Goal: Information Seeking & Learning: Learn about a topic

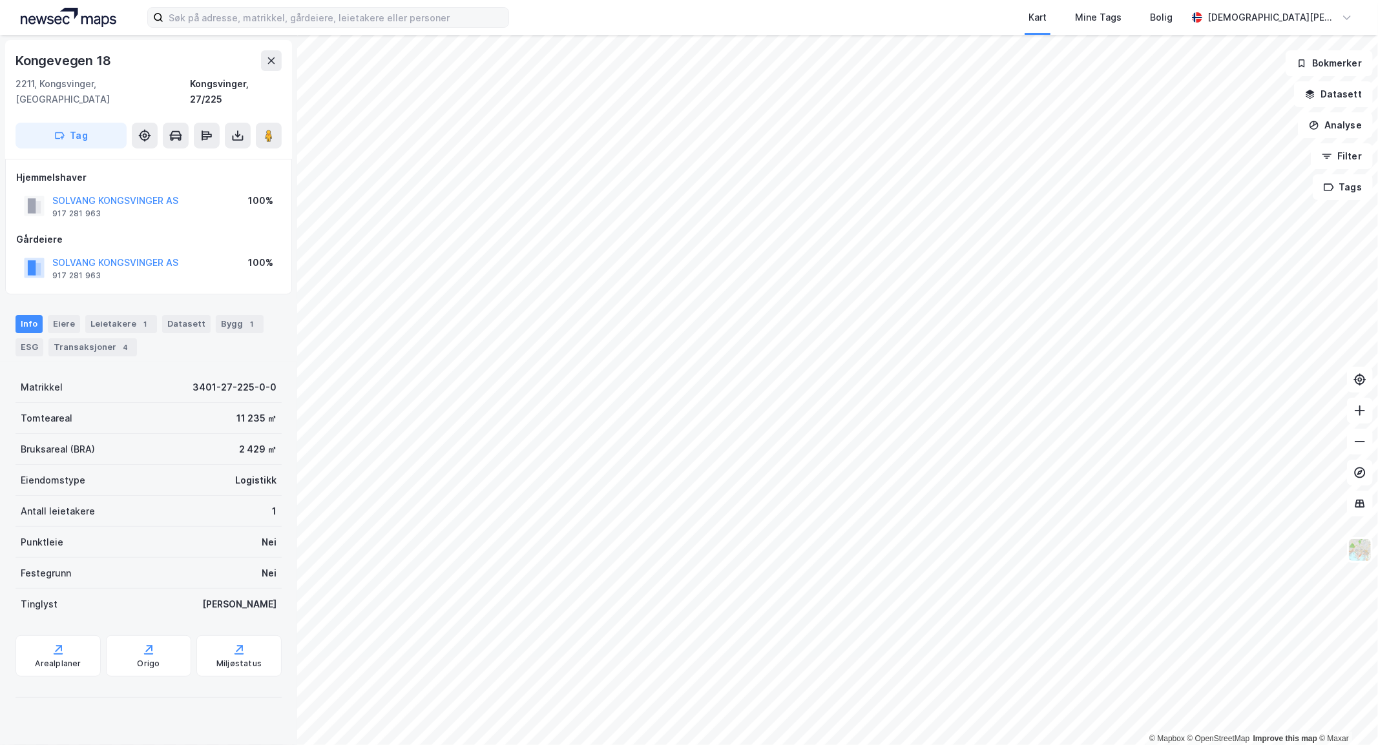
click at [240, 7] on label at bounding box center [328, 17] width 362 height 21
click at [240, 8] on input at bounding box center [335, 17] width 345 height 19
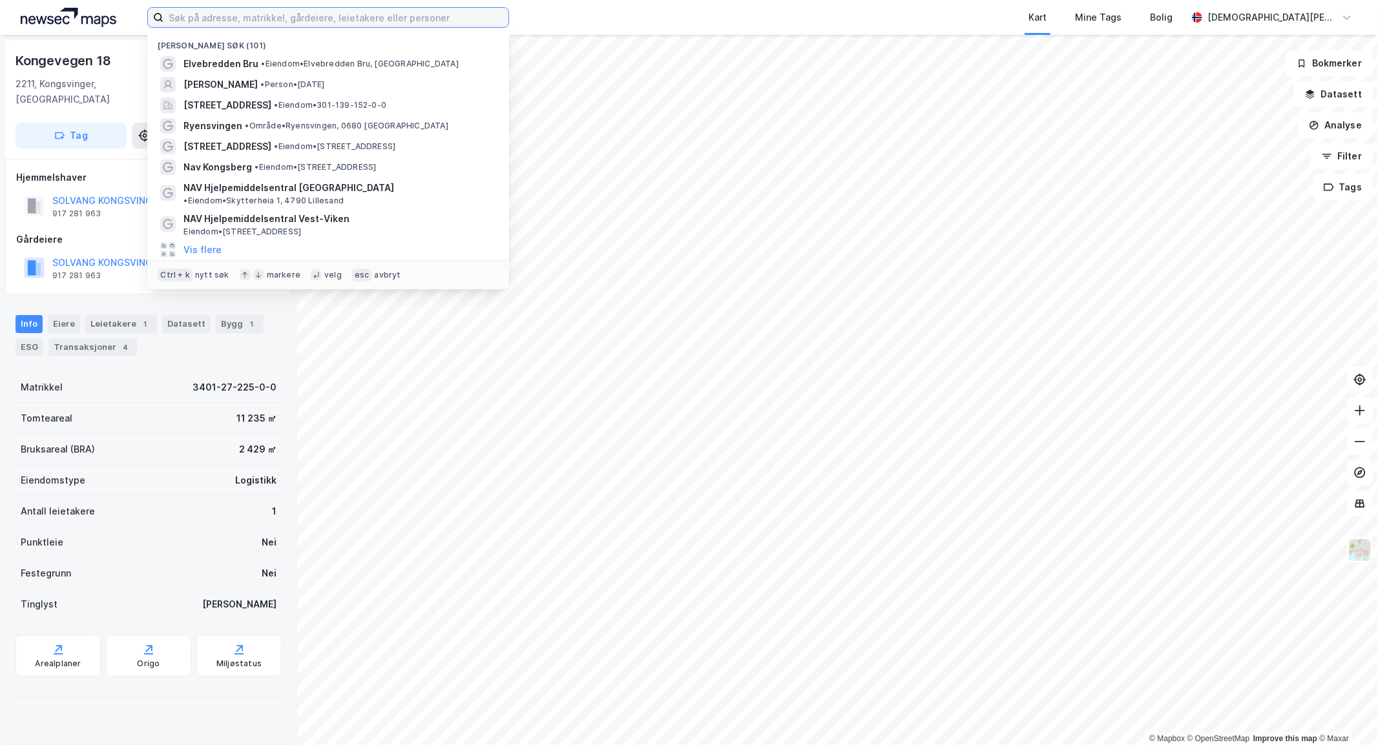
click at [231, 21] on input at bounding box center [335, 17] width 345 height 19
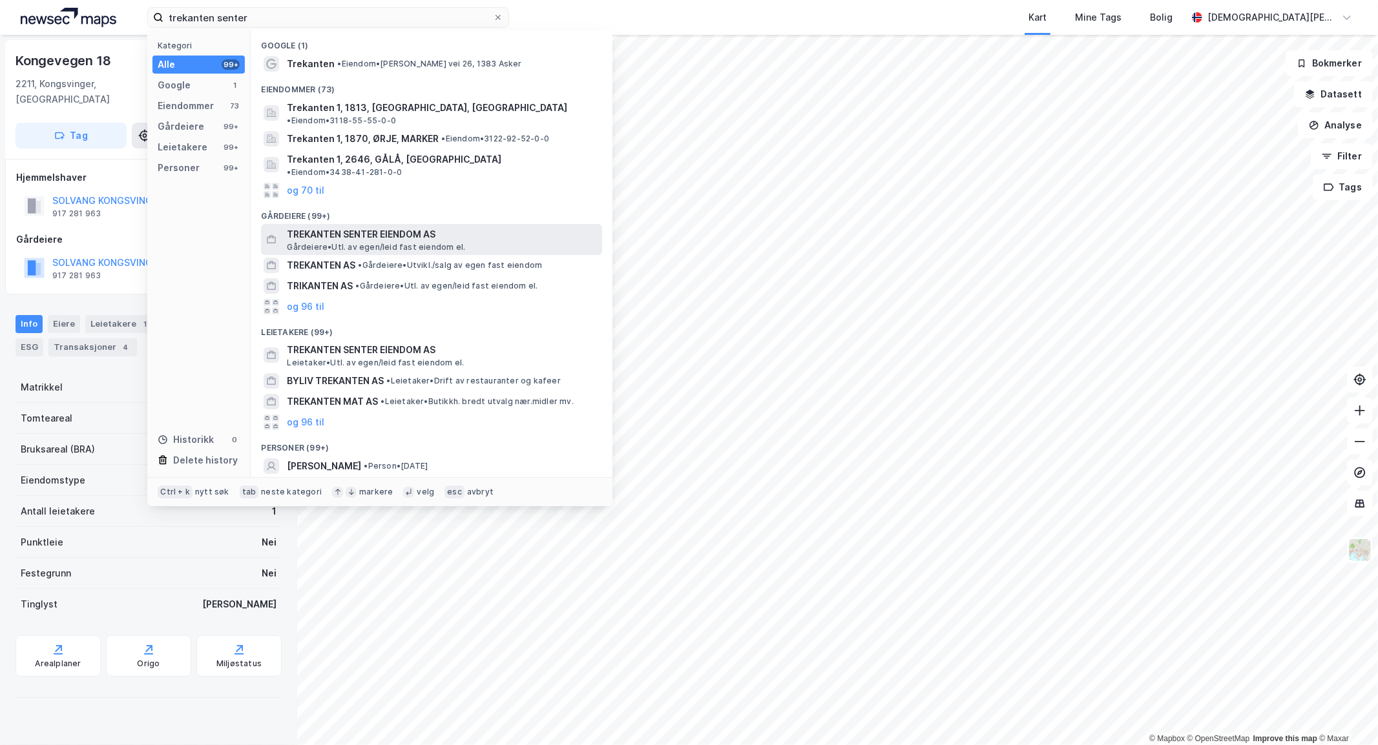
click at [484, 227] on div "TREKANTEN SENTER EIENDOM AS [PERSON_NAME]. av egen/leid fast eiendom el." at bounding box center [443, 240] width 313 height 26
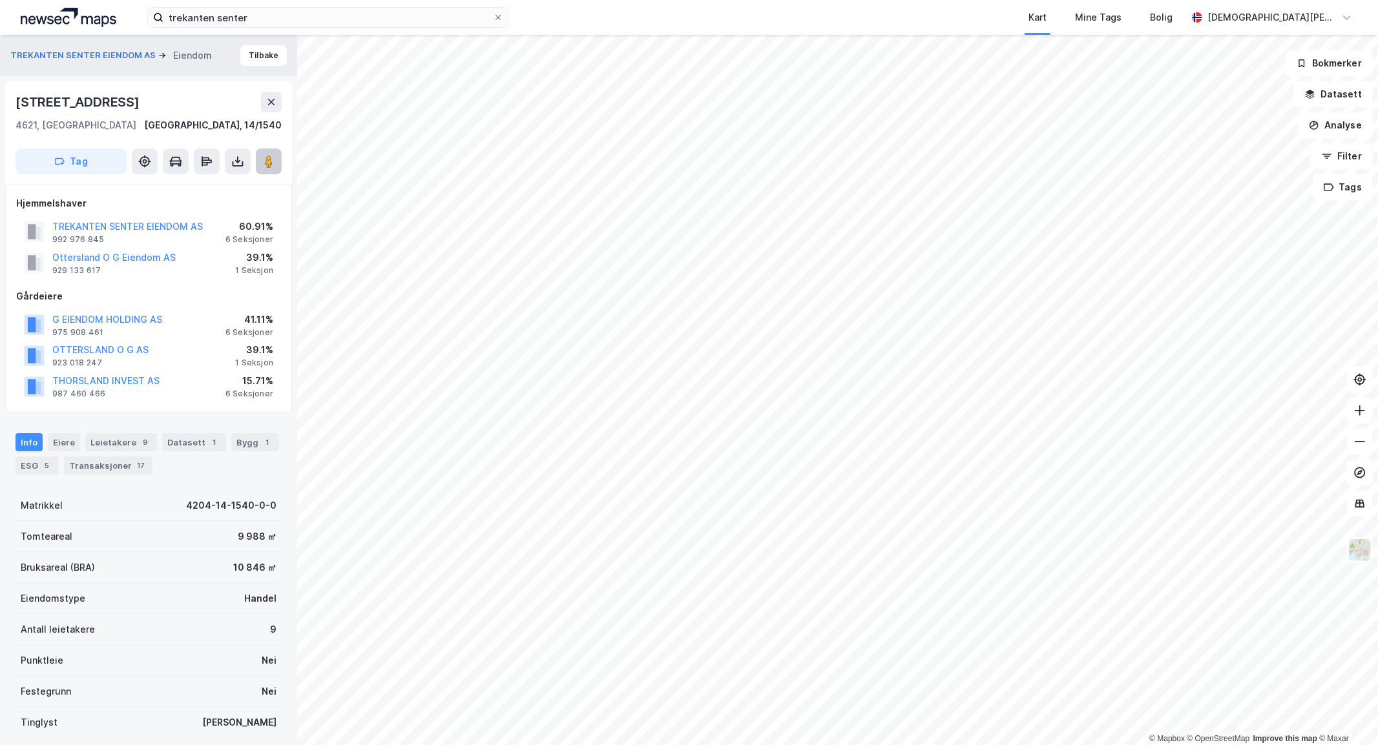
click at [269, 165] on image at bounding box center [269, 161] width 8 height 13
click at [300, 10] on input "trekanten senter" at bounding box center [327, 17] width 329 height 19
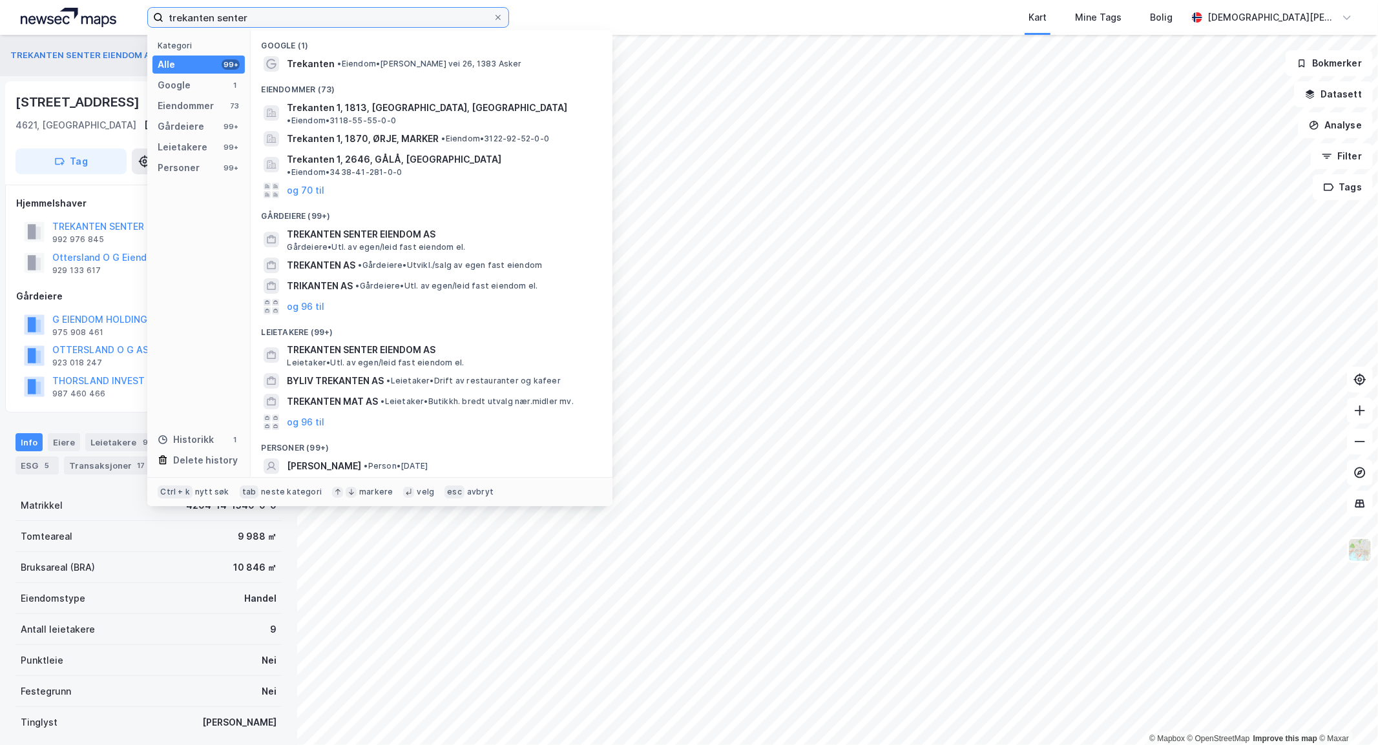
click at [300, 10] on input "trekanten senter" at bounding box center [327, 17] width 329 height 19
click at [299, 9] on input "trekanten senter" at bounding box center [327, 17] width 329 height 19
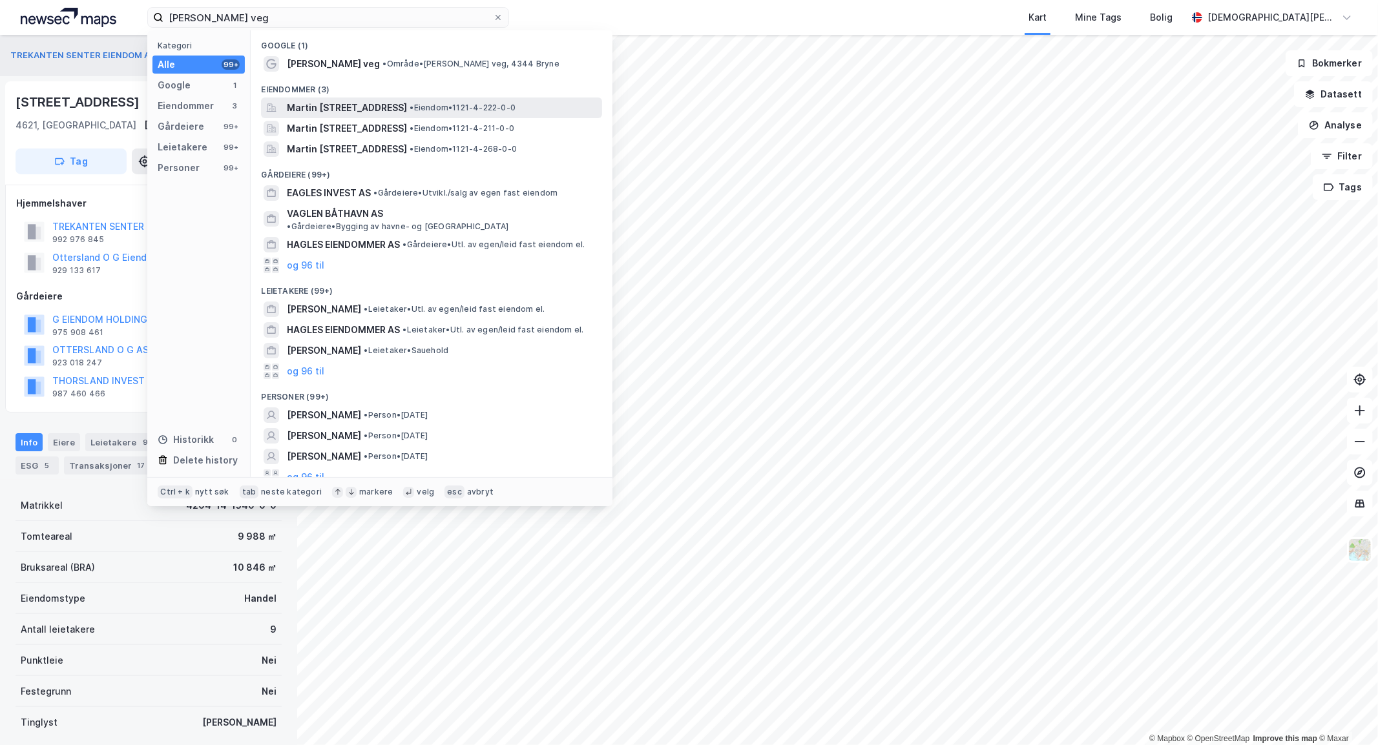
click at [473, 114] on div "Martin [STREET_ADDRESS] • Eiendom • 1121-4-222-0-0" at bounding box center [443, 108] width 313 height 16
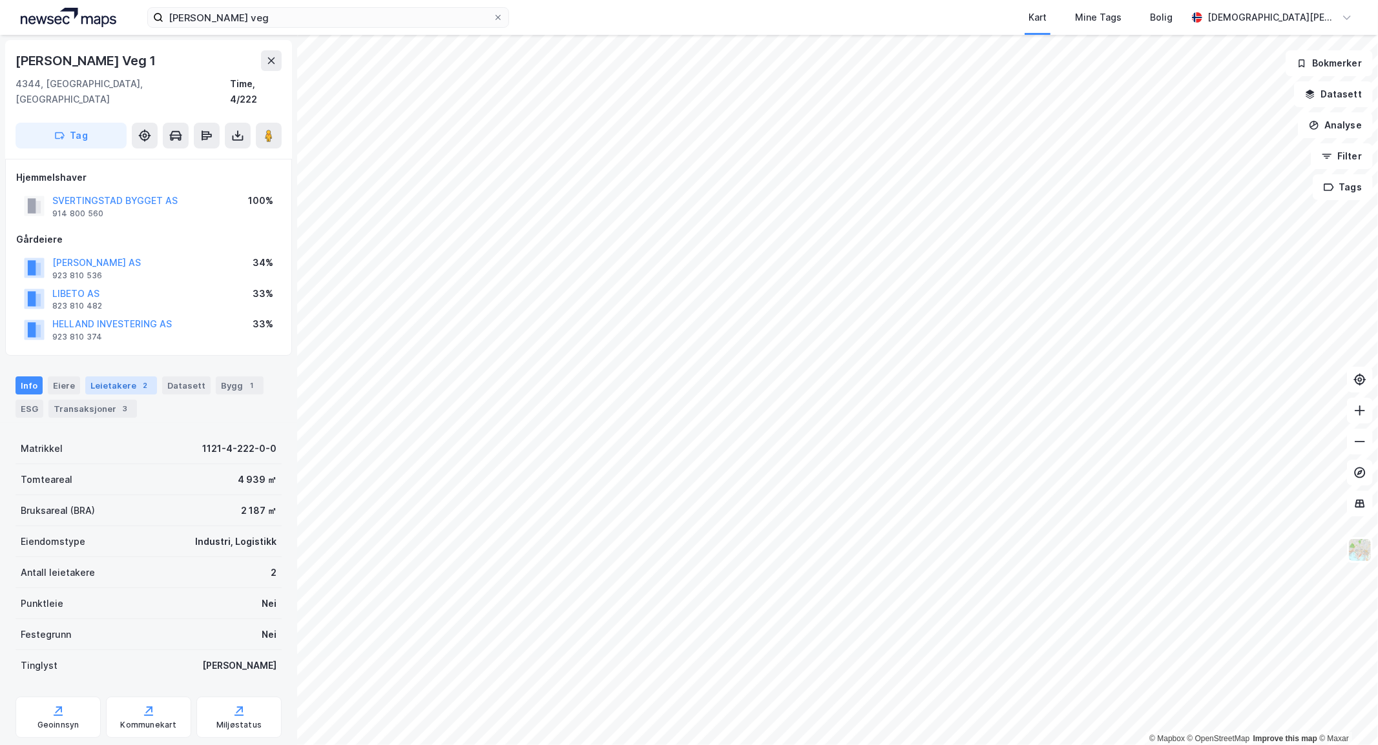
click at [97, 377] on div "Leietakere 2" at bounding box center [121, 386] width 72 height 18
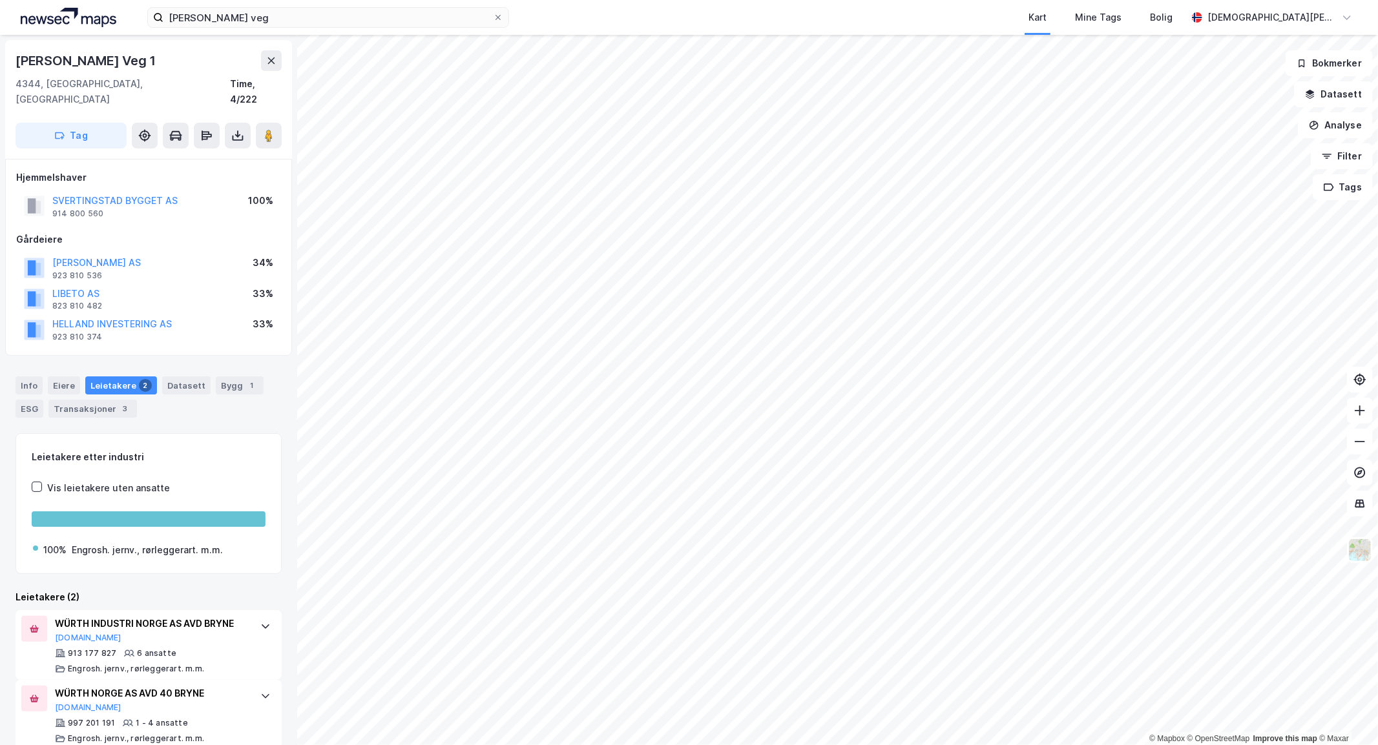
scroll to position [4, 0]
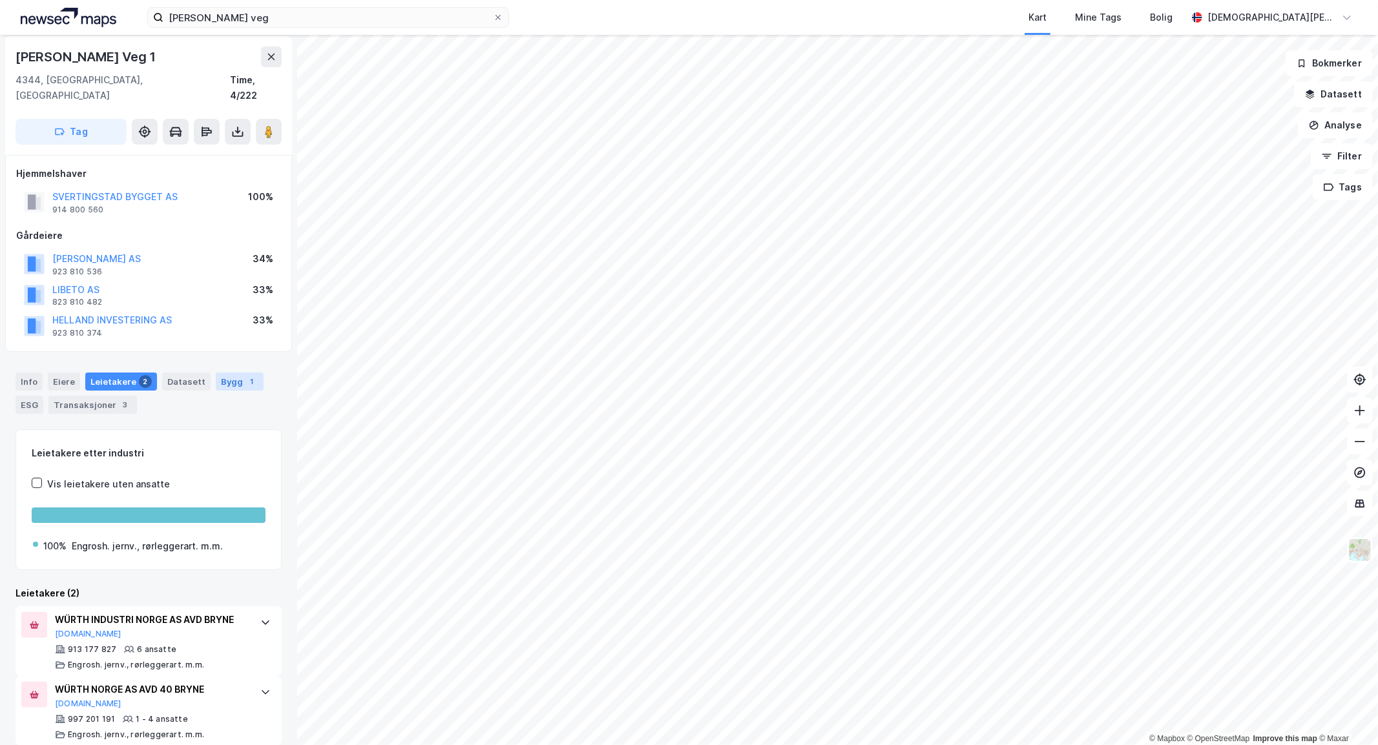
click at [216, 373] on div "Bygg 1" at bounding box center [240, 382] width 48 height 18
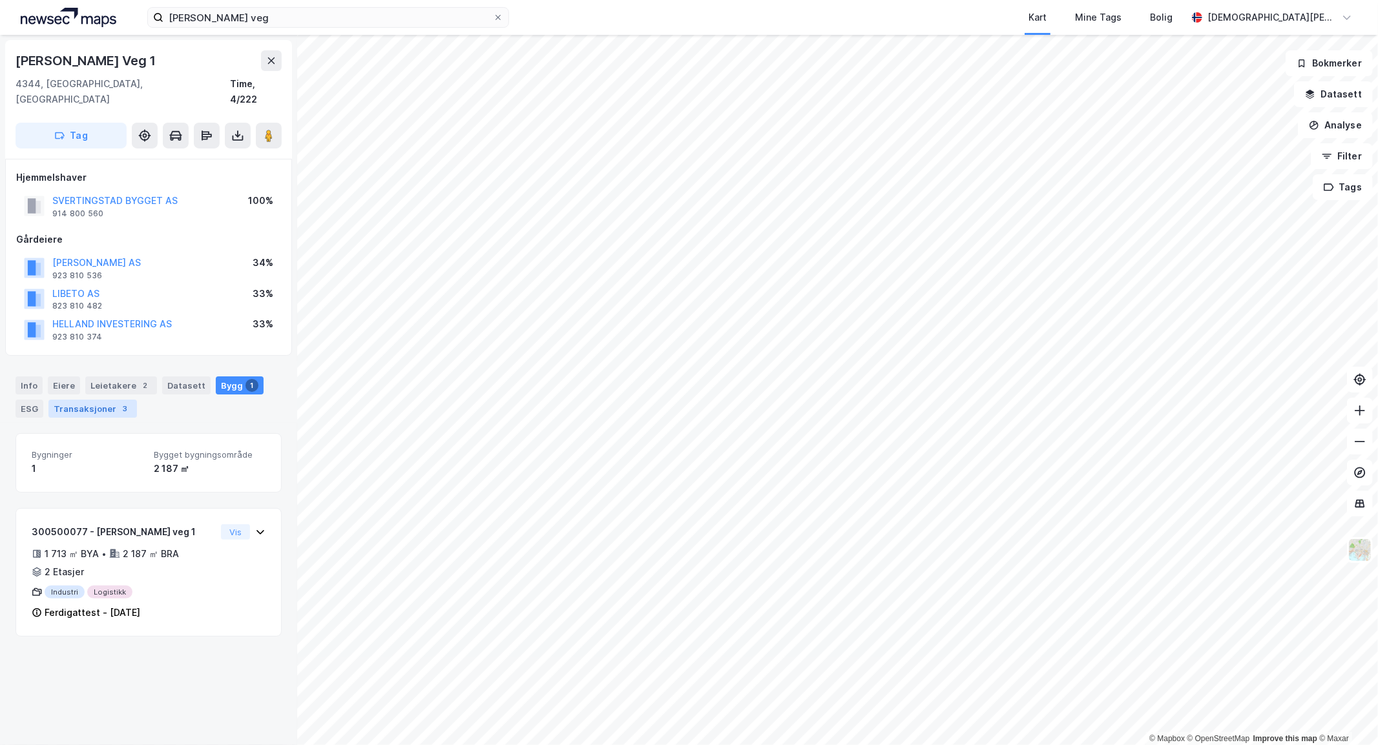
click at [110, 400] on div "Transaksjoner 3" at bounding box center [92, 409] width 88 height 18
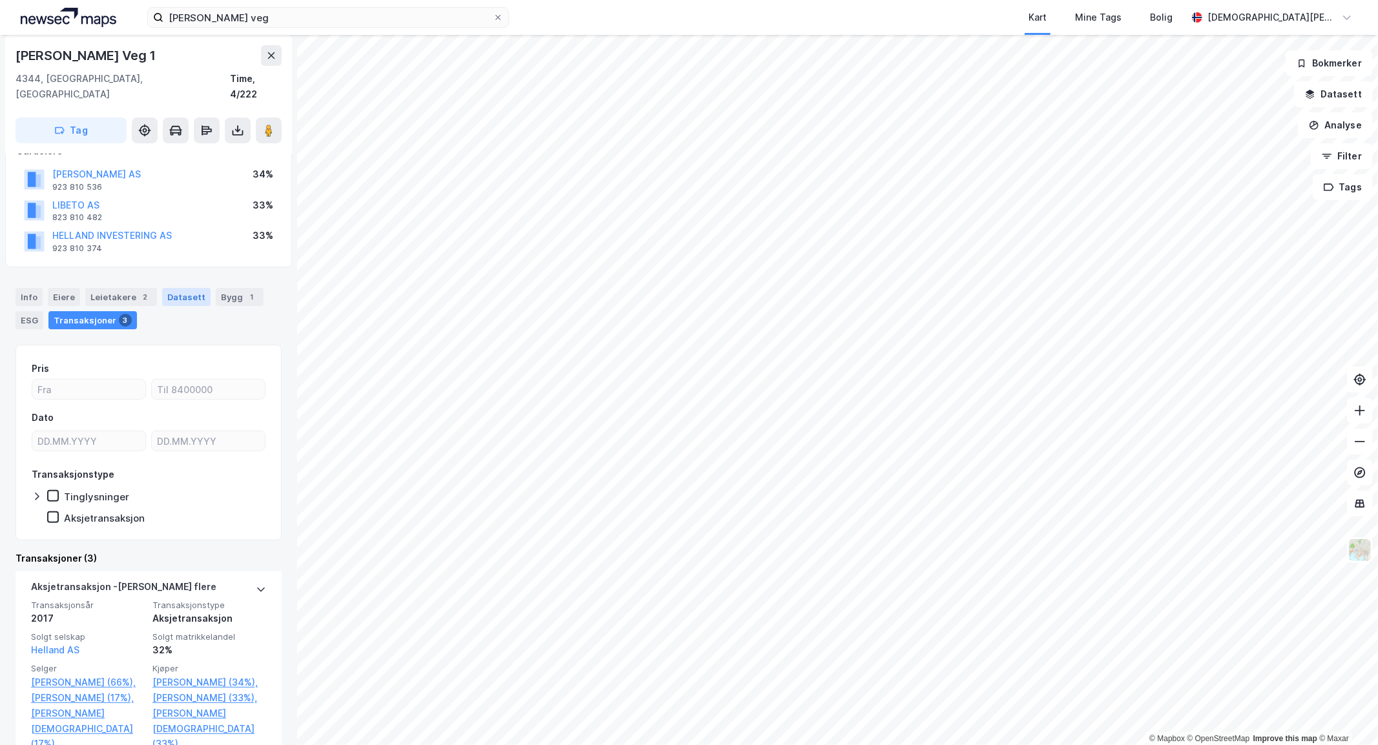
scroll to position [120, 0]
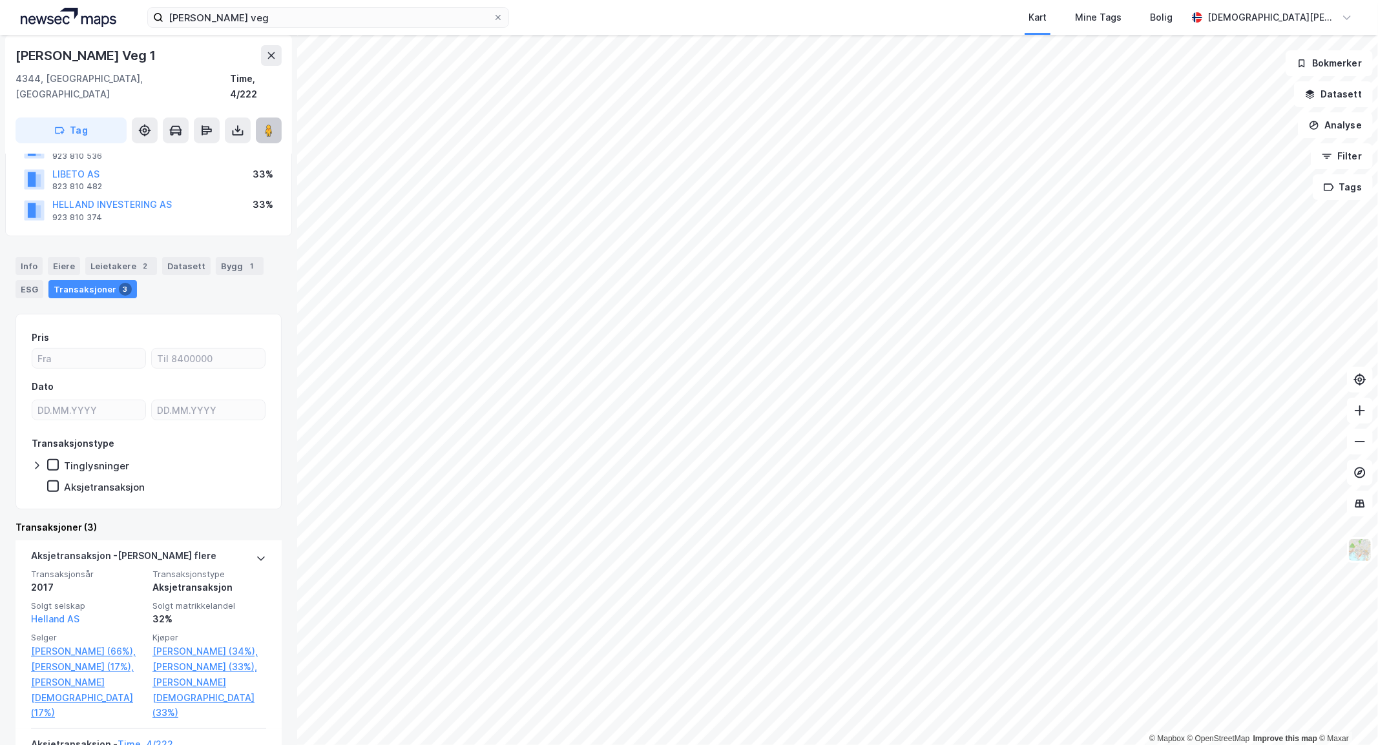
click at [265, 124] on icon at bounding box center [268, 130] width 13 height 13
click at [117, 257] on div "Leietakere 2" at bounding box center [121, 266] width 72 height 18
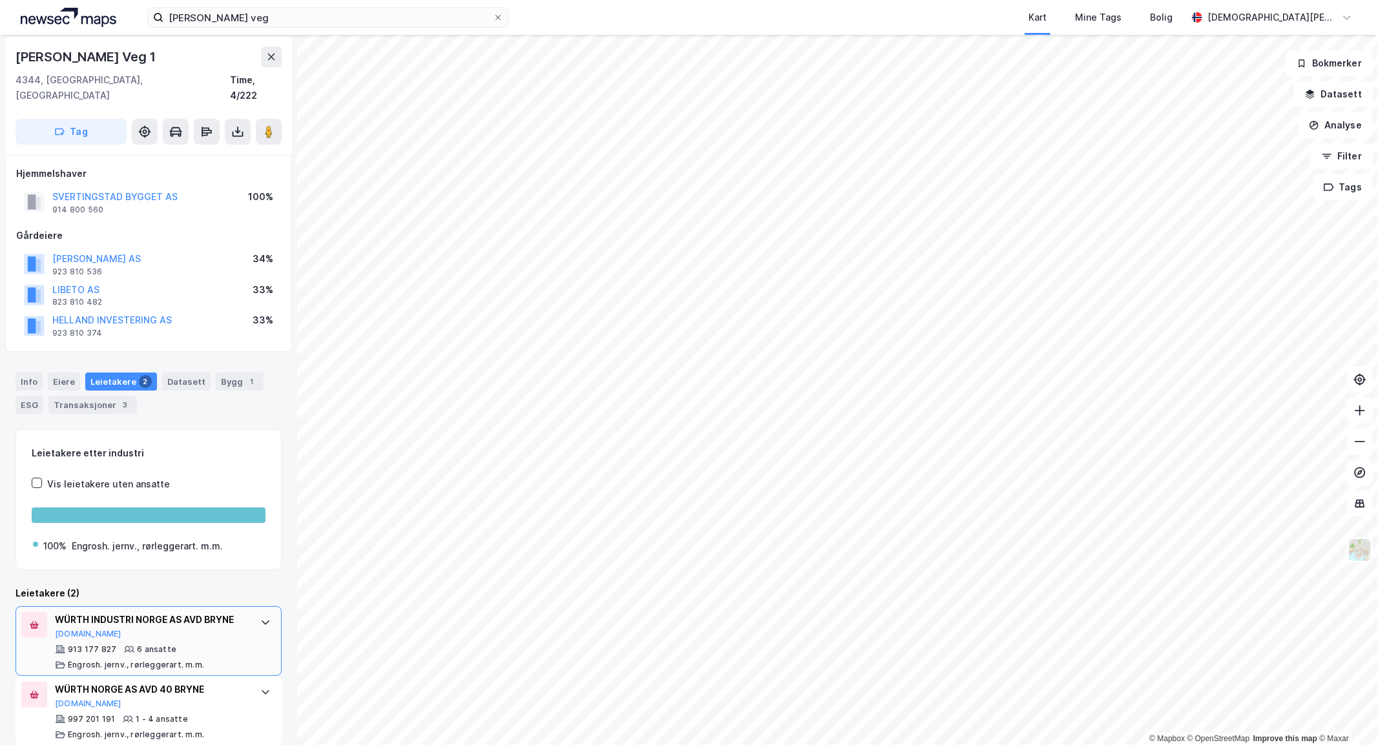
click at [251, 623] on div "WÜRTH INDUSTRI NORGE AS AVD [PERSON_NAME][DOMAIN_NAME] 913 177 827 6 ansatte En…" at bounding box center [149, 642] width 266 height 70
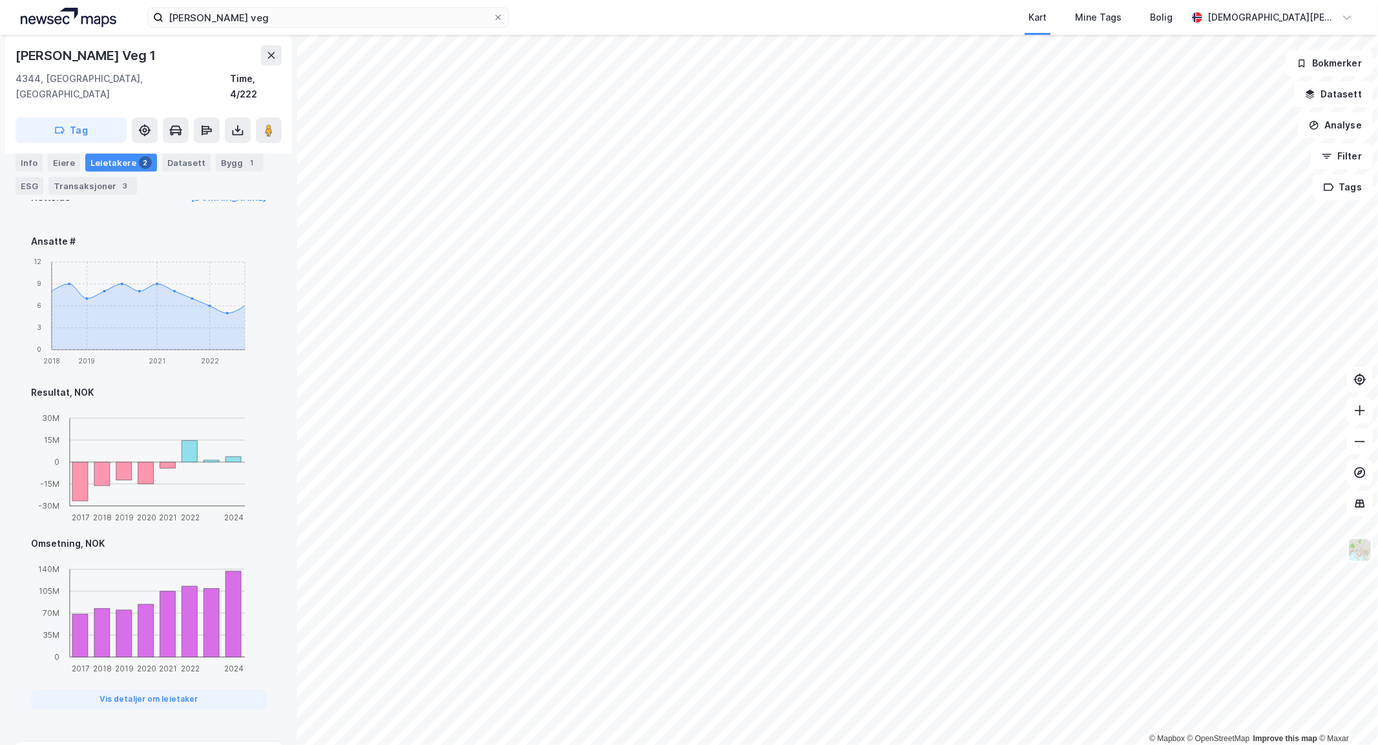
scroll to position [848, 0]
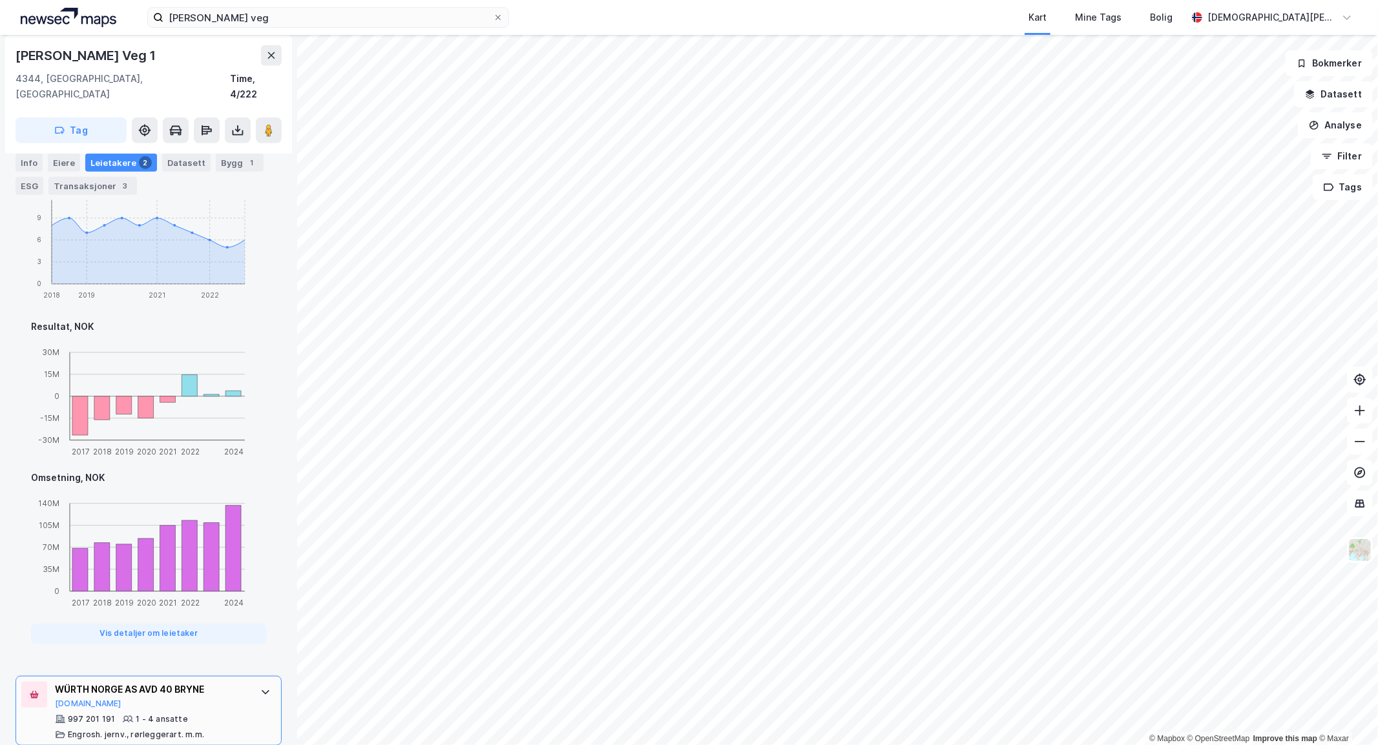
click at [260, 687] on icon at bounding box center [265, 692] width 10 height 10
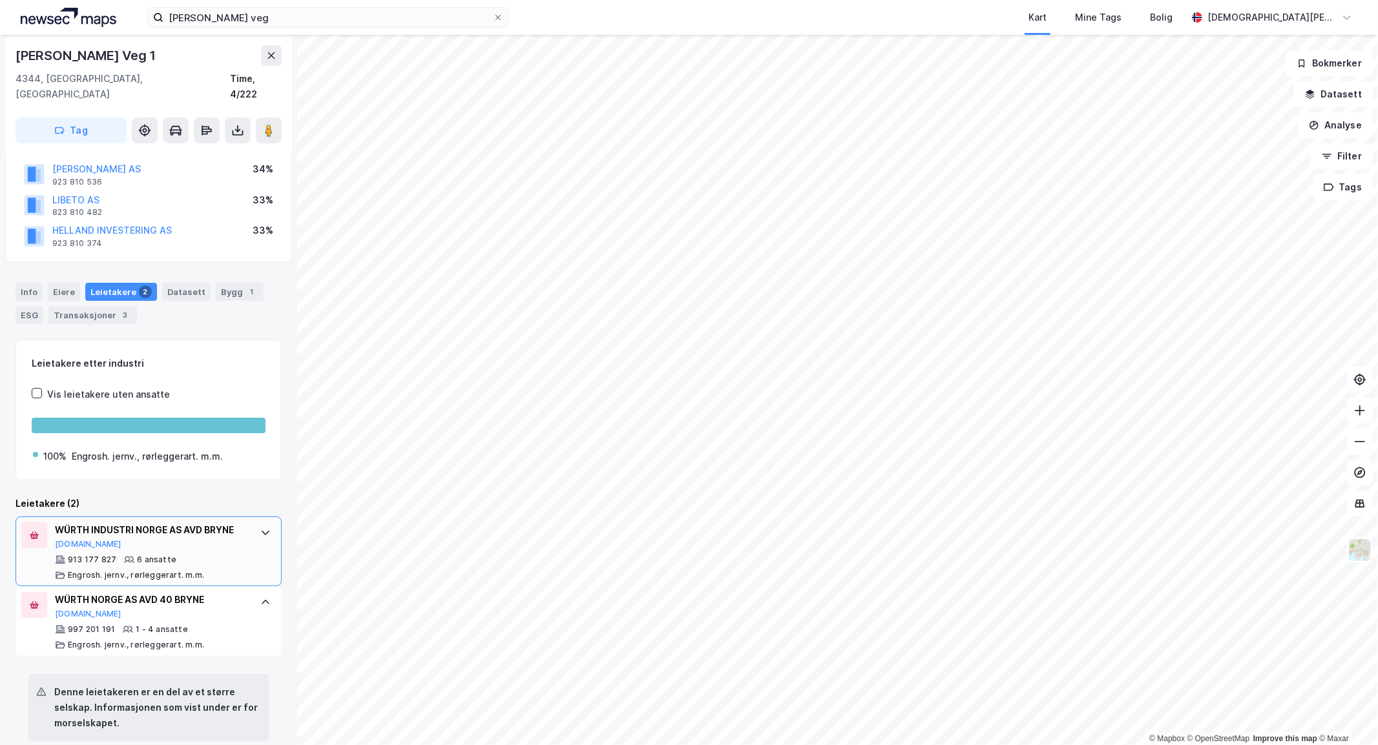
scroll to position [0, 0]
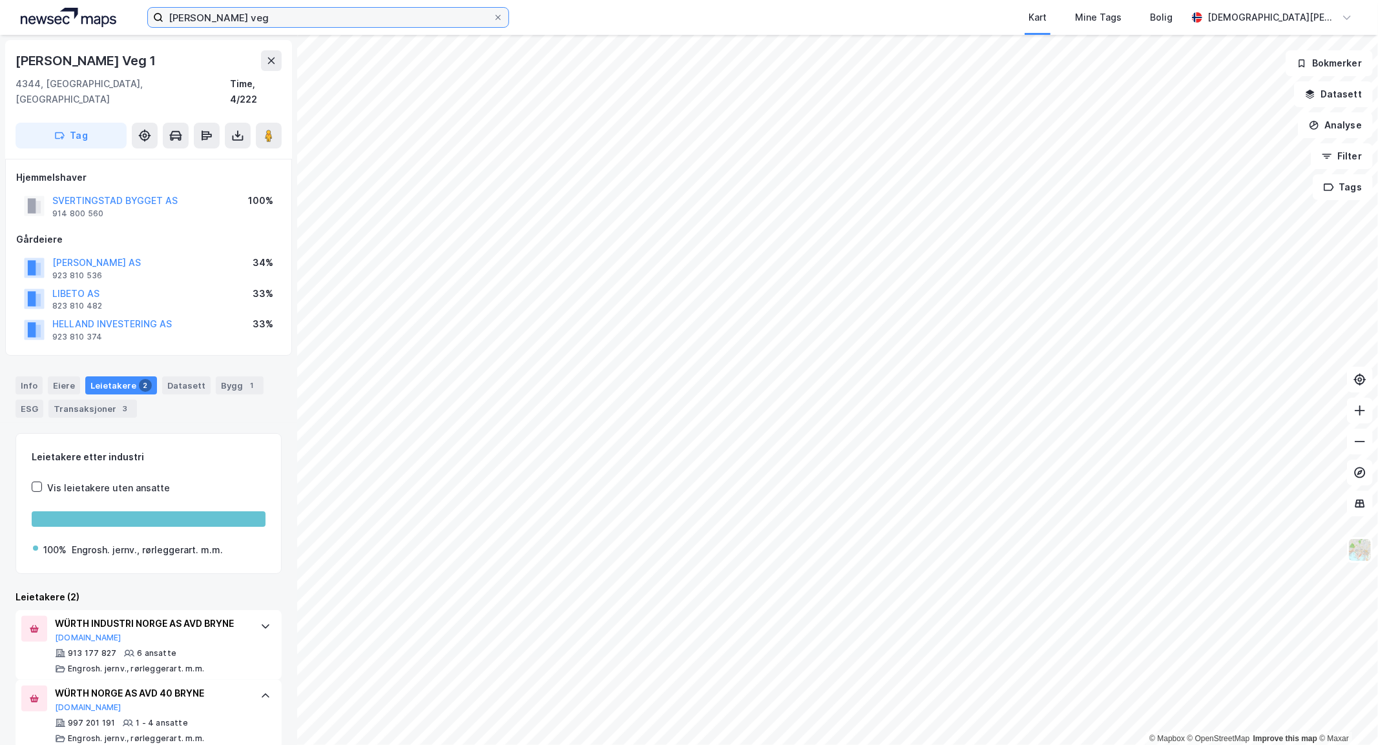
click at [457, 24] on input "[PERSON_NAME] veg" at bounding box center [327, 17] width 329 height 19
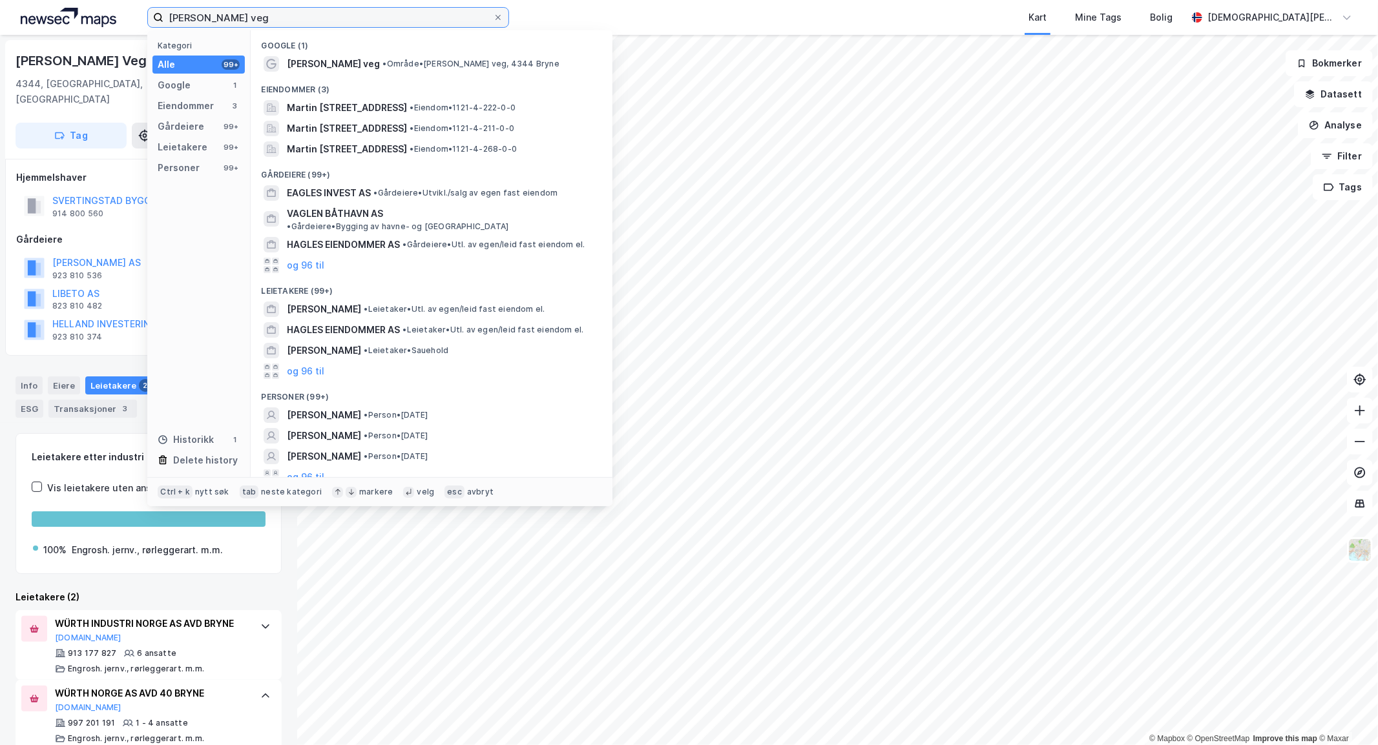
click at [457, 24] on input "[PERSON_NAME] veg" at bounding box center [327, 17] width 329 height 19
paste input "[STREET_ADDRESS]"
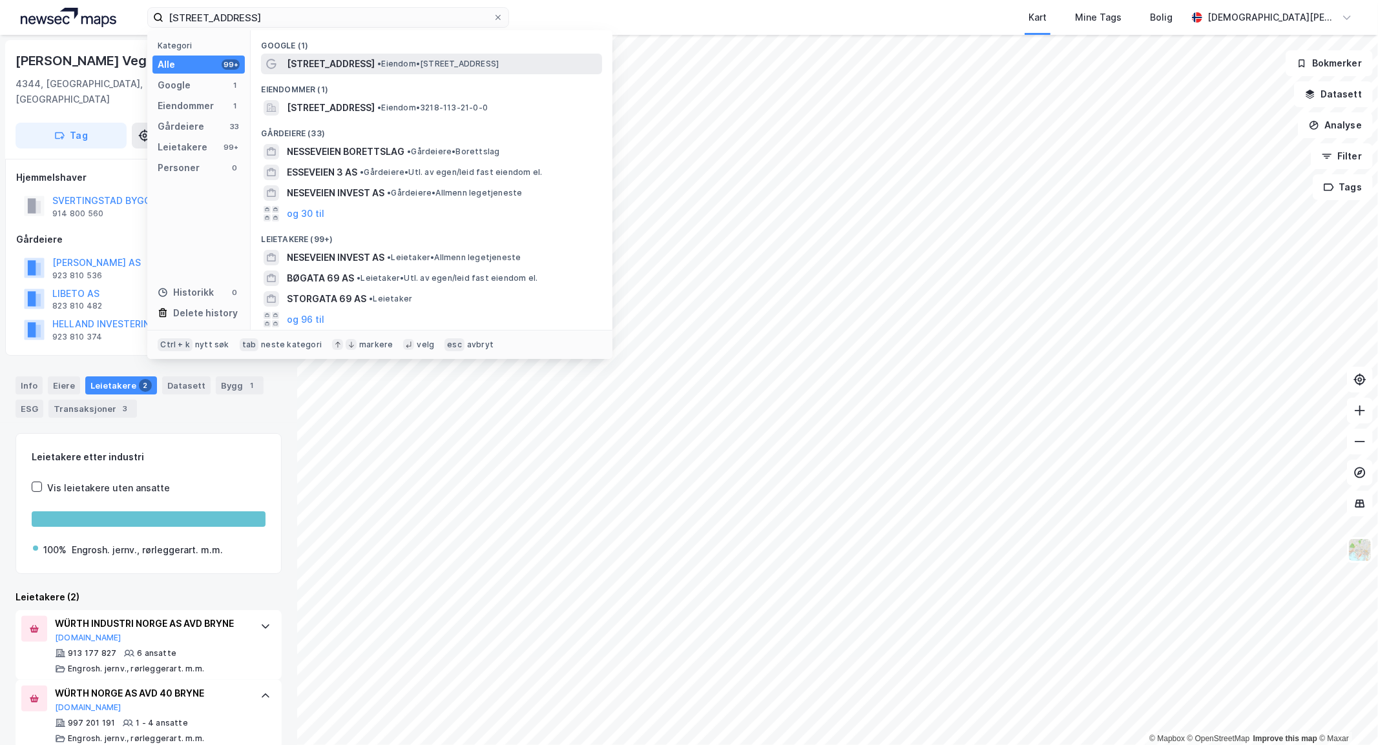
click at [492, 63] on span "• Eiendom • [STREET_ADDRESS] Vinterbro" at bounding box center [437, 64] width 121 height 10
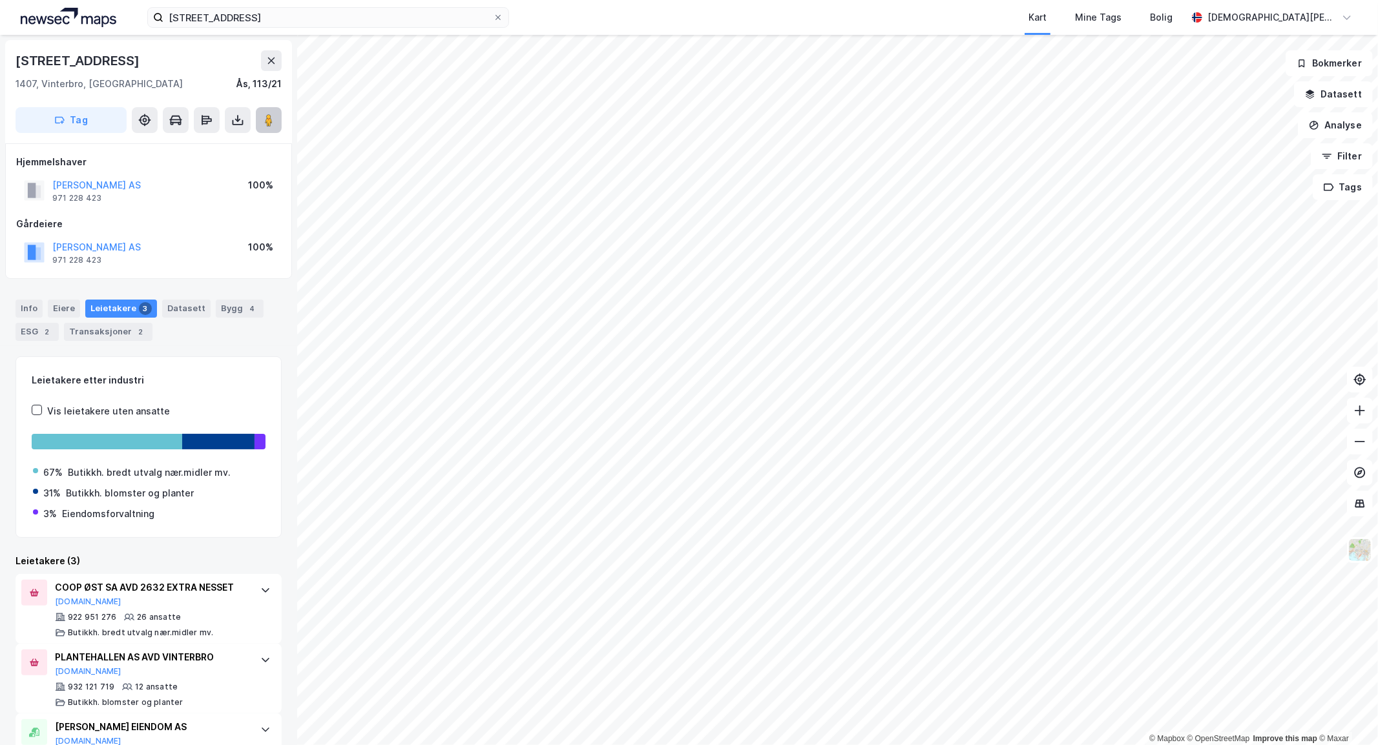
click at [265, 119] on image at bounding box center [269, 120] width 8 height 13
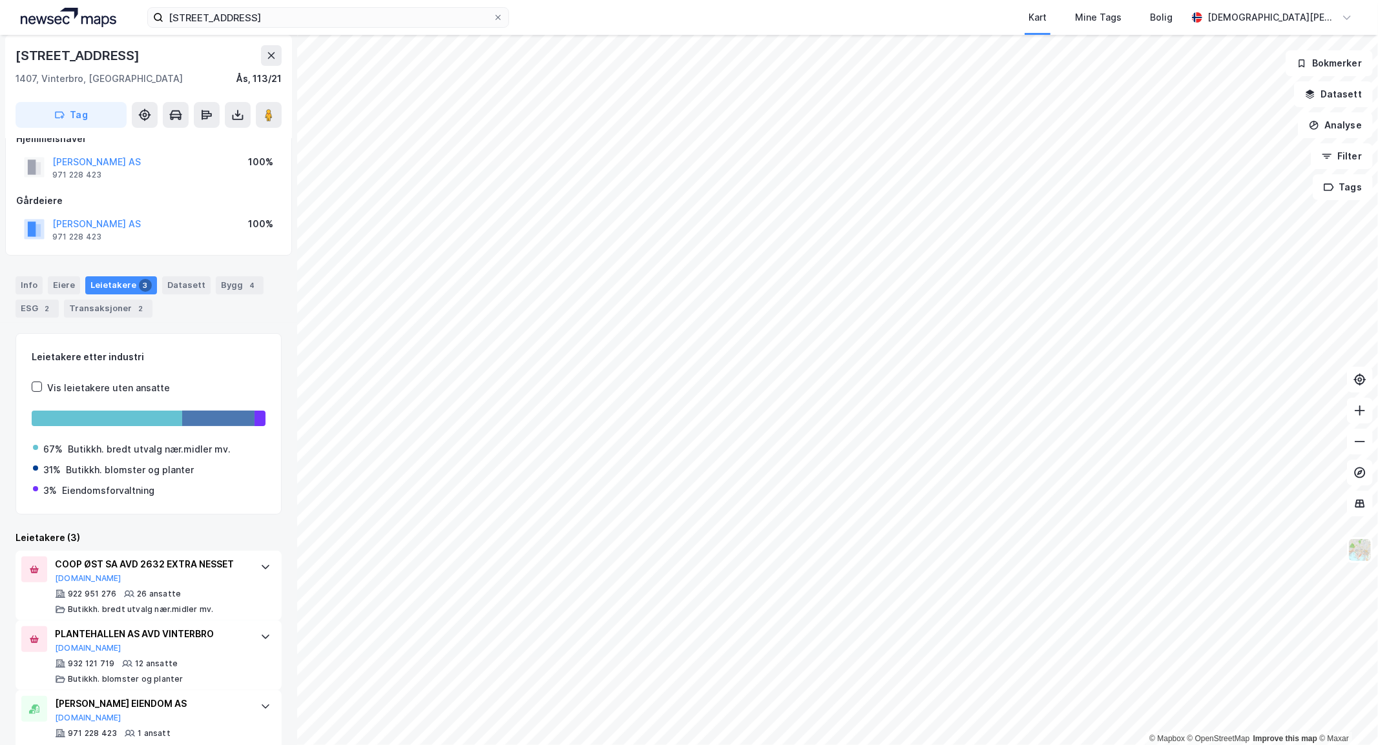
scroll to position [54, 0]
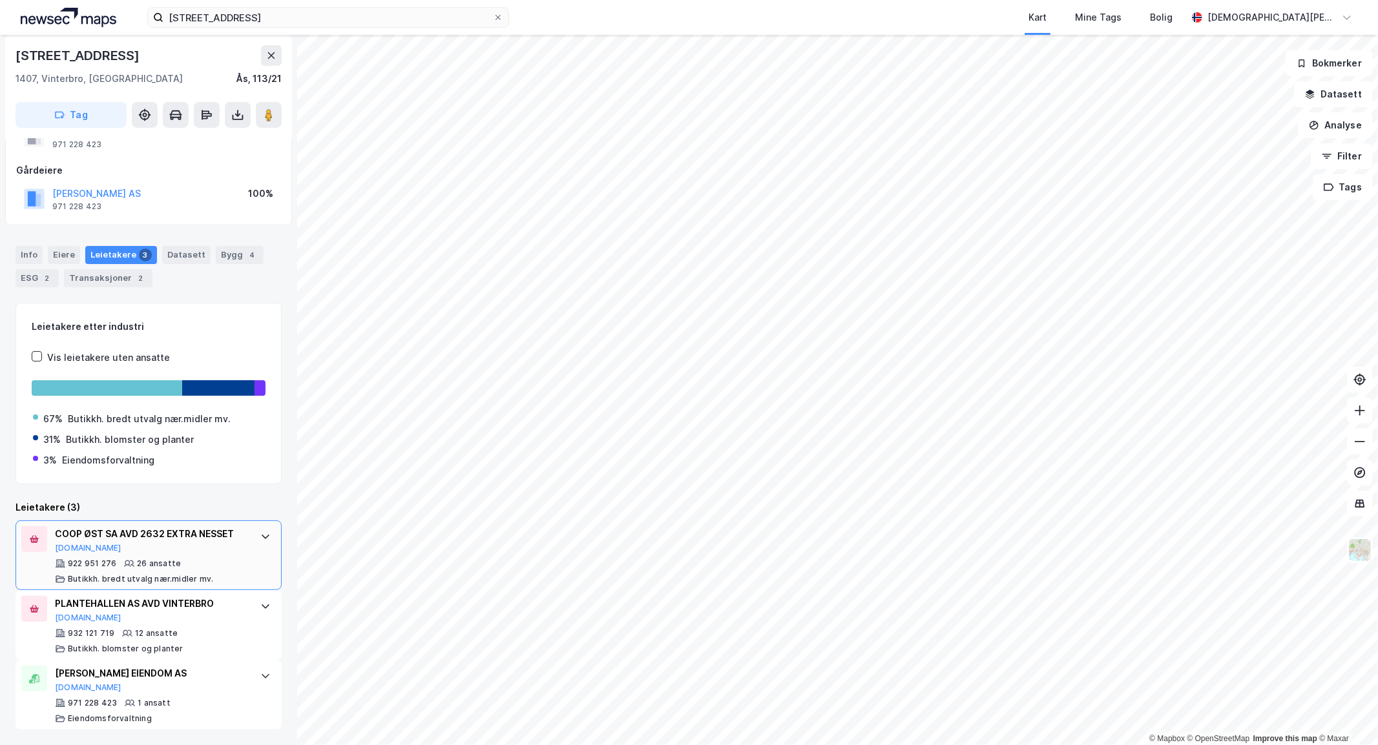
click at [234, 530] on div "COOP ØST SA AVD 2632 EXTRA NESSET" at bounding box center [151, 534] width 193 height 16
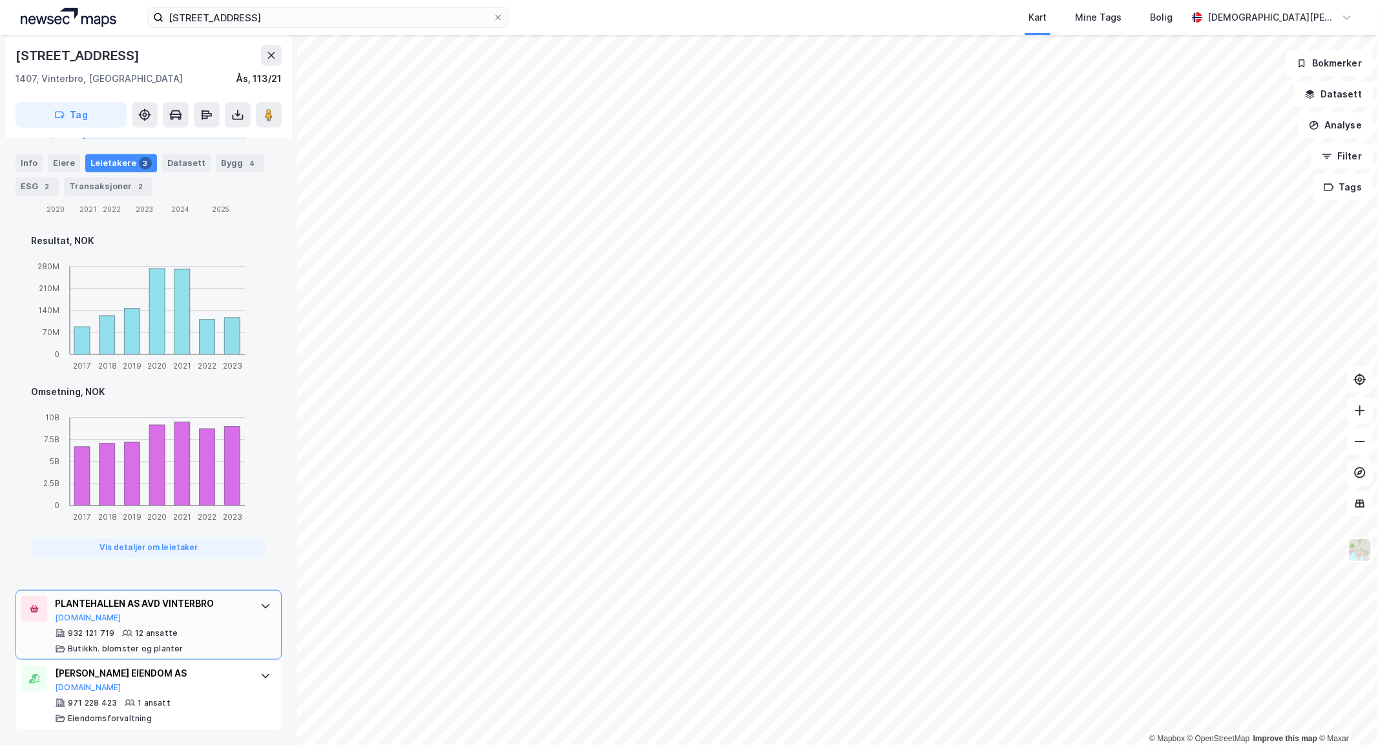
click at [240, 619] on div "PLANTEHALLEN AS AVD VINTERBRO [DOMAIN_NAME] 932 121 719 12 ansatte Butikkh. blo…" at bounding box center [149, 625] width 266 height 70
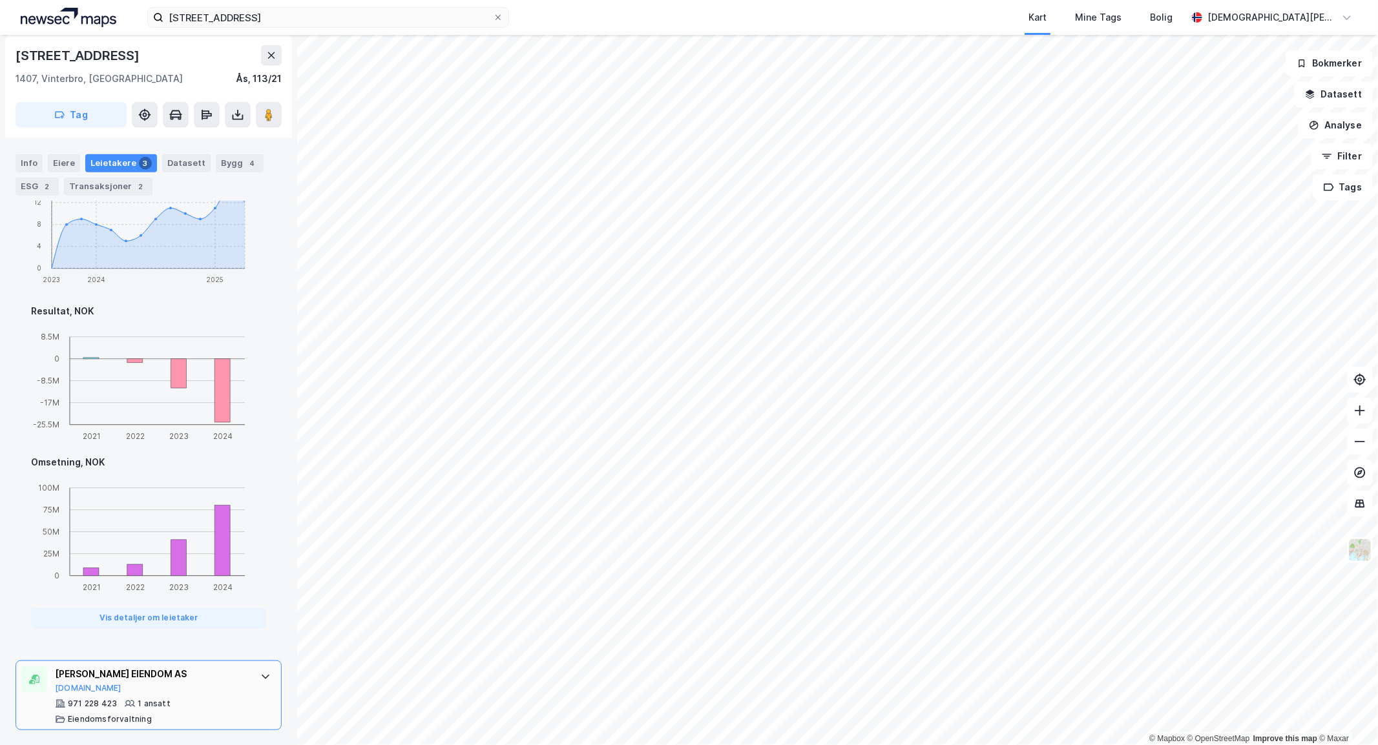
click at [254, 664] on div "[PERSON_NAME] EIENDOM AS [DOMAIN_NAME] 971 228 423 1 ansatt Eiendomsforvaltning" at bounding box center [149, 696] width 266 height 70
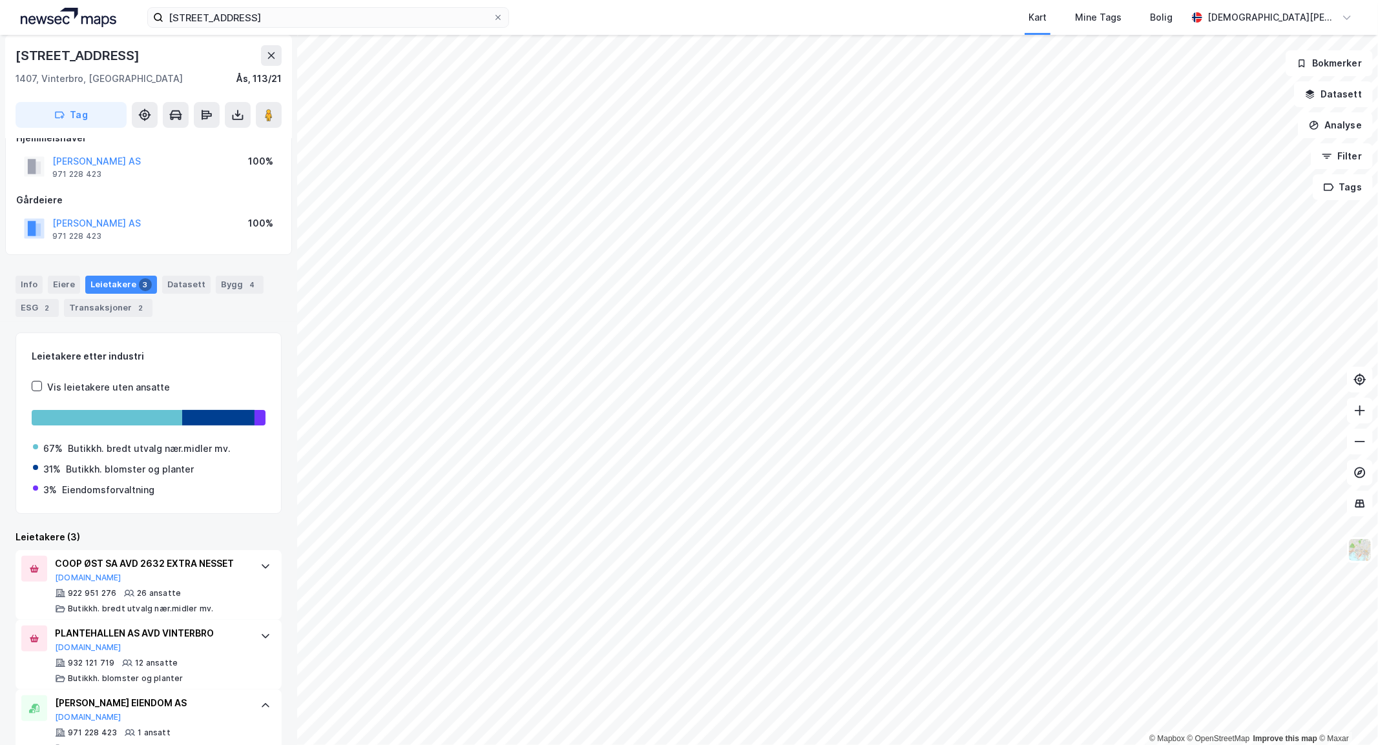
scroll to position [0, 0]
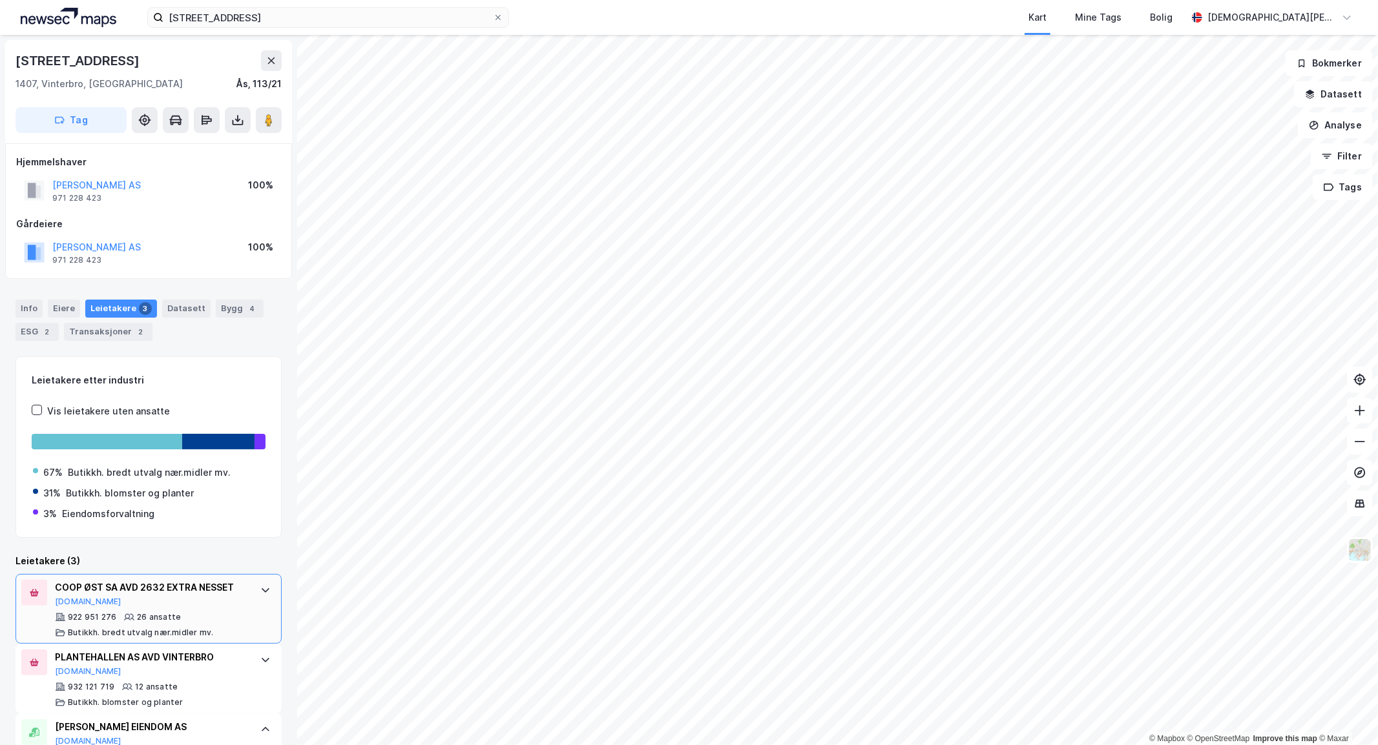
click at [234, 598] on div "COOP ØST SA AVD 2632 EXTRA NESSET [DOMAIN_NAME]" at bounding box center [151, 593] width 193 height 27
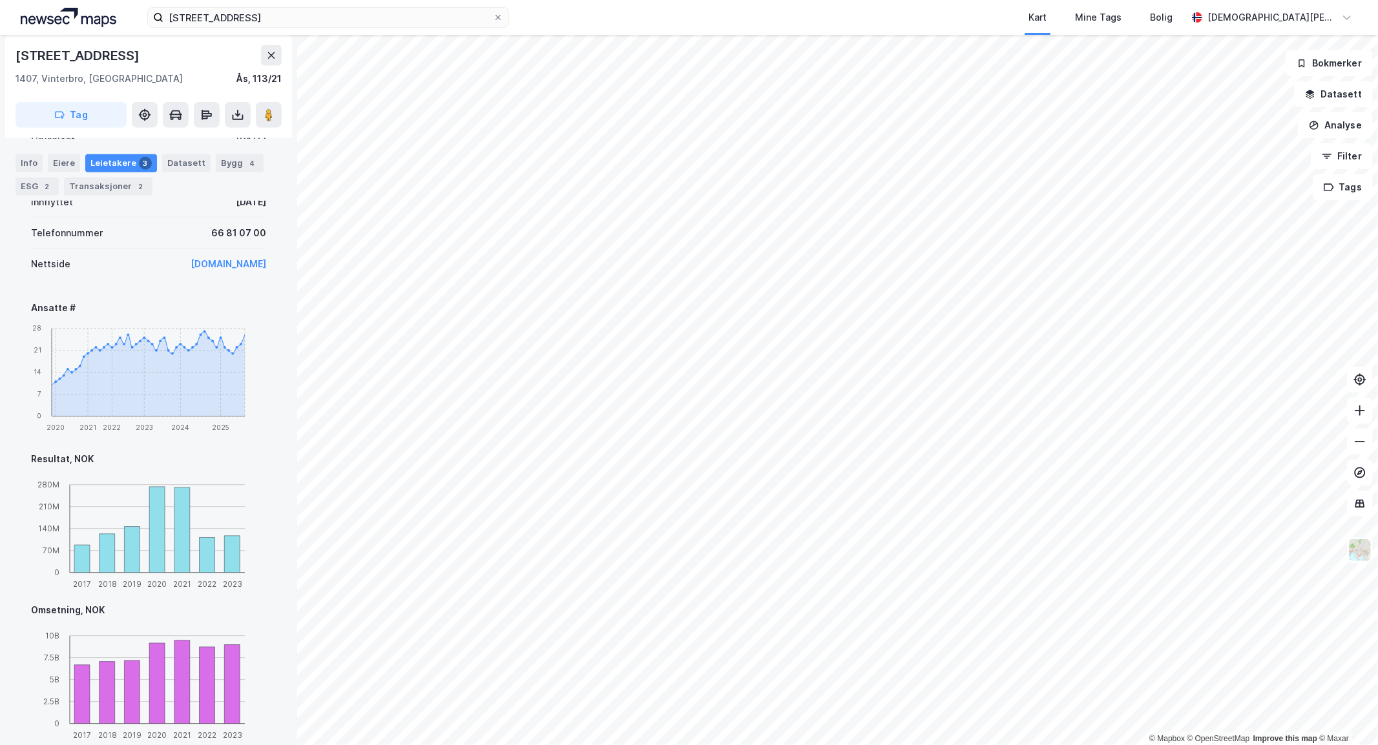
scroll to position [718, 0]
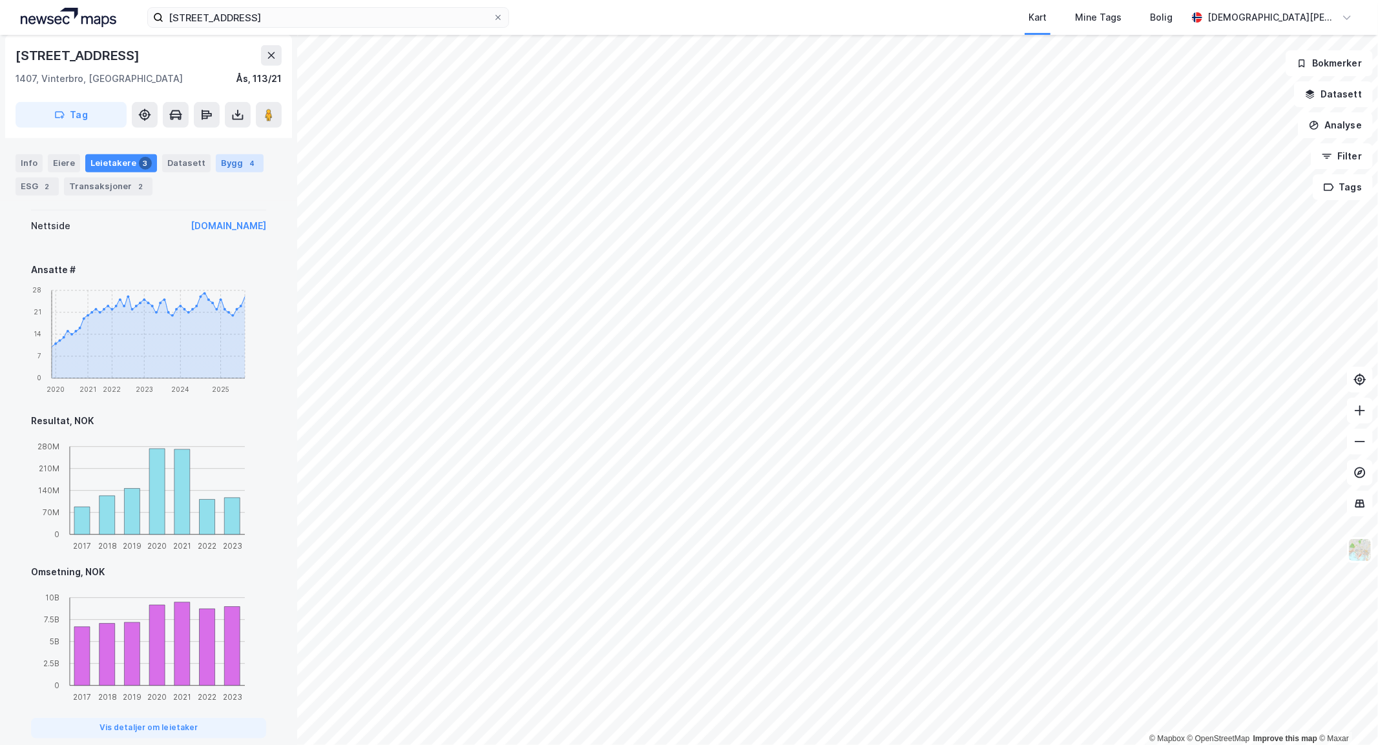
click at [218, 163] on div "Bygg 4" at bounding box center [240, 163] width 48 height 18
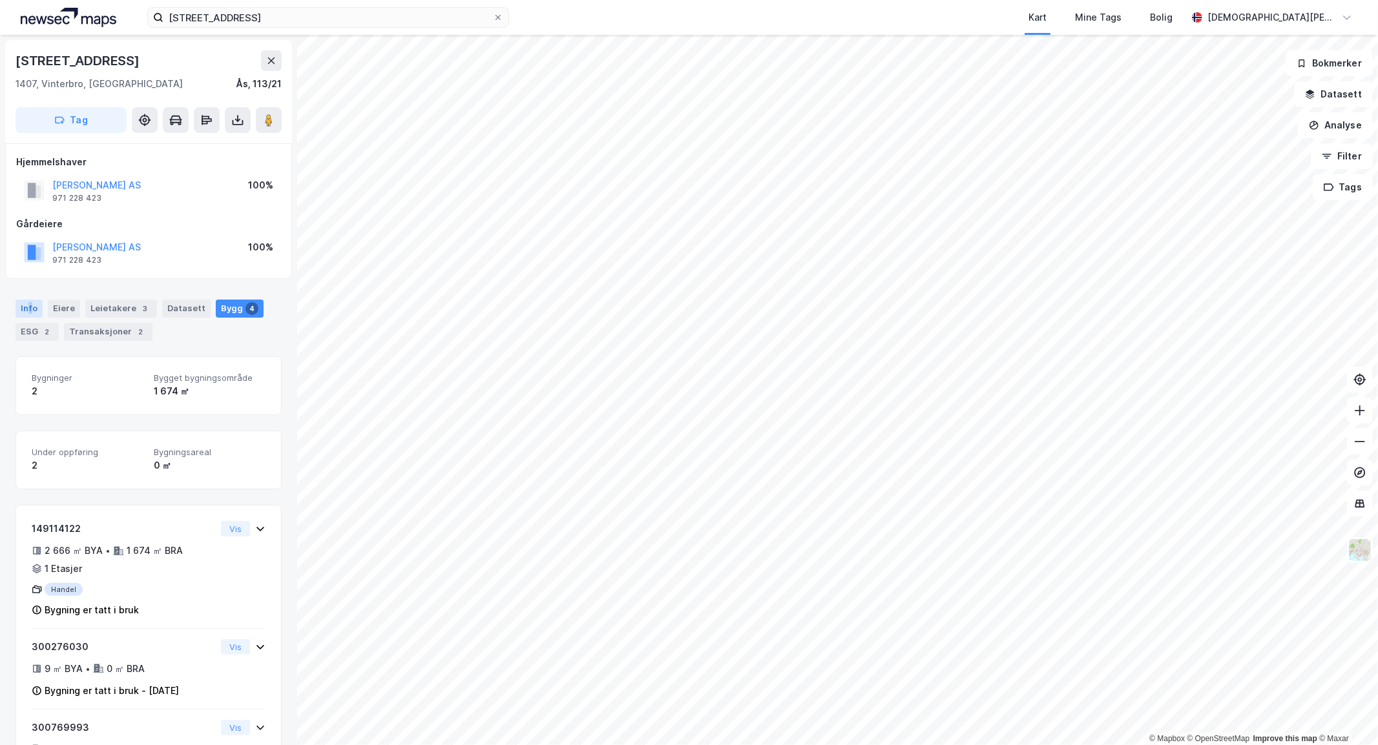
click at [29, 308] on div "Info" at bounding box center [29, 309] width 27 height 18
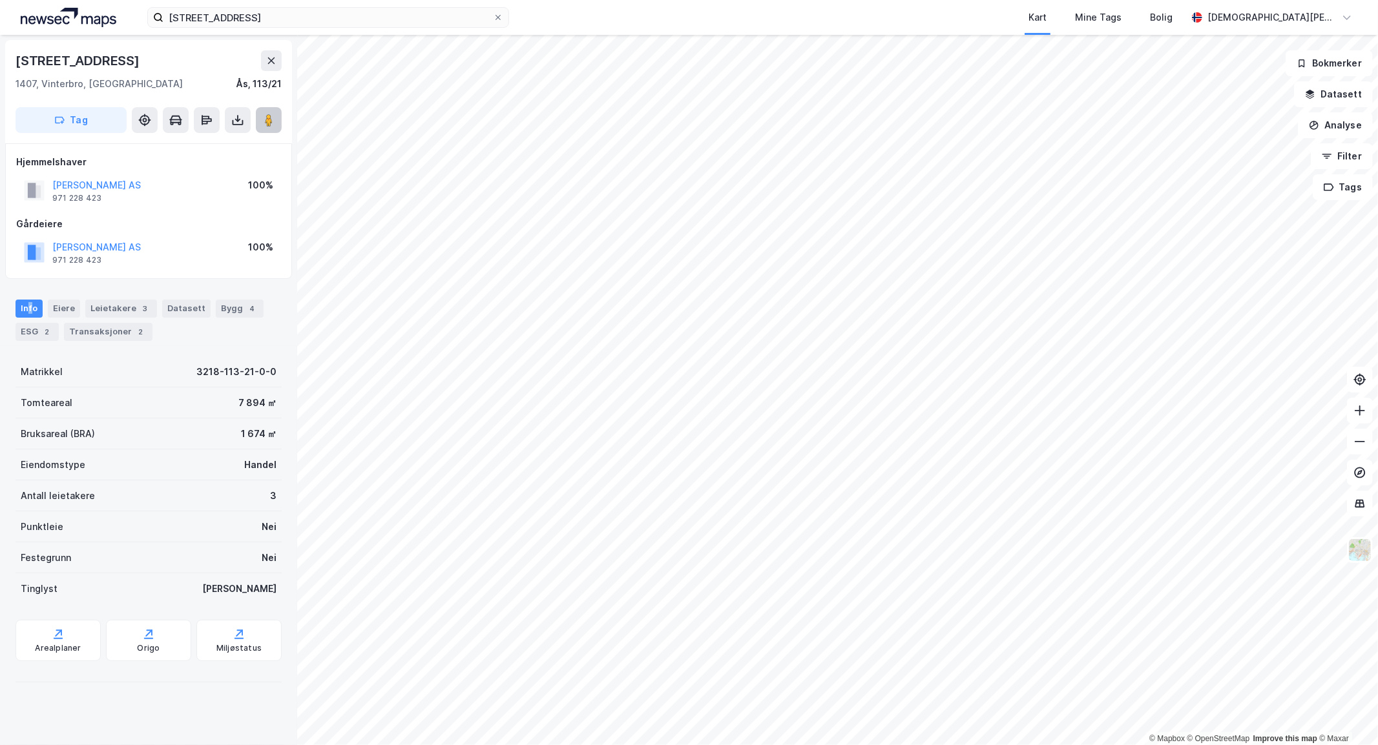
click at [269, 114] on image at bounding box center [269, 120] width 8 height 13
click at [488, 0] on html "Nessetveien 69 Kart Mine Tags Bolig [PERSON_NAME] © Mapbox © OpenStreetMap Impr…" at bounding box center [689, 372] width 1378 height 745
click at [225, 23] on input "[STREET_ADDRESS]" at bounding box center [327, 17] width 329 height 19
click at [224, 28] on div "Nessetveien 69 Kart Mine Tags Bolig [PERSON_NAME]" at bounding box center [689, 17] width 1378 height 35
click at [224, 26] on input "[STREET_ADDRESS]" at bounding box center [327, 17] width 329 height 19
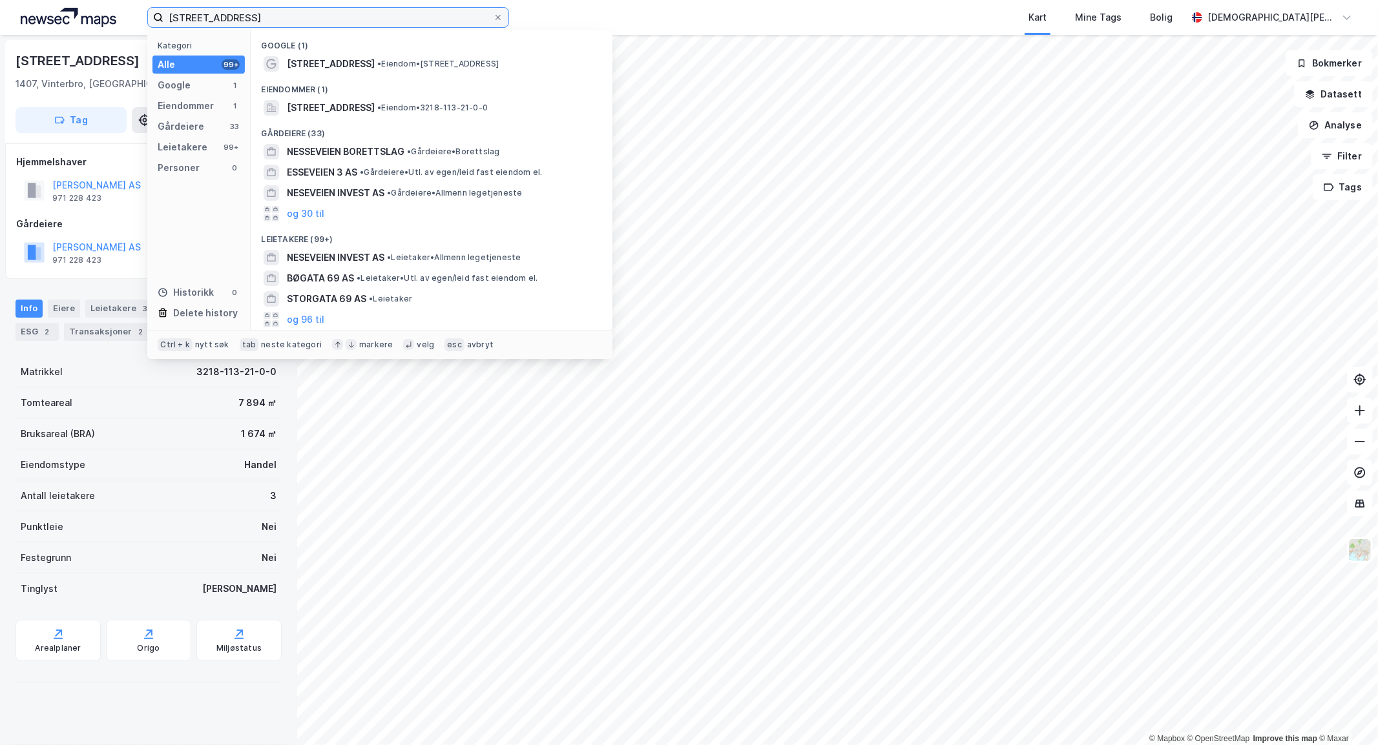
click at [224, 18] on input "[STREET_ADDRESS]" at bounding box center [327, 17] width 329 height 19
click at [224, 17] on input "[STREET_ADDRESS]" at bounding box center [327, 17] width 329 height 19
paste input "Landfalløya 7"
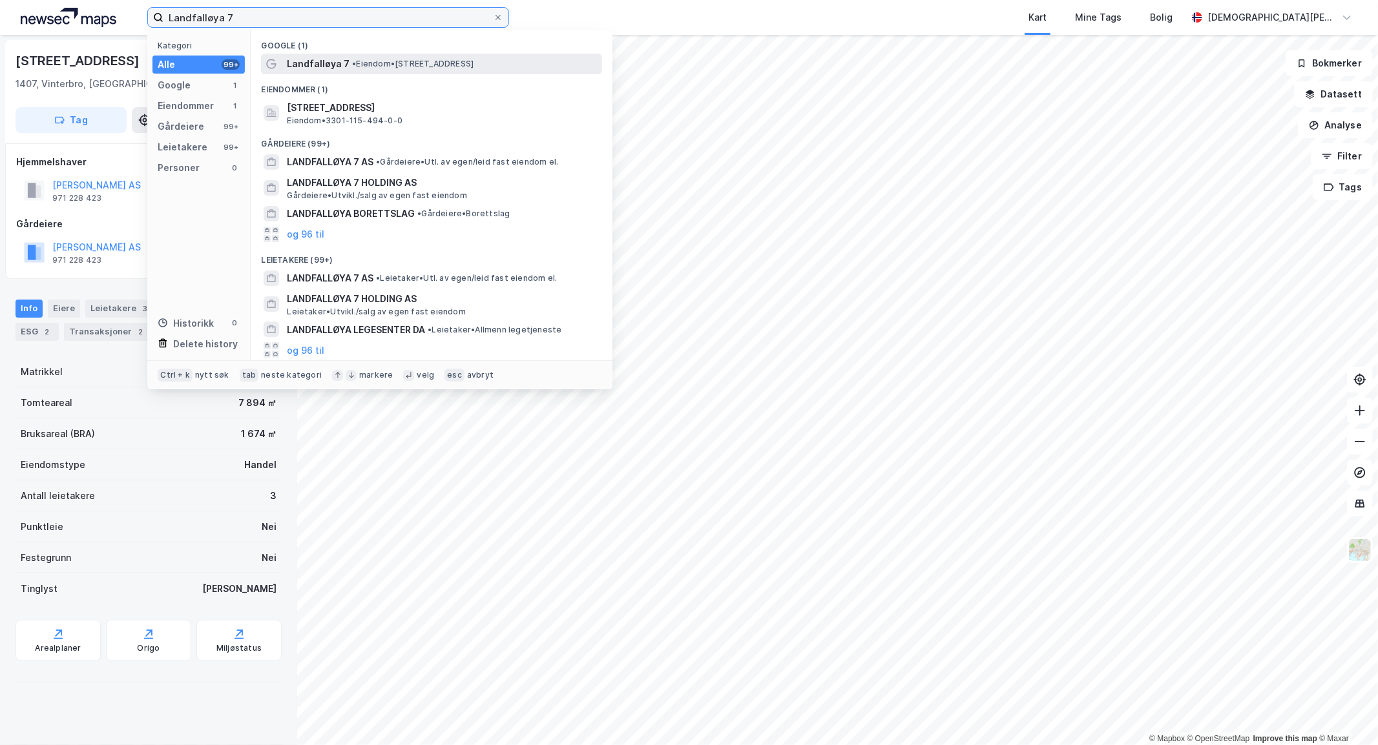
type input "Landfalløya 7"
click at [327, 56] on span "Landfalløya 7" at bounding box center [318, 64] width 63 height 16
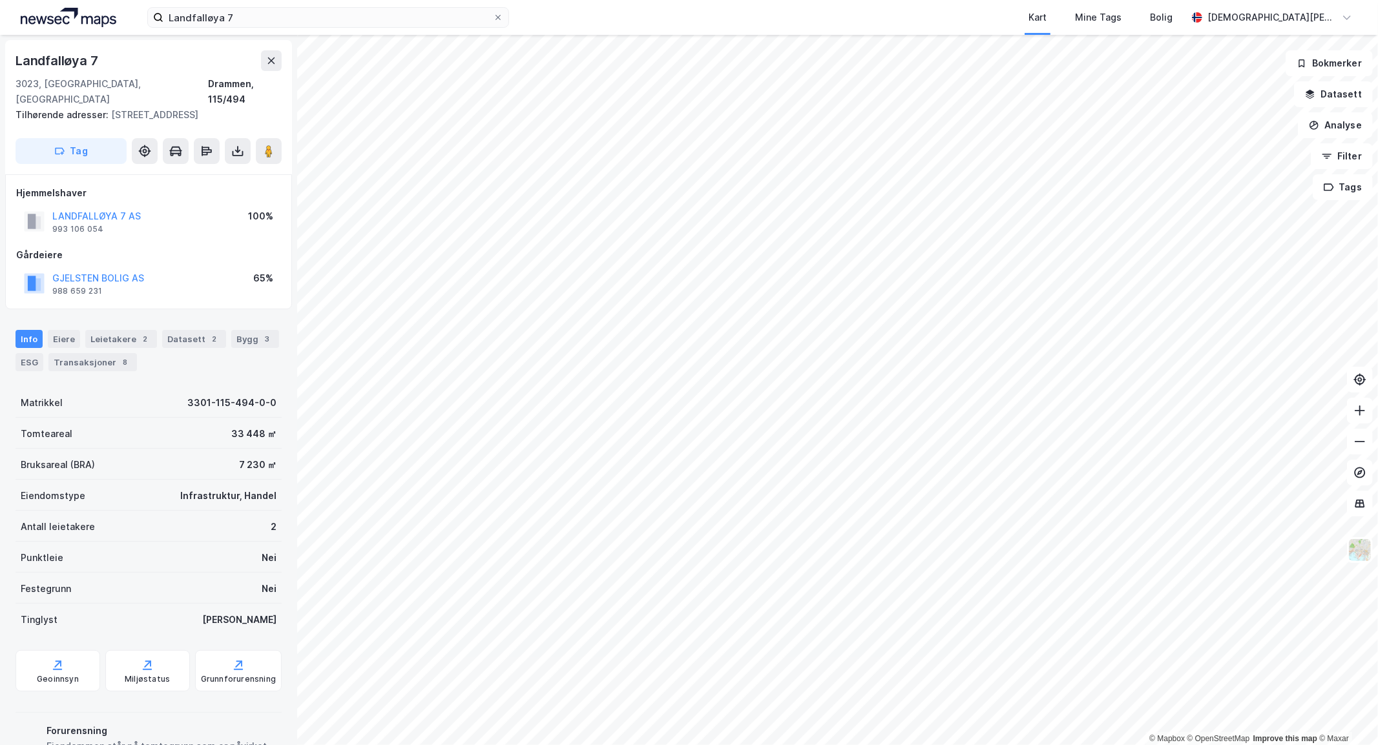
scroll to position [12, 0]
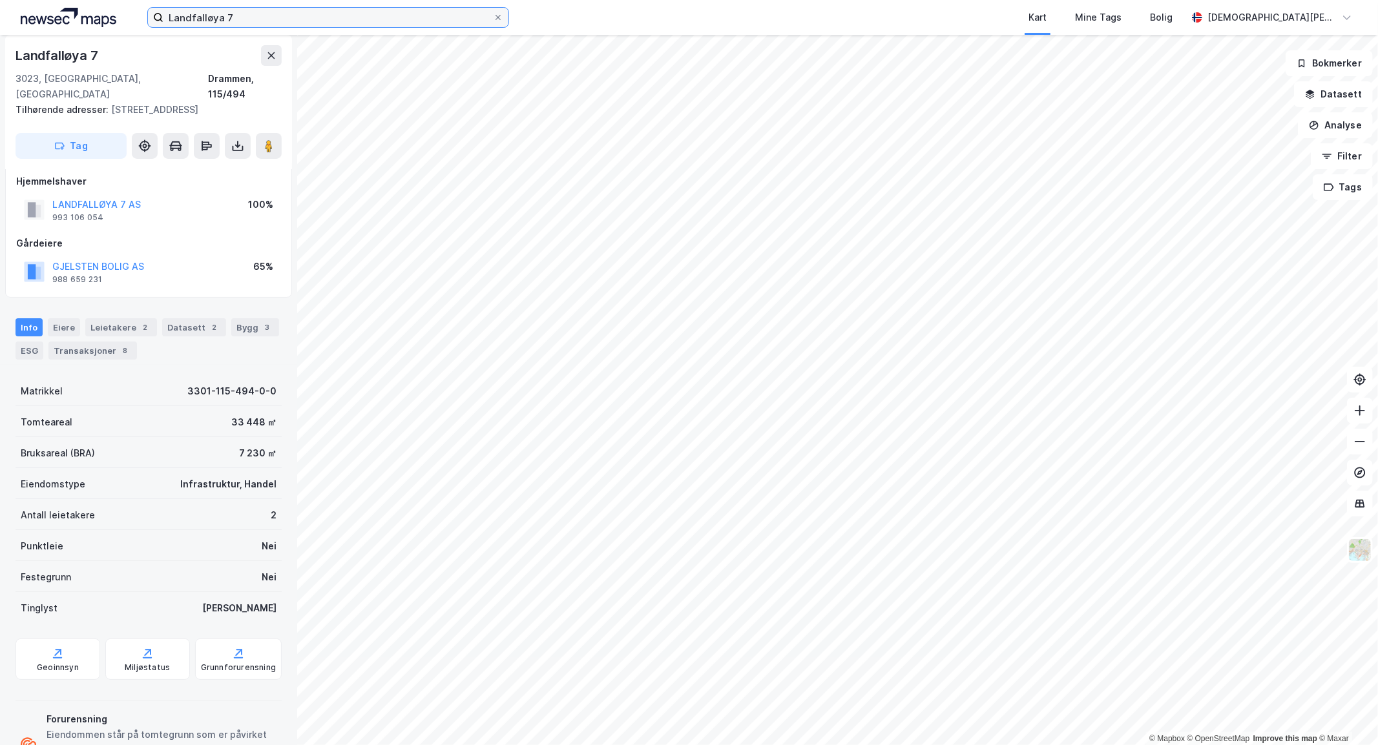
click at [338, 9] on input "Landfalløya 7" at bounding box center [327, 17] width 329 height 19
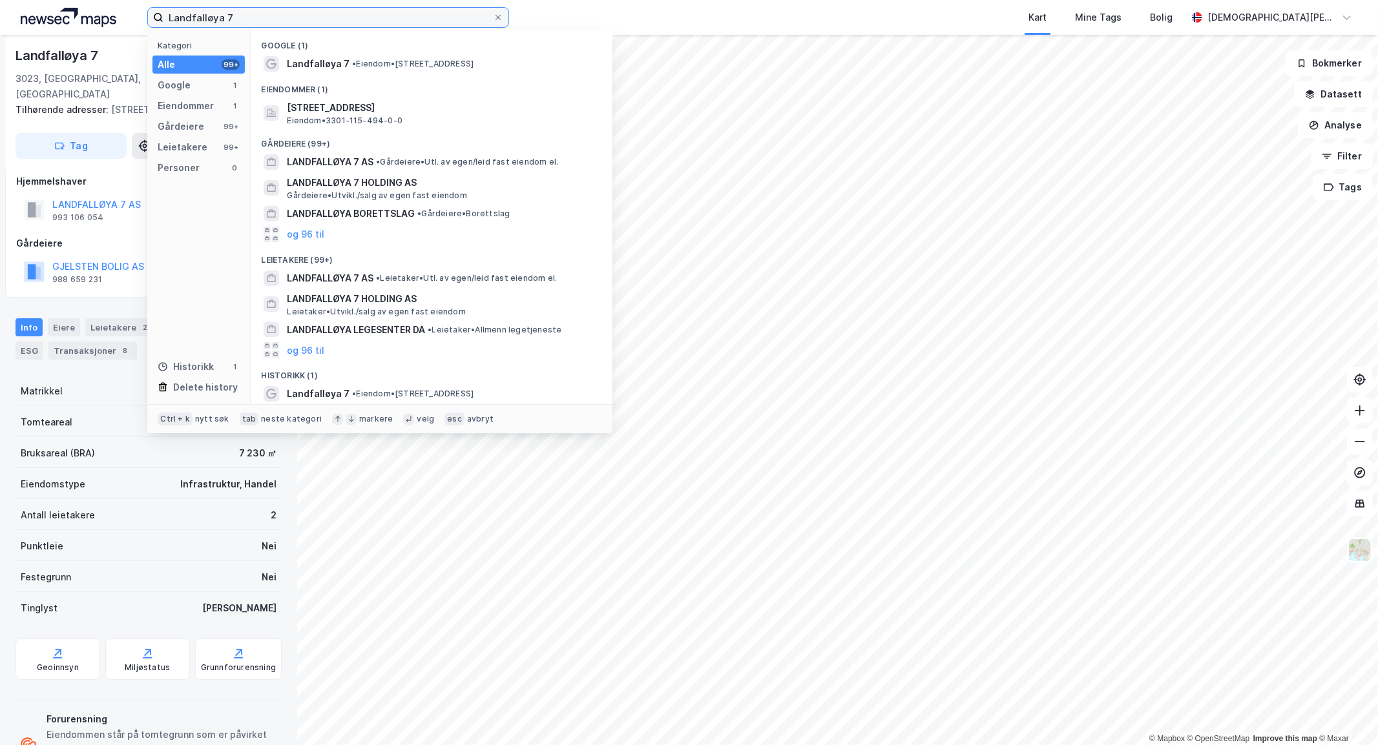
click at [338, 9] on input "Landfalløya 7" at bounding box center [327, 17] width 329 height 19
click at [302, 19] on input "Landfalløya 7" at bounding box center [327, 17] width 329 height 19
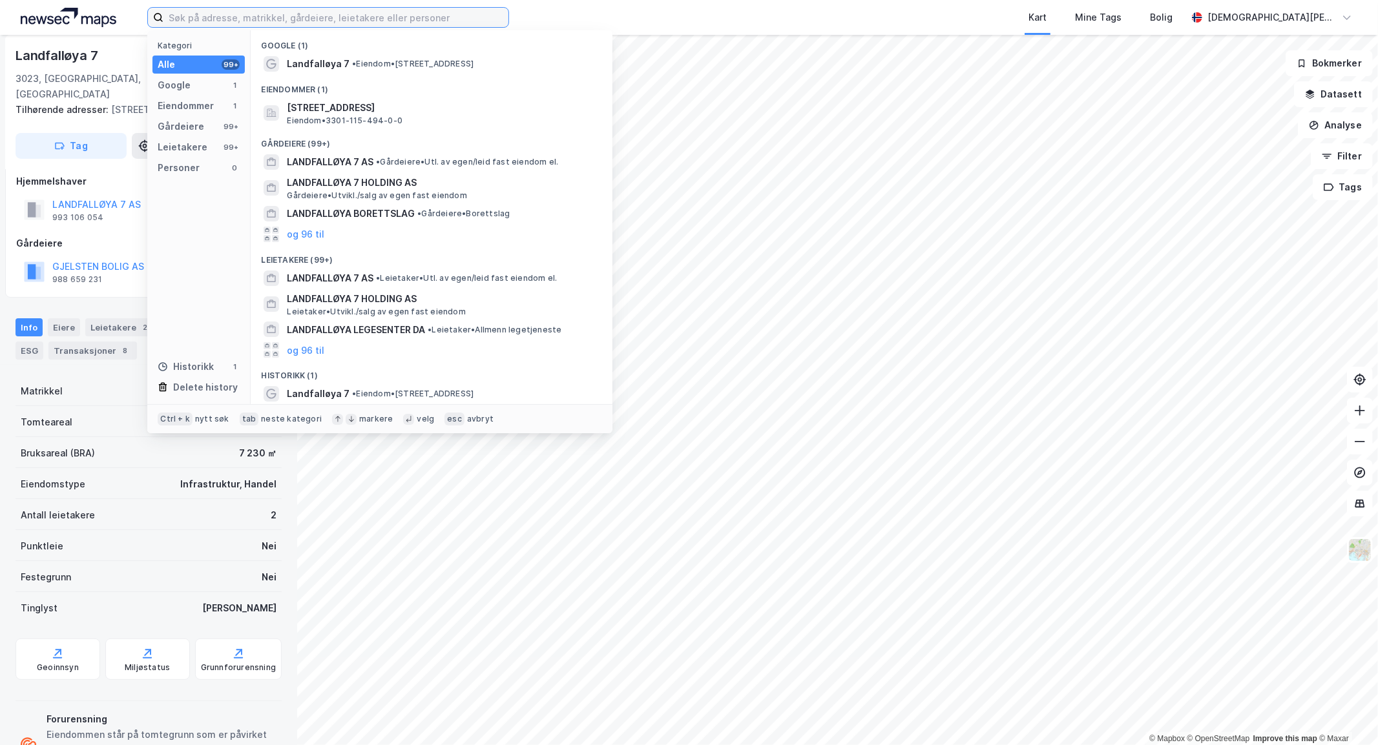
paste input "Åkebergmosen 17"
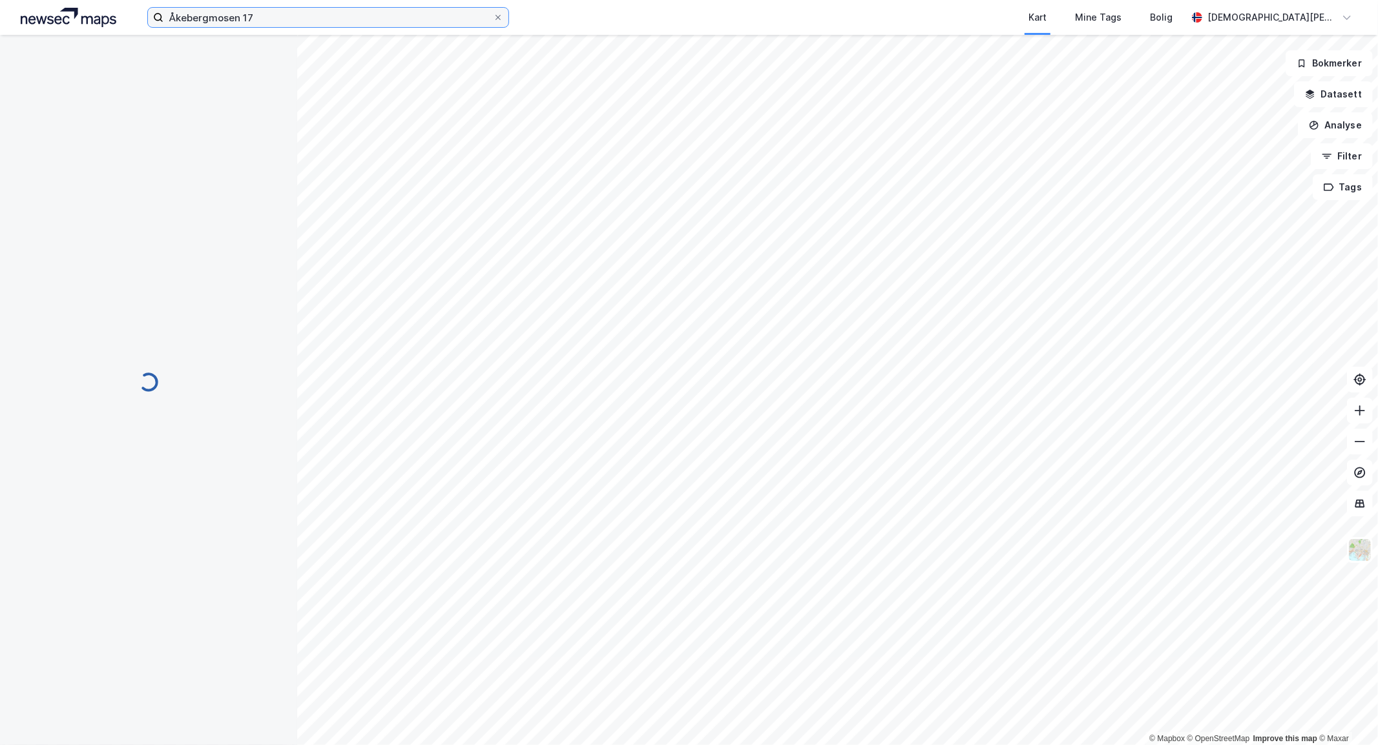
scroll to position [12, 0]
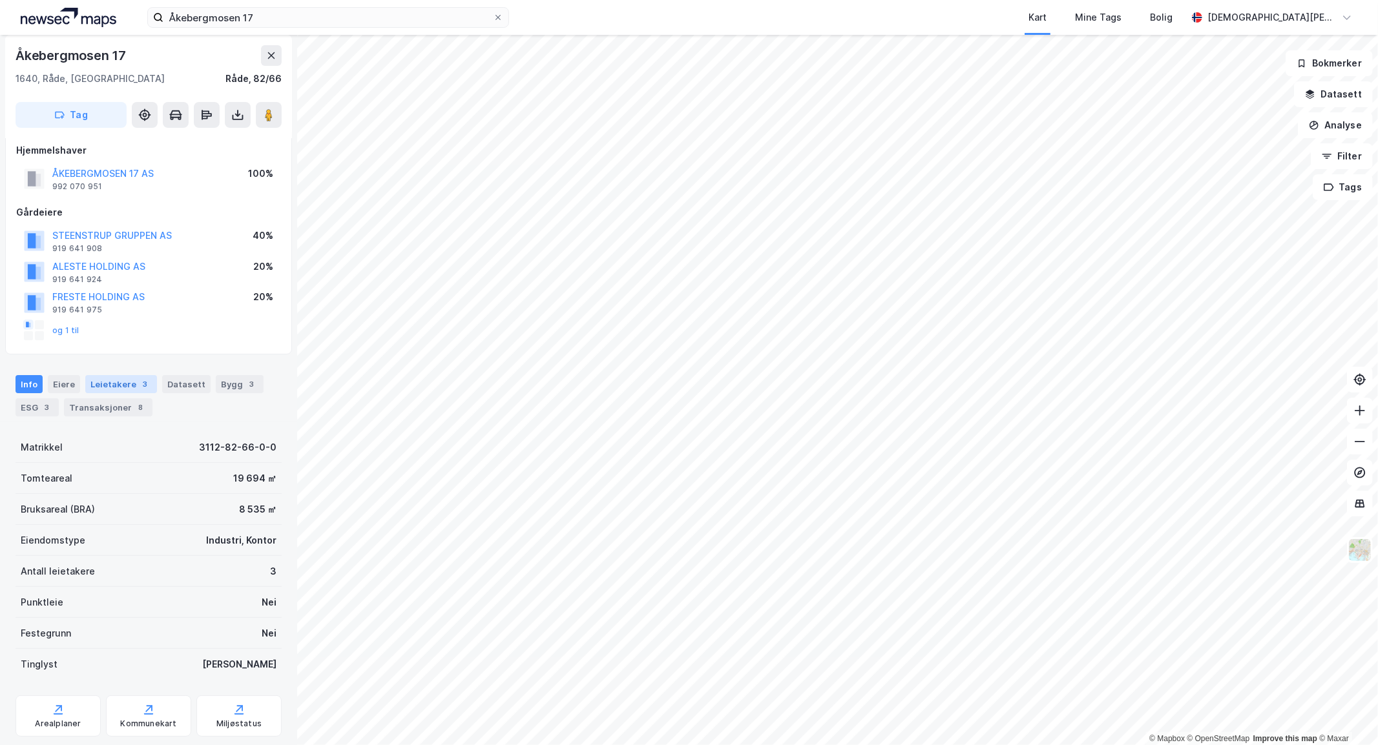
click at [127, 383] on div "Leietakere 3" at bounding box center [121, 384] width 72 height 18
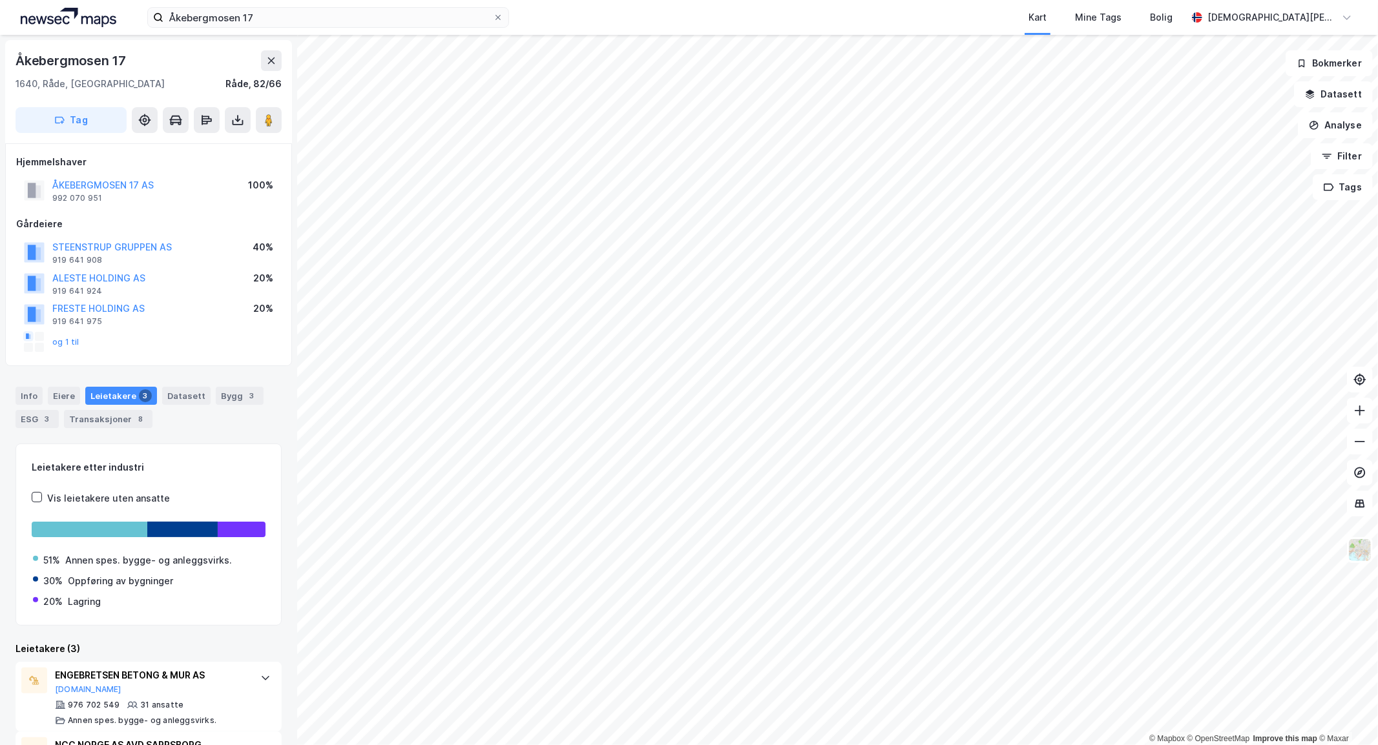
scroll to position [141, 0]
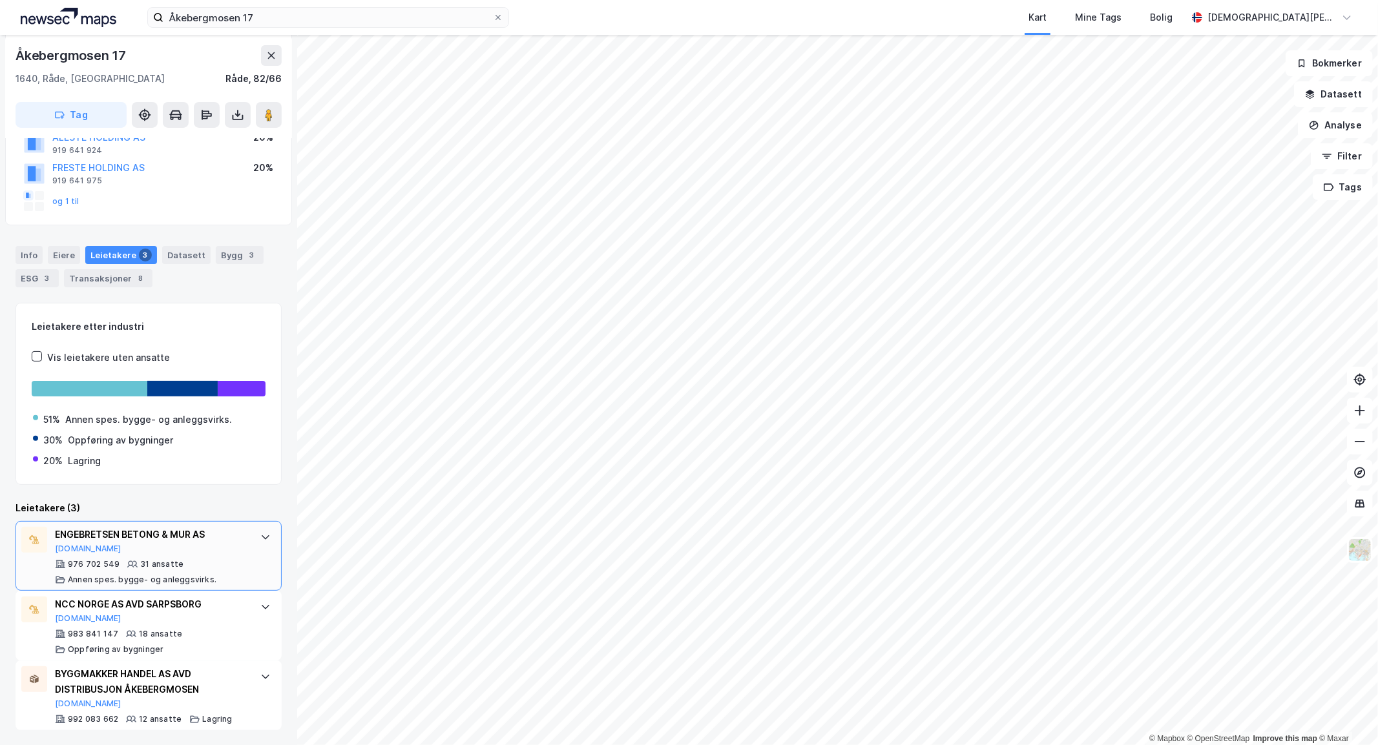
click at [246, 553] on div "ENGEBRETSEN BETONG & MUR AS [DOMAIN_NAME] 976 702 549 31 ansatte [PERSON_NAME].…" at bounding box center [149, 556] width 266 height 70
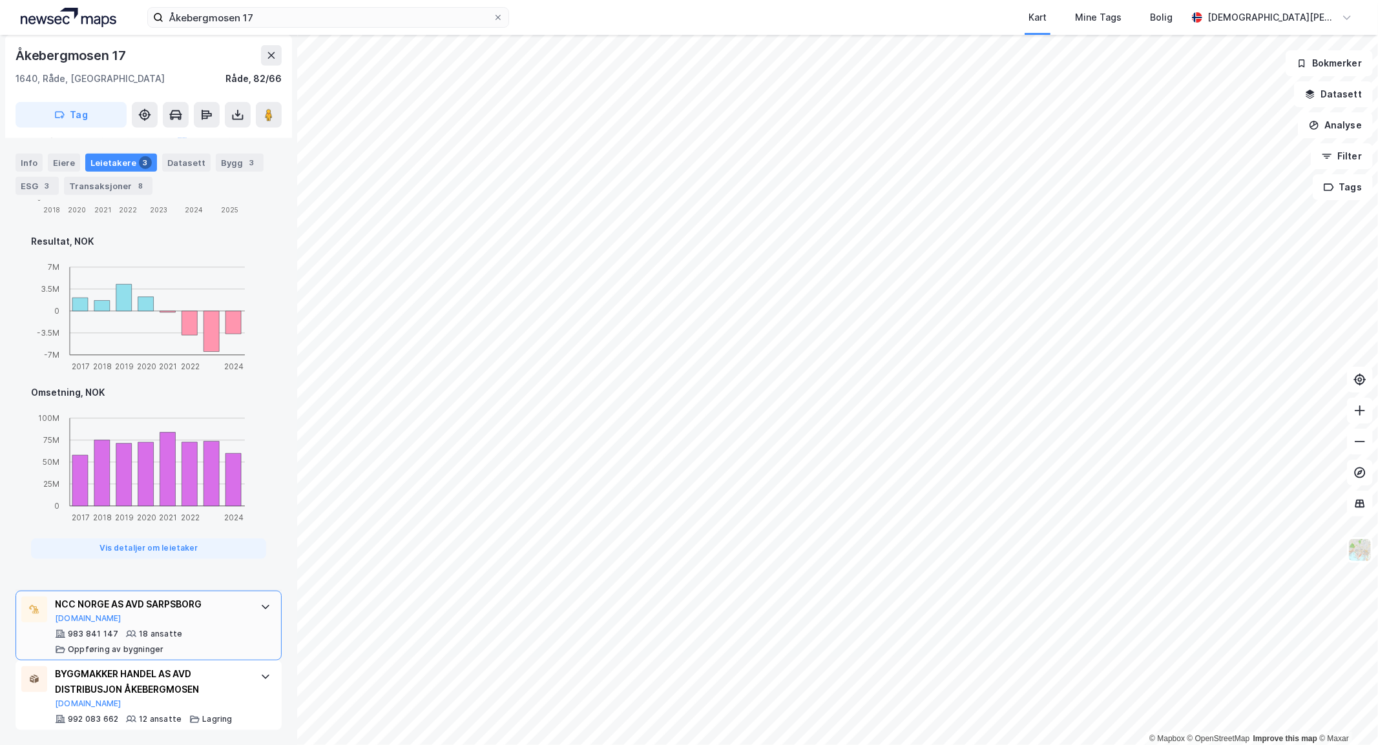
click at [255, 603] on div at bounding box center [265, 607] width 21 height 21
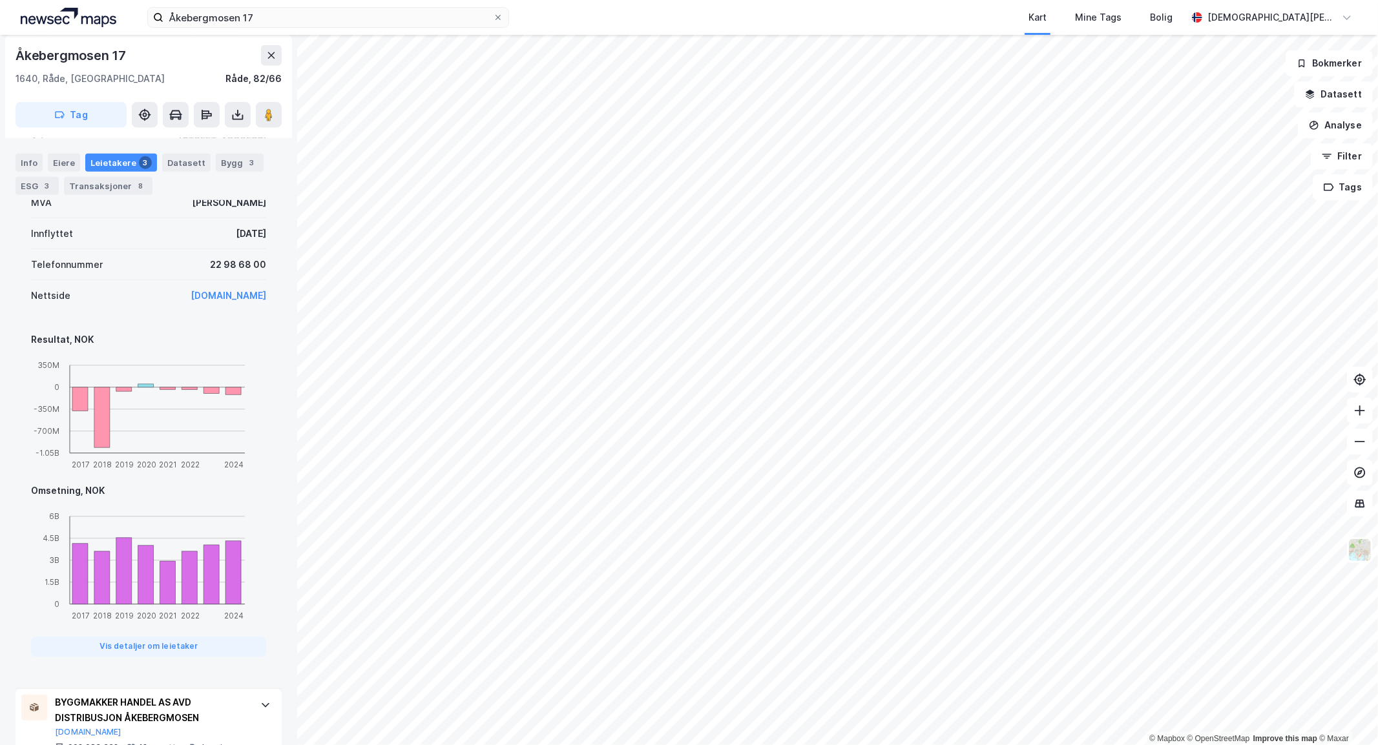
scroll to position [834, 0]
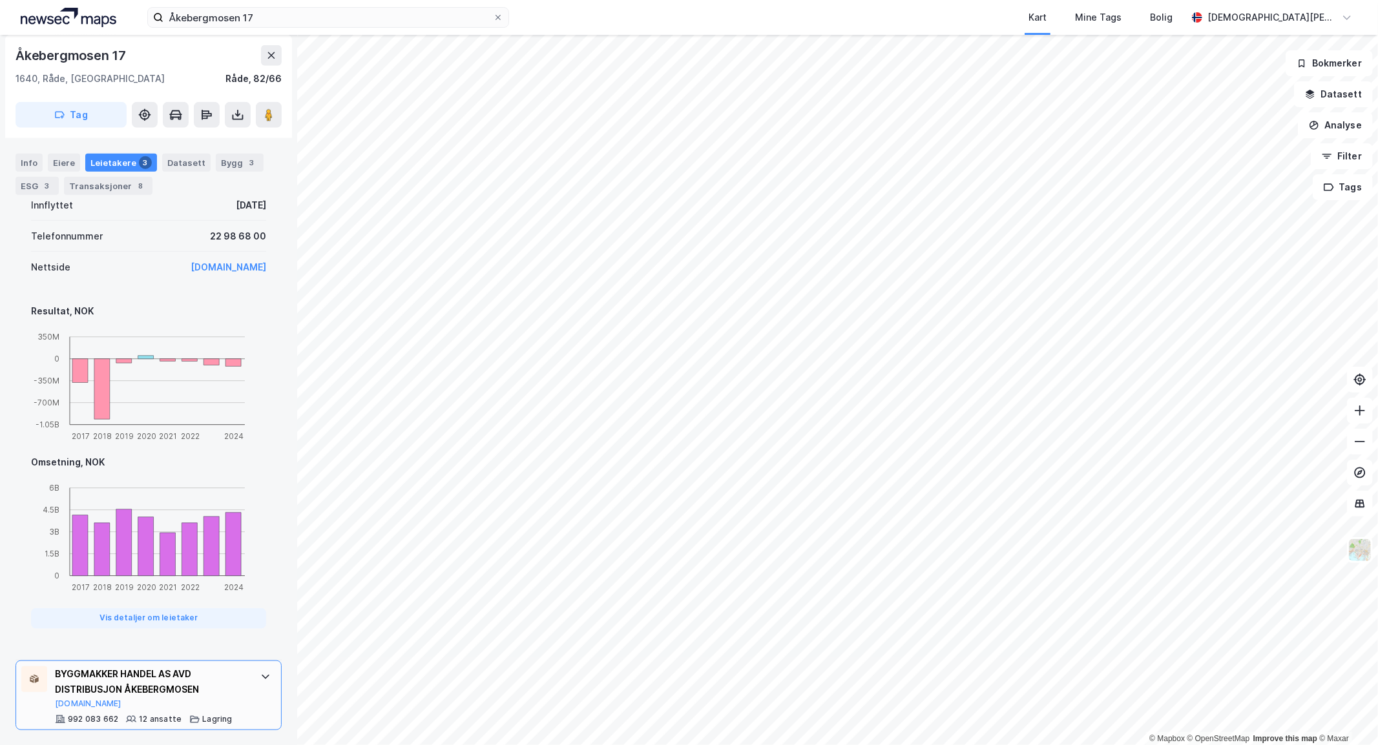
drag, startPoint x: 242, startPoint y: 678, endPoint x: 234, endPoint y: 667, distance: 13.4
click at [241, 679] on div "BYGGMAKKER HANDEL AS AVD DISTRIBUSJON ÅKEBERGMOSEN [DOMAIN_NAME] 992 083 662 12…" at bounding box center [149, 696] width 266 height 70
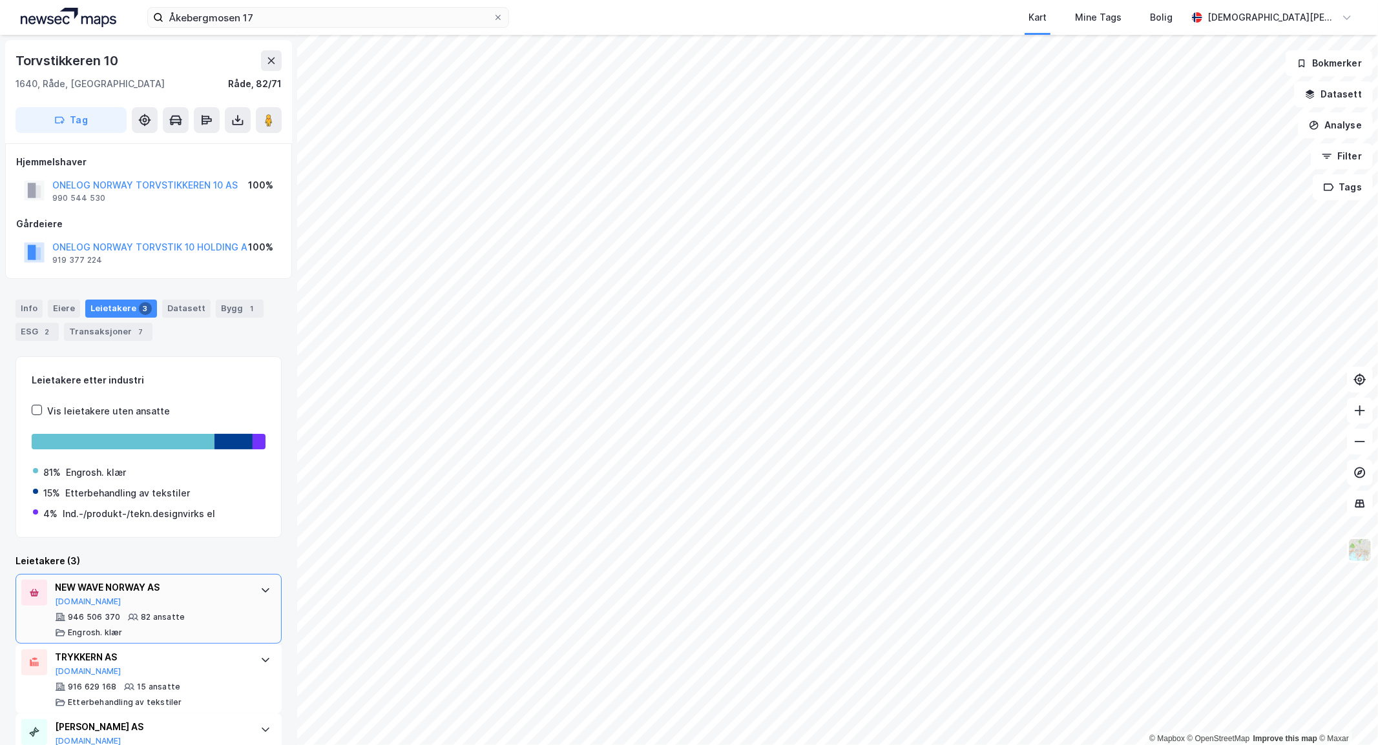
click at [204, 614] on div "946 506 370 82 ansatte Engrosh. klær" at bounding box center [151, 625] width 193 height 26
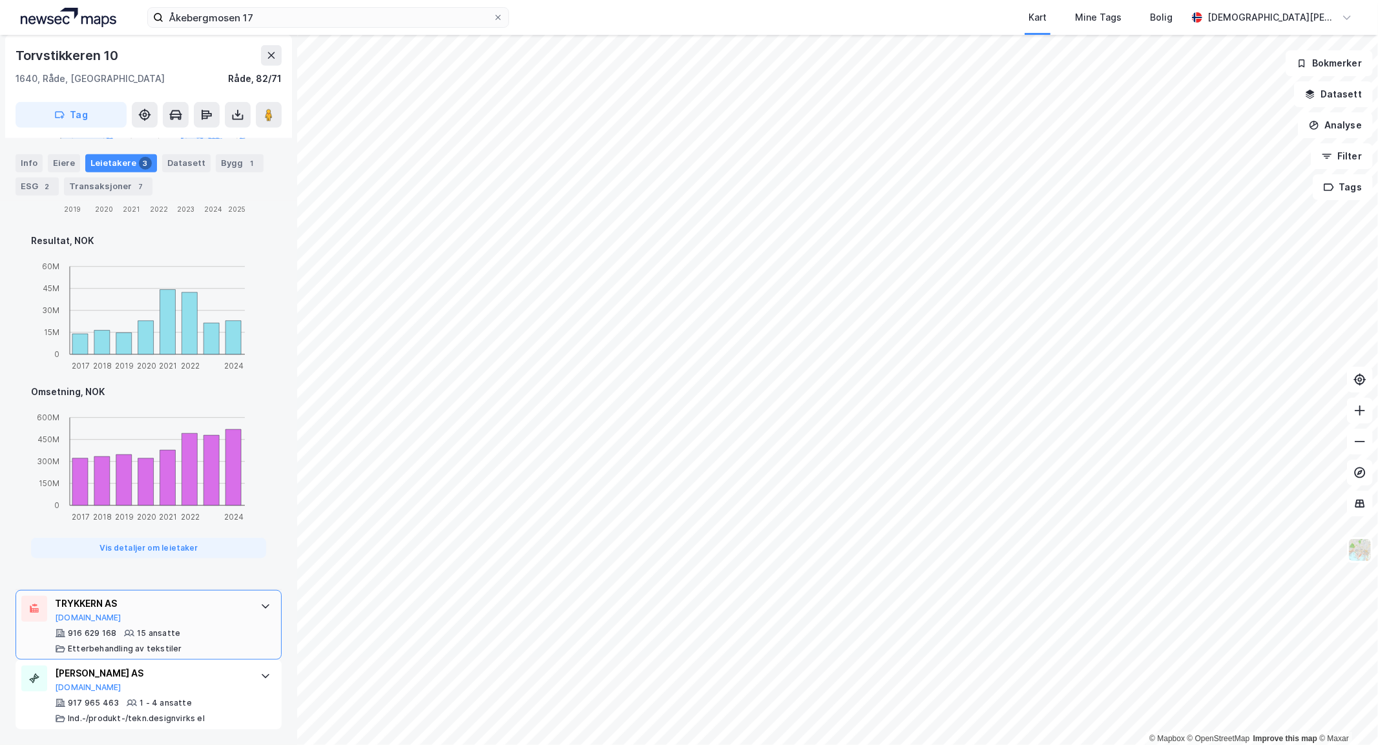
click at [208, 634] on div "916 629 168 15 ansatte Etterbehandling av tekstiler" at bounding box center [151, 642] width 193 height 26
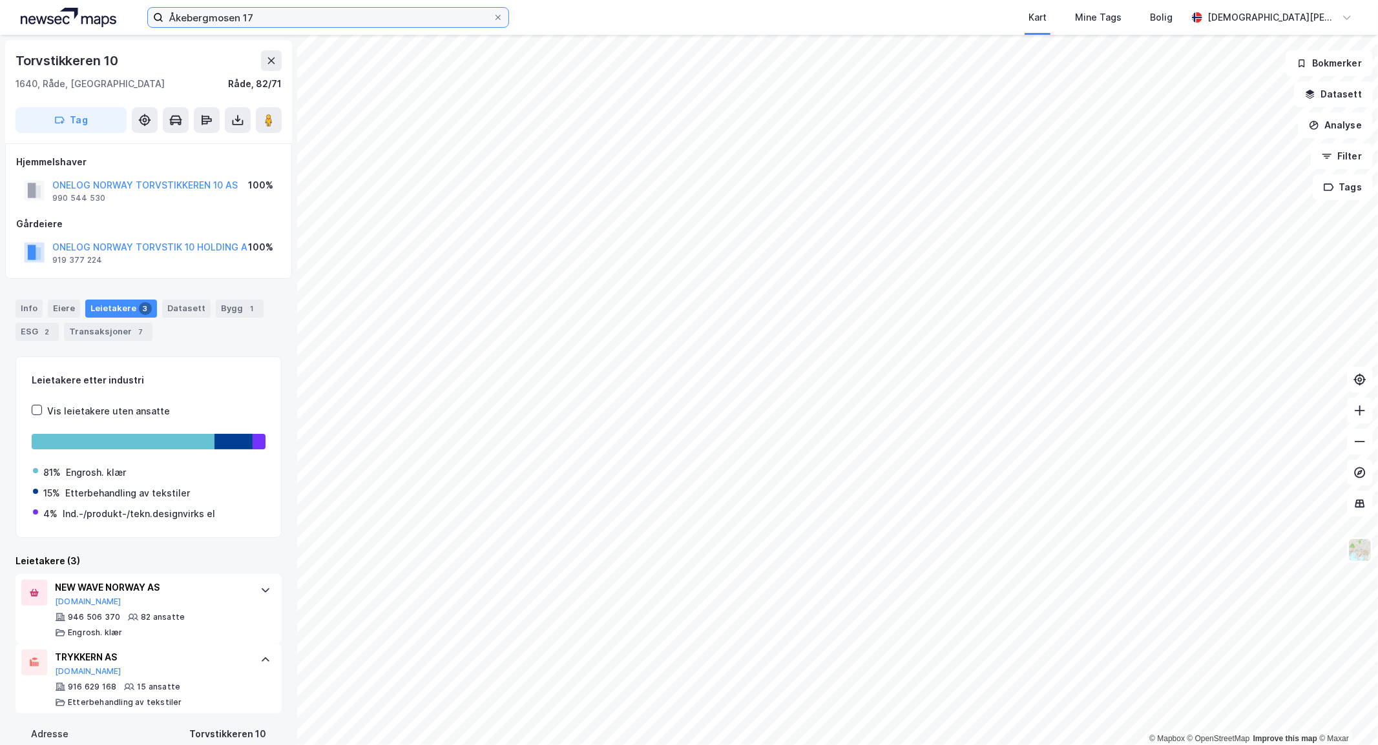
click at [395, 22] on input "Åkebergmosen 17" at bounding box center [327, 17] width 329 height 19
click at [395, 21] on input "Åkebergmosen 17" at bounding box center [327, 17] width 329 height 19
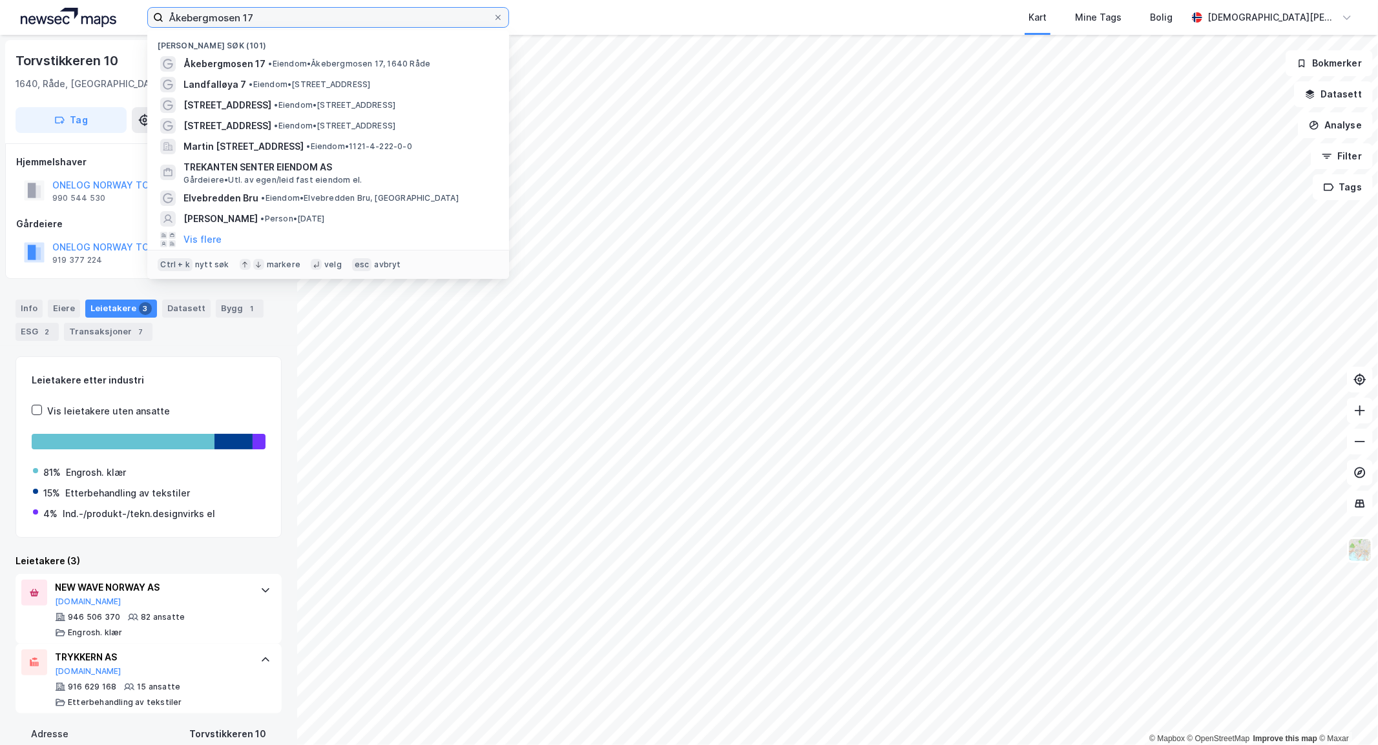
click at [395, 17] on input "Åkebergmosen 17" at bounding box center [327, 17] width 329 height 19
paste input "Orkidehøgda 3"
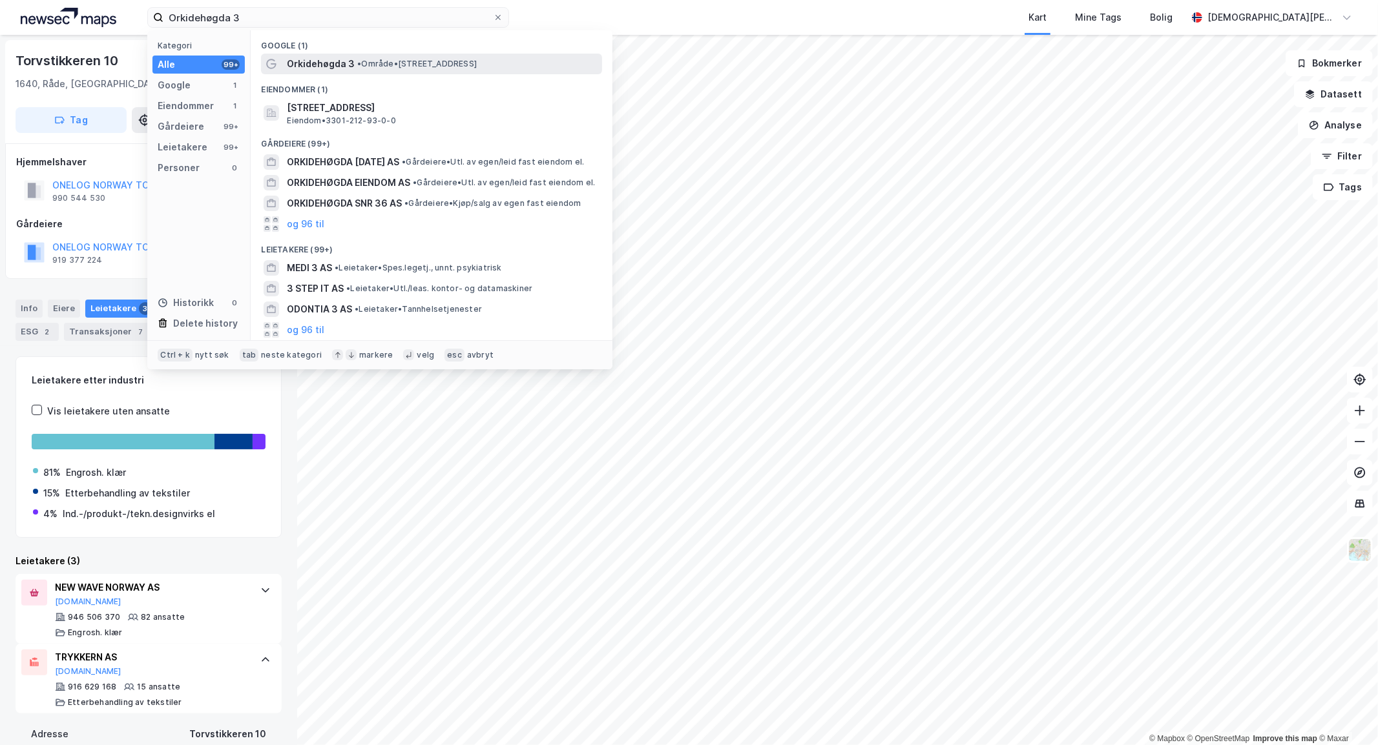
click at [395, 54] on div "Orkidehøgda 3 • Område • [STREET_ADDRESS]" at bounding box center [431, 64] width 341 height 21
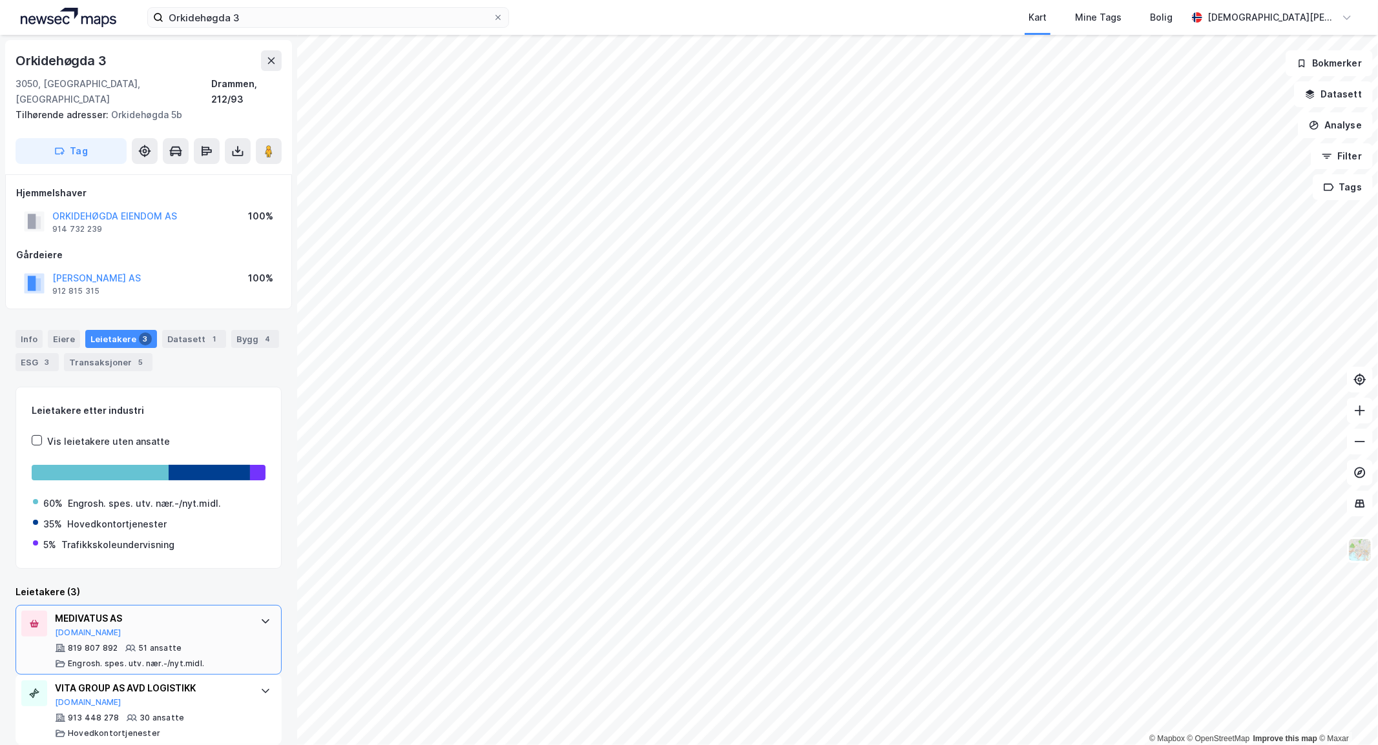
click at [211, 618] on div "MEDIVATUS AS [DOMAIN_NAME]" at bounding box center [151, 624] width 193 height 27
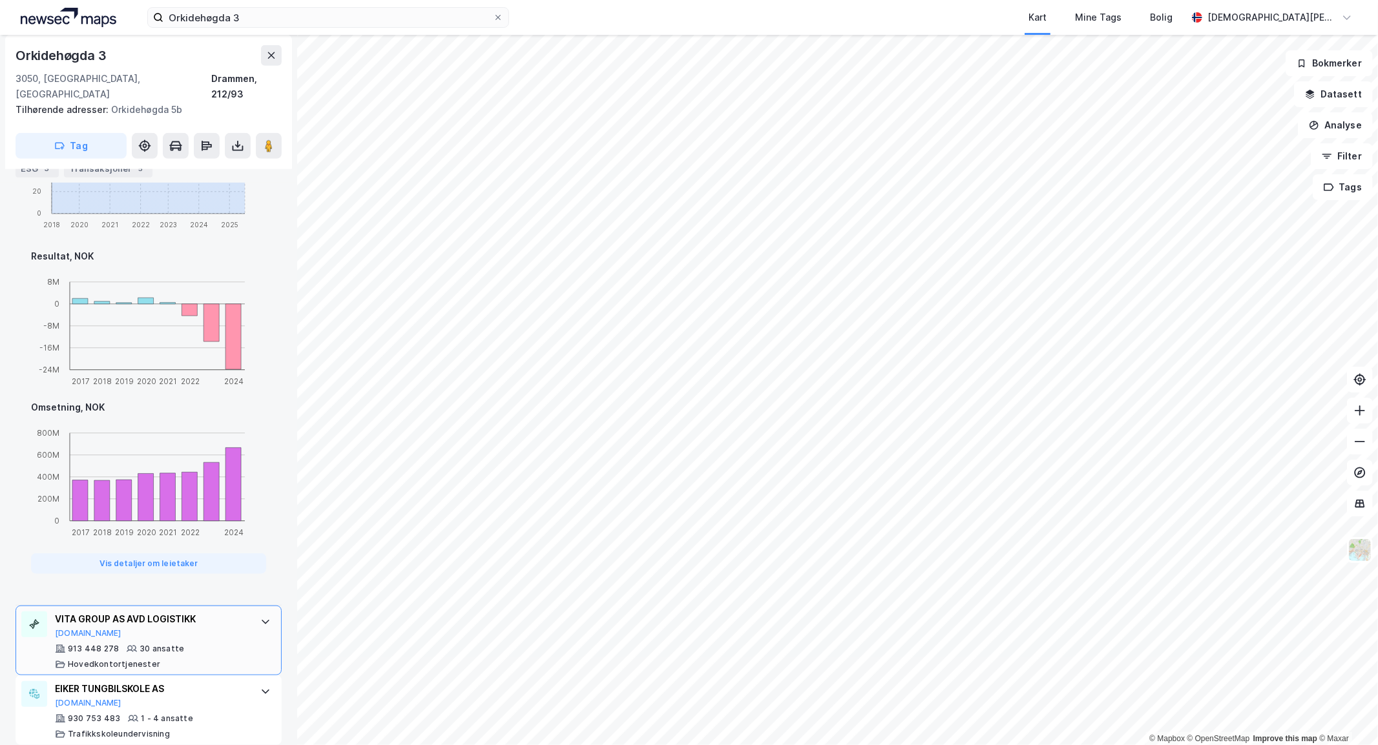
click at [228, 624] on div "VITA GROUP AS AVD LOGISTIKK [DOMAIN_NAME] 913 448 278 30 ansatte Hovedkontortje…" at bounding box center [151, 641] width 193 height 58
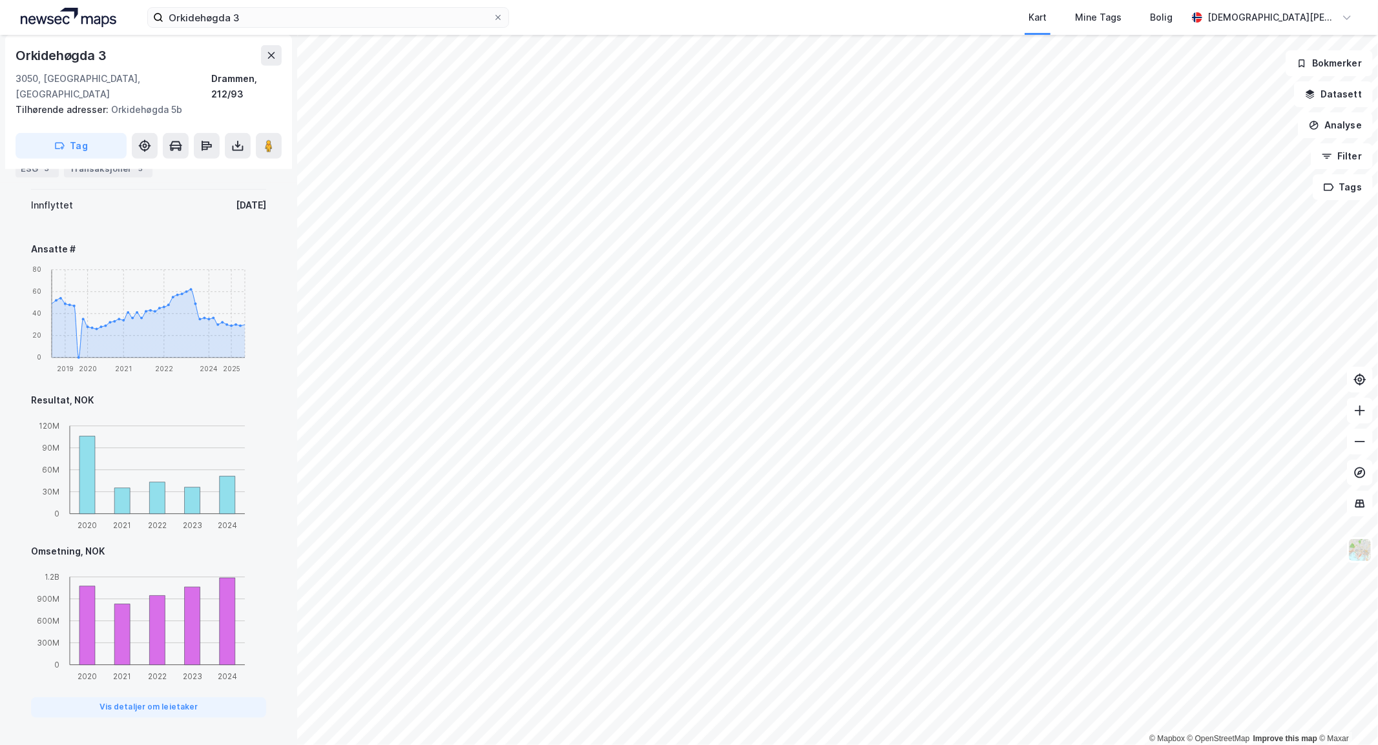
scroll to position [851, 0]
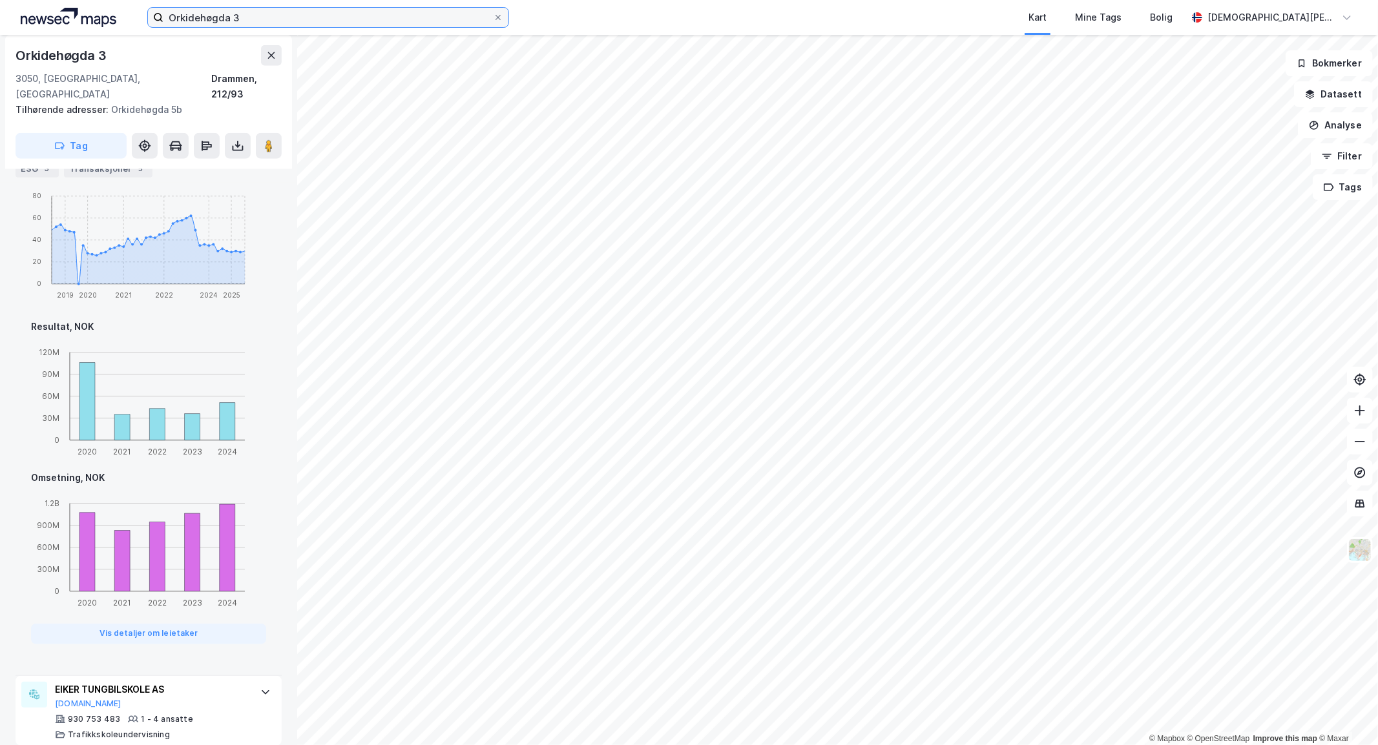
click at [371, 26] on input "Orkidehøgda 3" at bounding box center [327, 17] width 329 height 19
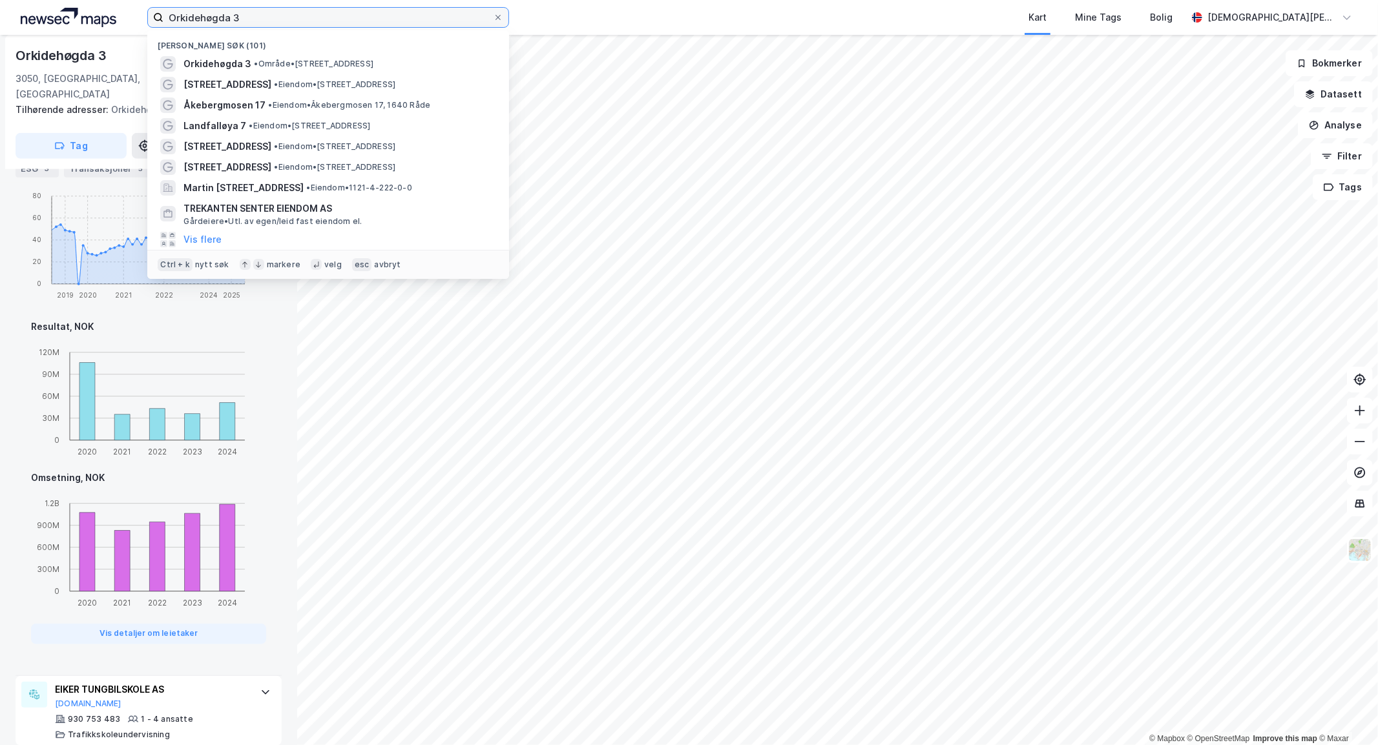
paste input "[STREET_ADDRESS]"
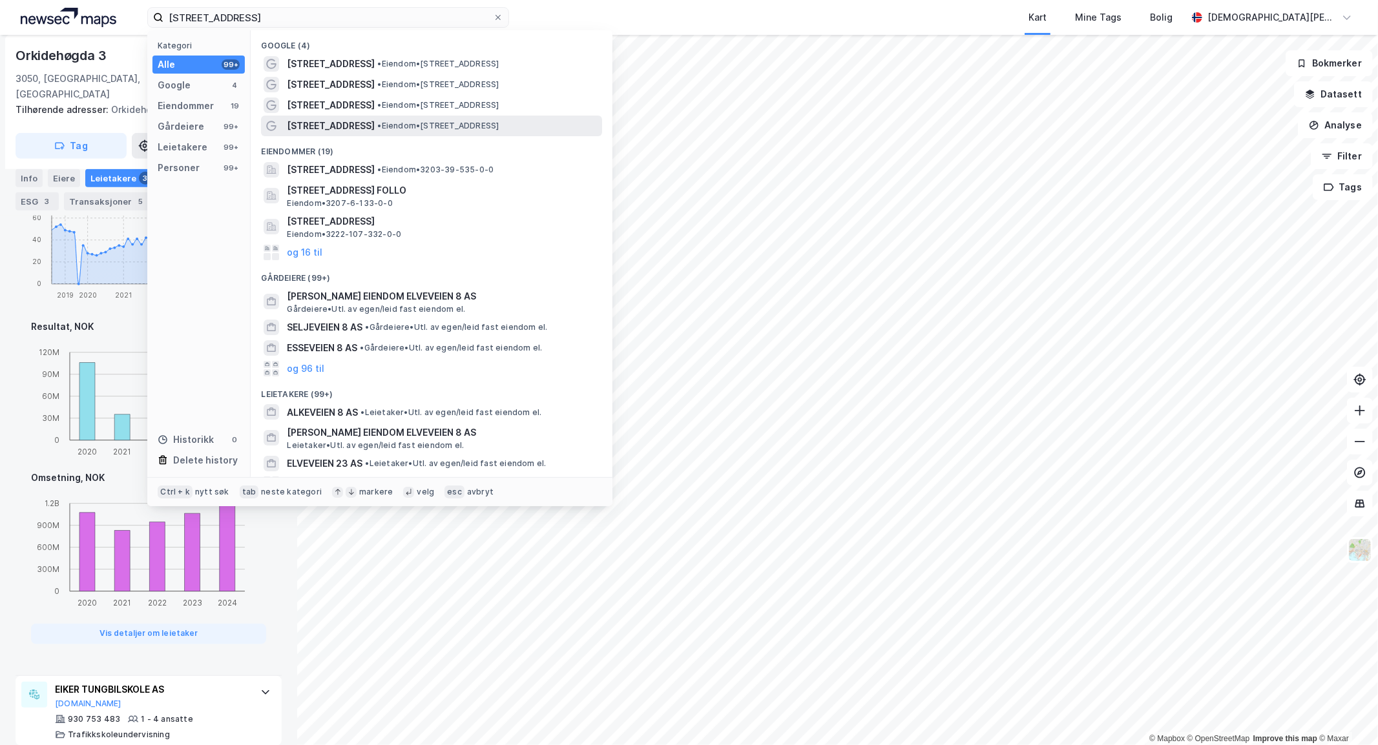
click at [419, 118] on div "[STREET_ADDRESS] • Eiendom • [STREET_ADDRESS]" at bounding box center [443, 126] width 313 height 16
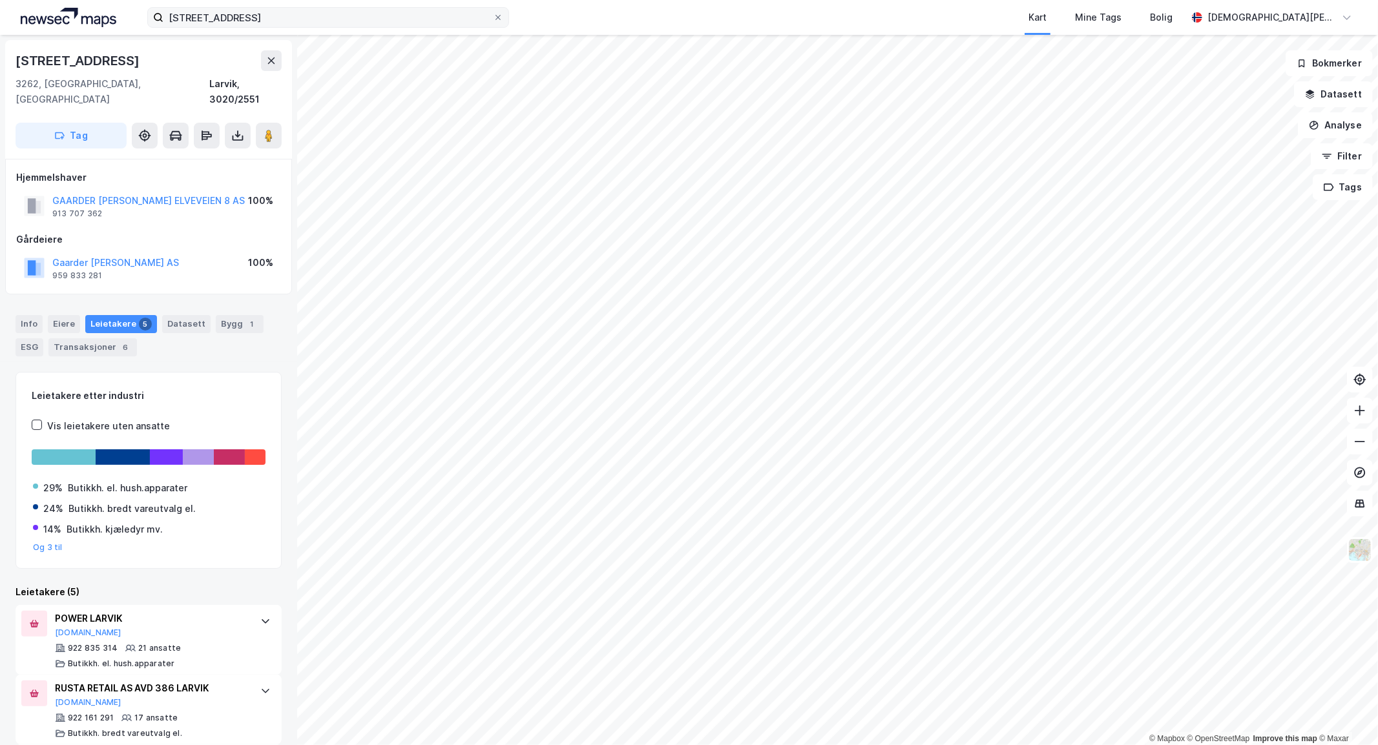
click at [320, 27] on label "[STREET_ADDRESS]" at bounding box center [328, 17] width 362 height 21
click at [320, 27] on input "[STREET_ADDRESS]" at bounding box center [327, 17] width 329 height 19
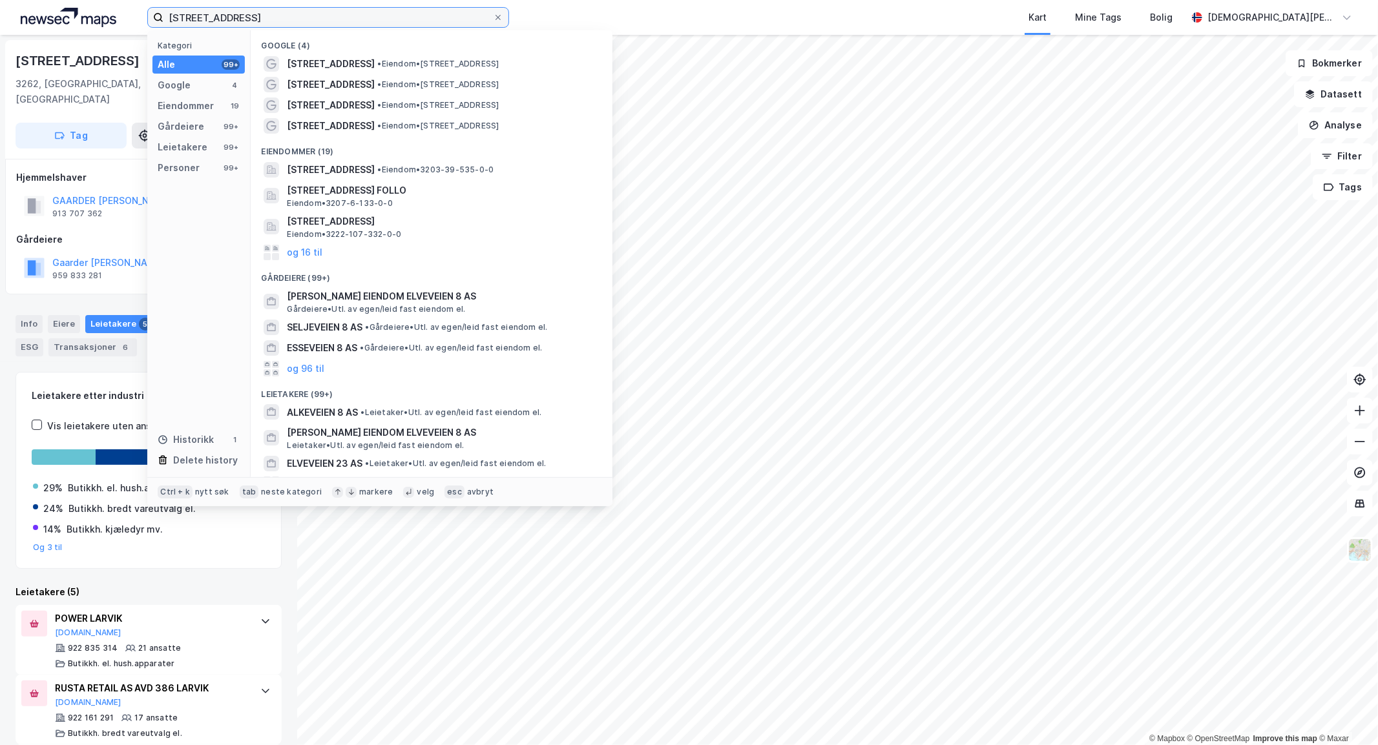
click at [320, 26] on input "[STREET_ADDRESS]" at bounding box center [327, 17] width 329 height 19
paste input "[STREET_ADDRESS]"
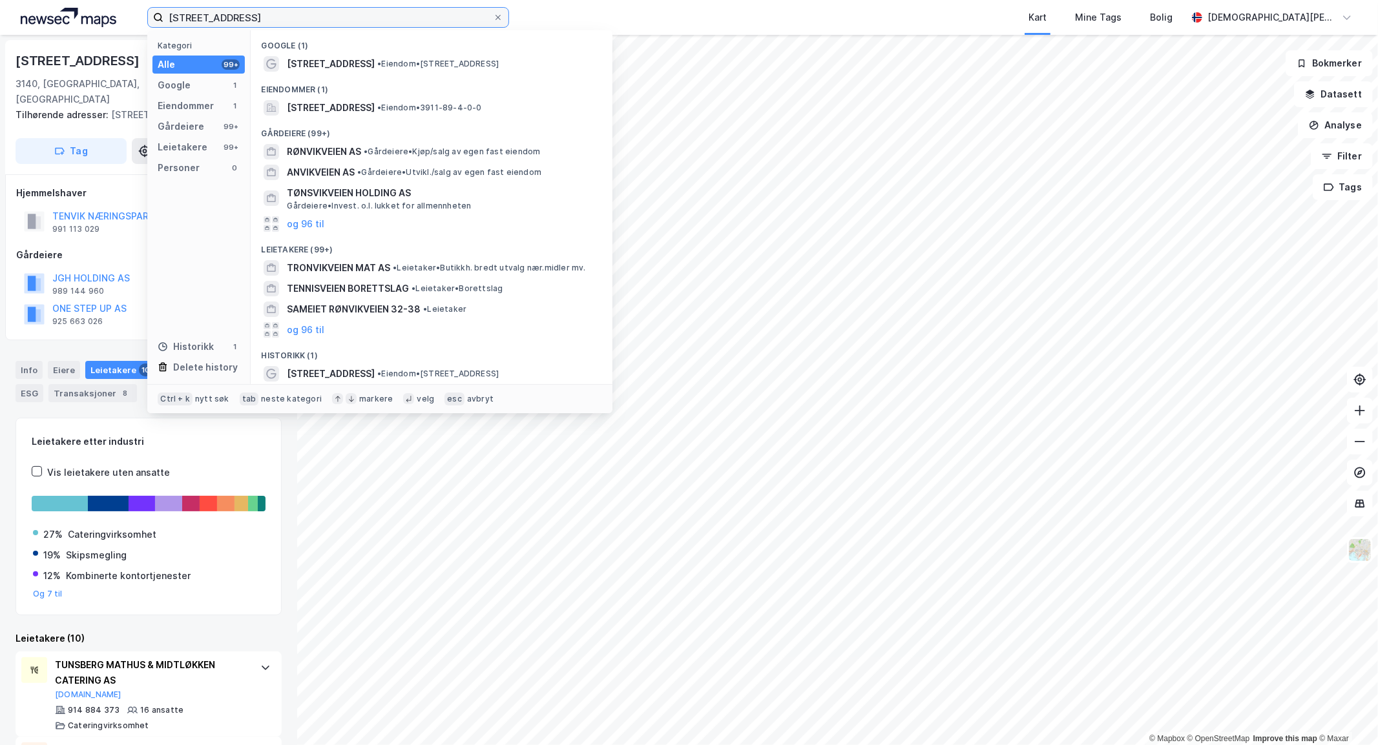
click at [324, 16] on input "[STREET_ADDRESS]" at bounding box center [327, 17] width 329 height 19
click at [323, 14] on input "[STREET_ADDRESS]" at bounding box center [327, 17] width 329 height 19
paste input "Ulsetstemma Næringspark AS"
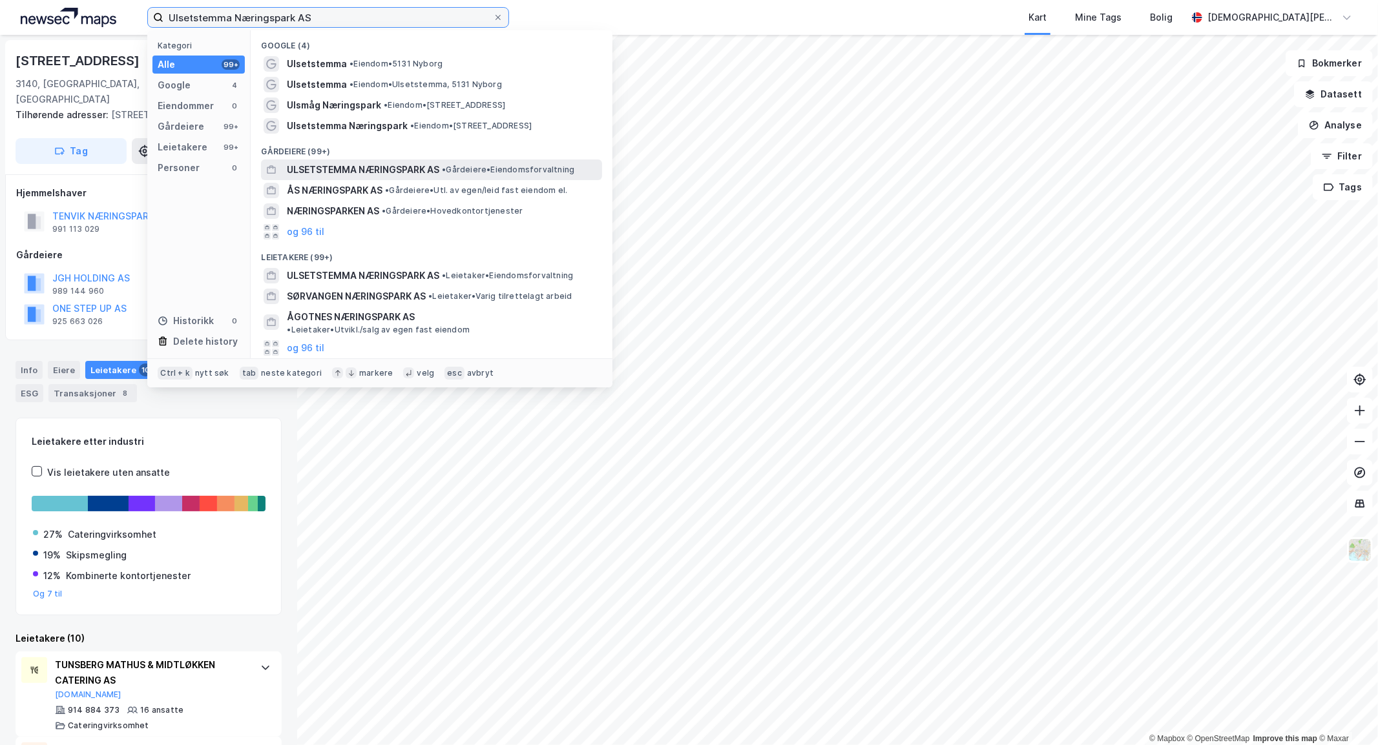
type input "Ulsetstemma Næringspark AS"
click at [359, 165] on span "ULSETSTEMMA NÆRINGSPARK AS" at bounding box center [363, 170] width 152 height 16
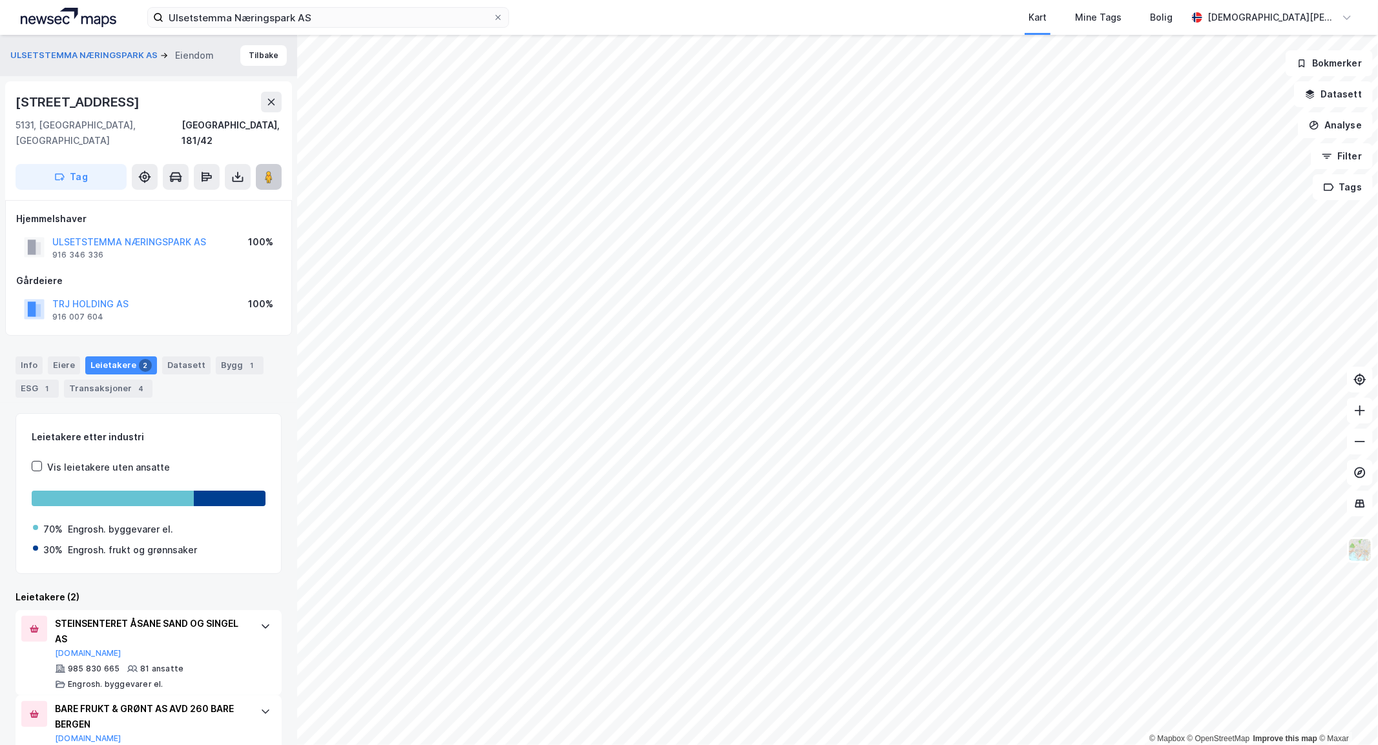
click at [269, 172] on button at bounding box center [269, 177] width 26 height 26
click at [498, 20] on icon at bounding box center [498, 18] width 8 height 8
click at [493, 20] on input "Ulsetstemma Næringspark AS" at bounding box center [327, 17] width 329 height 19
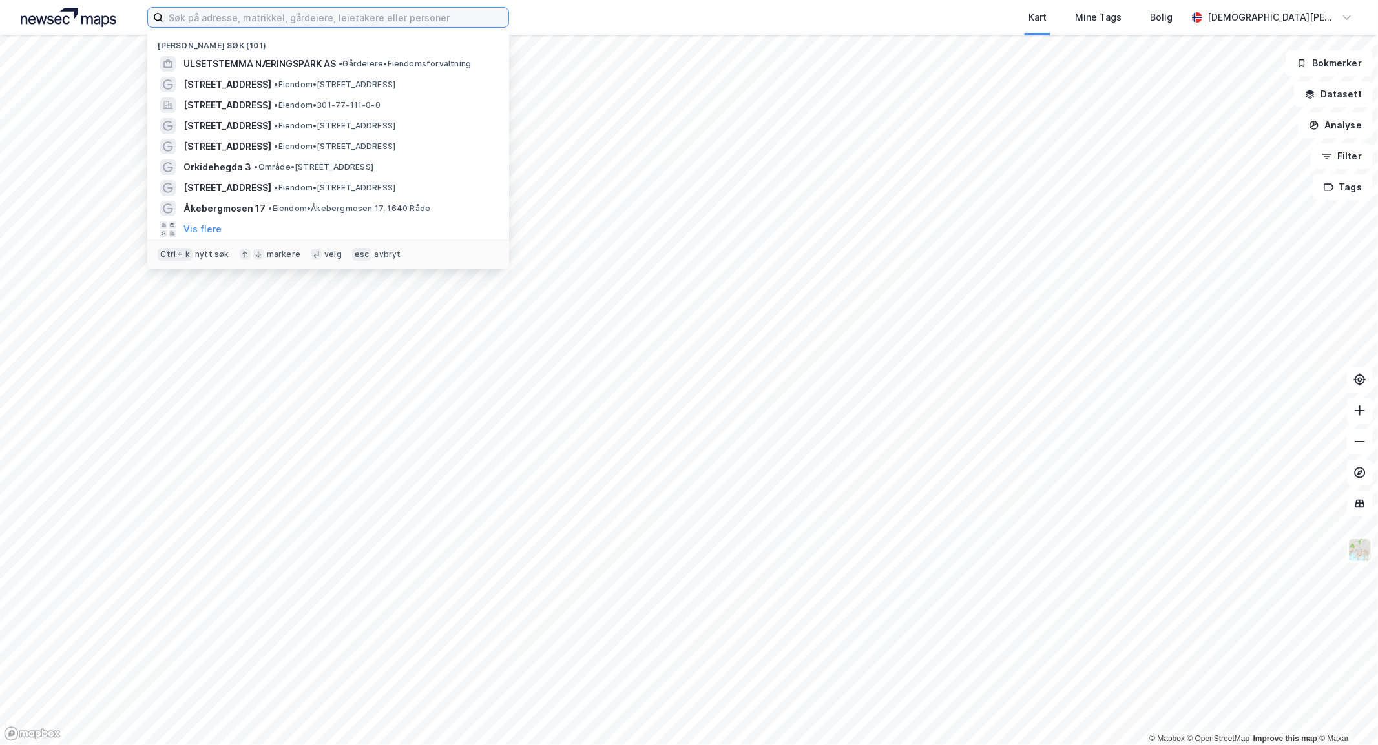
click at [401, 20] on input at bounding box center [335, 17] width 345 height 19
paste input "Elvesvingen 19"
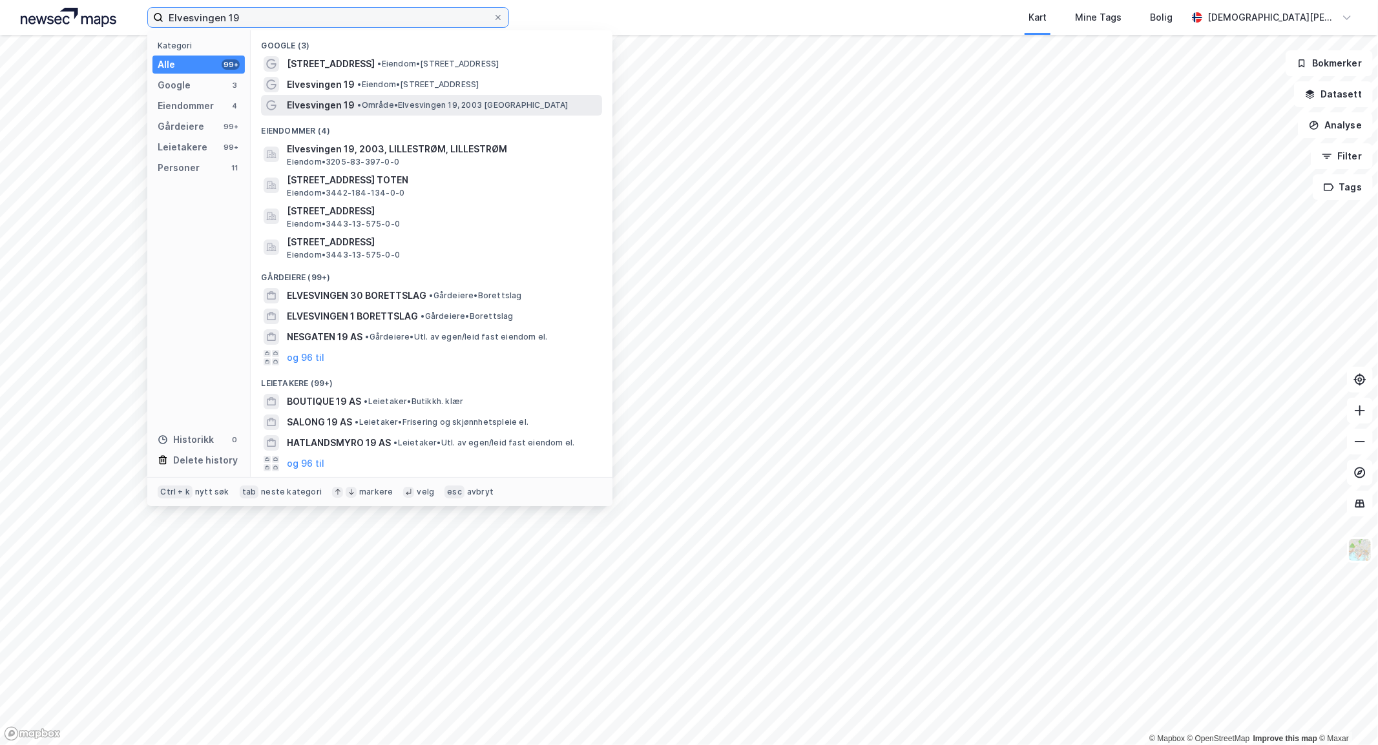
type input "Elvesvingen 19"
click at [489, 109] on span "• Område • Elvesvingen 19, 2003 Lillestrøm" at bounding box center [462, 105] width 211 height 10
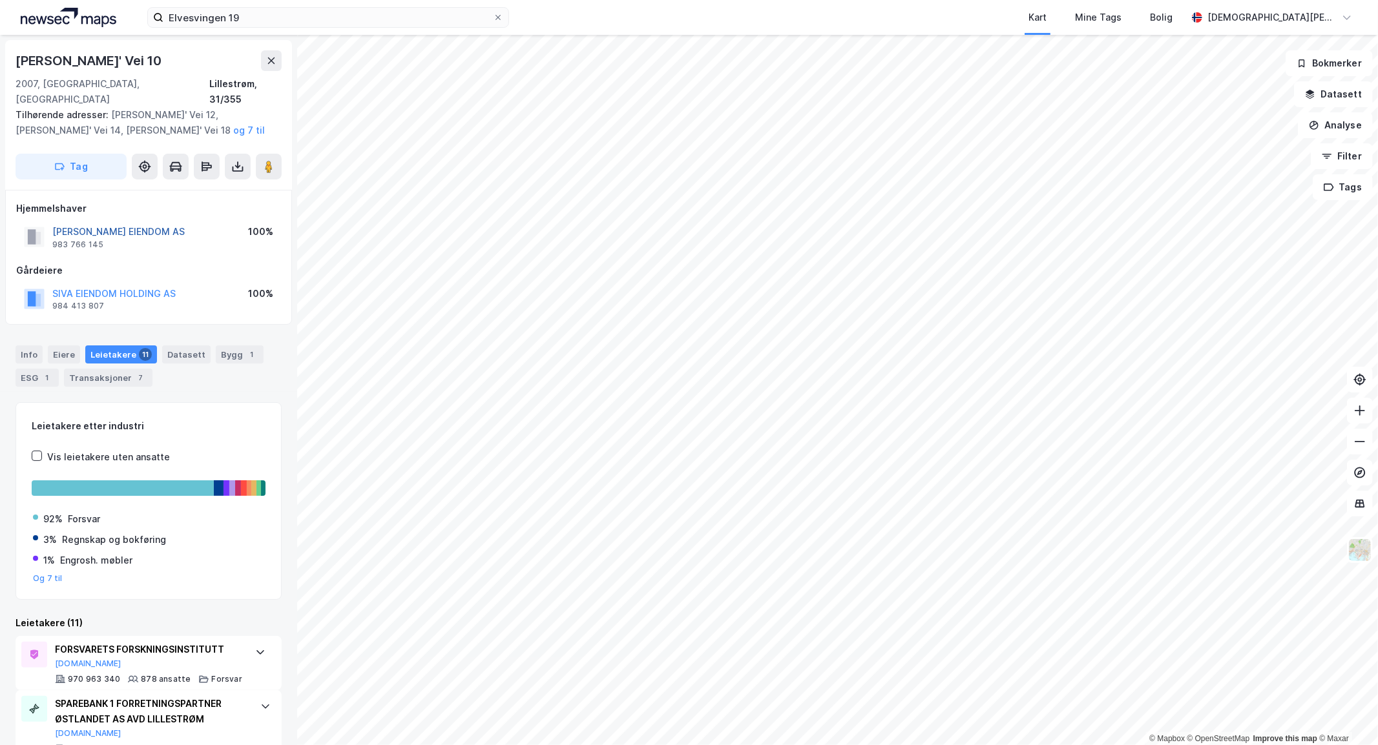
click at [0, 0] on button "[PERSON_NAME] EIENDOM AS" at bounding box center [0, 0] width 0 height 0
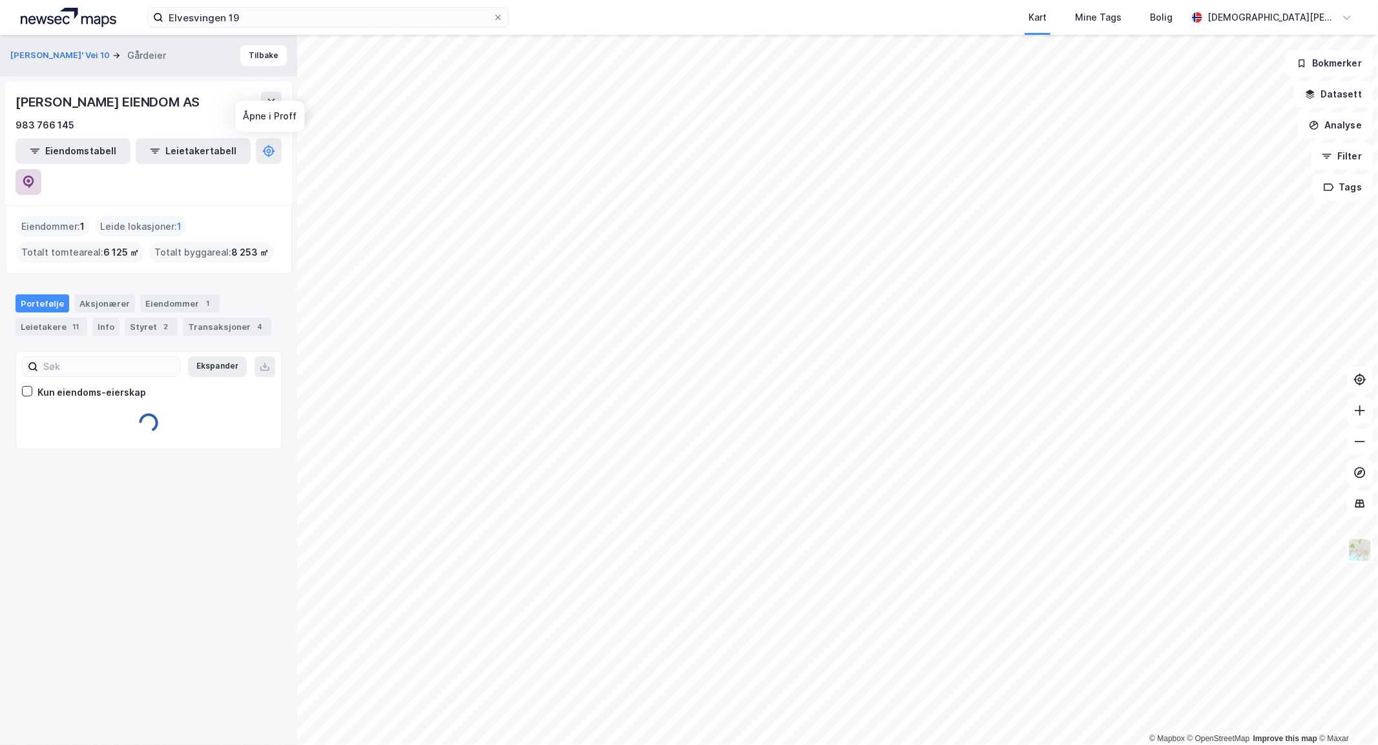
click at [34, 176] on icon at bounding box center [28, 182] width 11 height 13
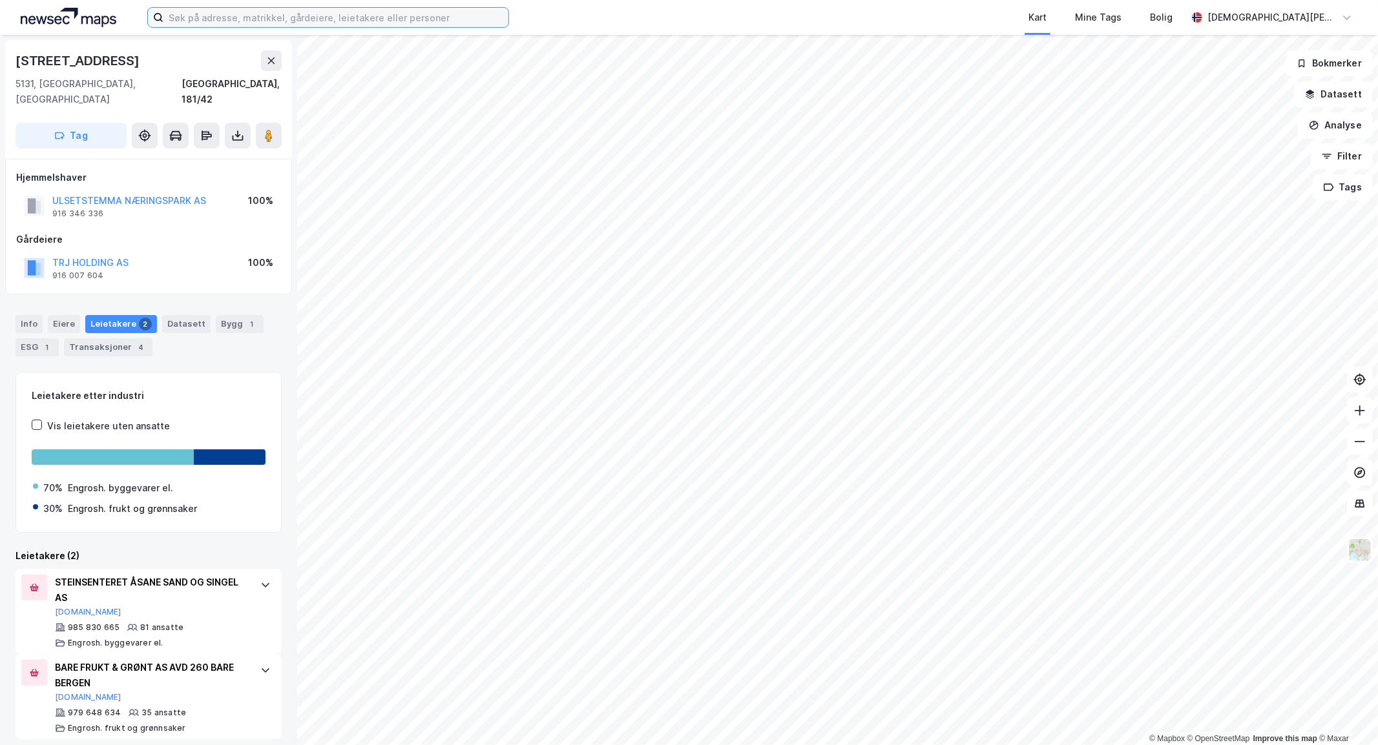
drag, startPoint x: 221, startPoint y: 12, endPoint x: 238, endPoint y: 25, distance: 21.2
click at [225, 12] on input at bounding box center [335, 17] width 345 height 19
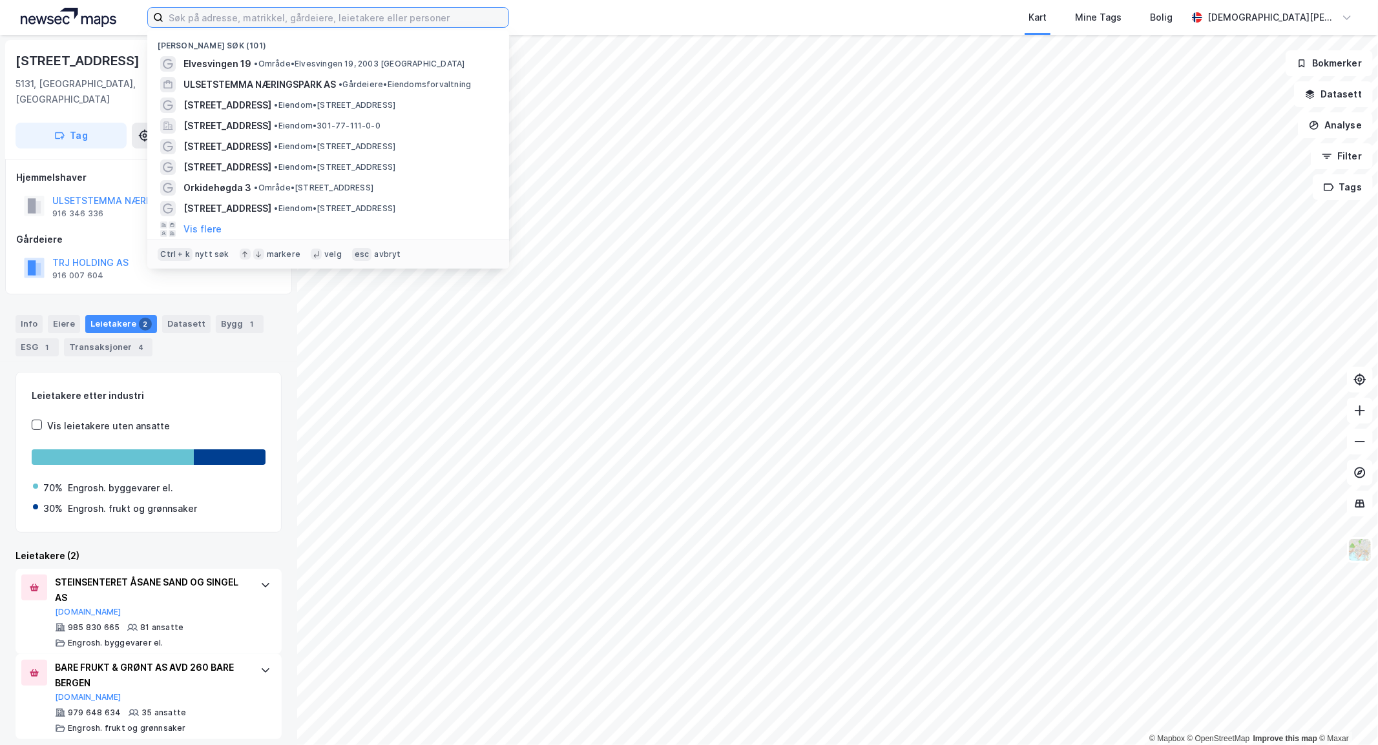
paste input "Henrik Ibsens gate 40"
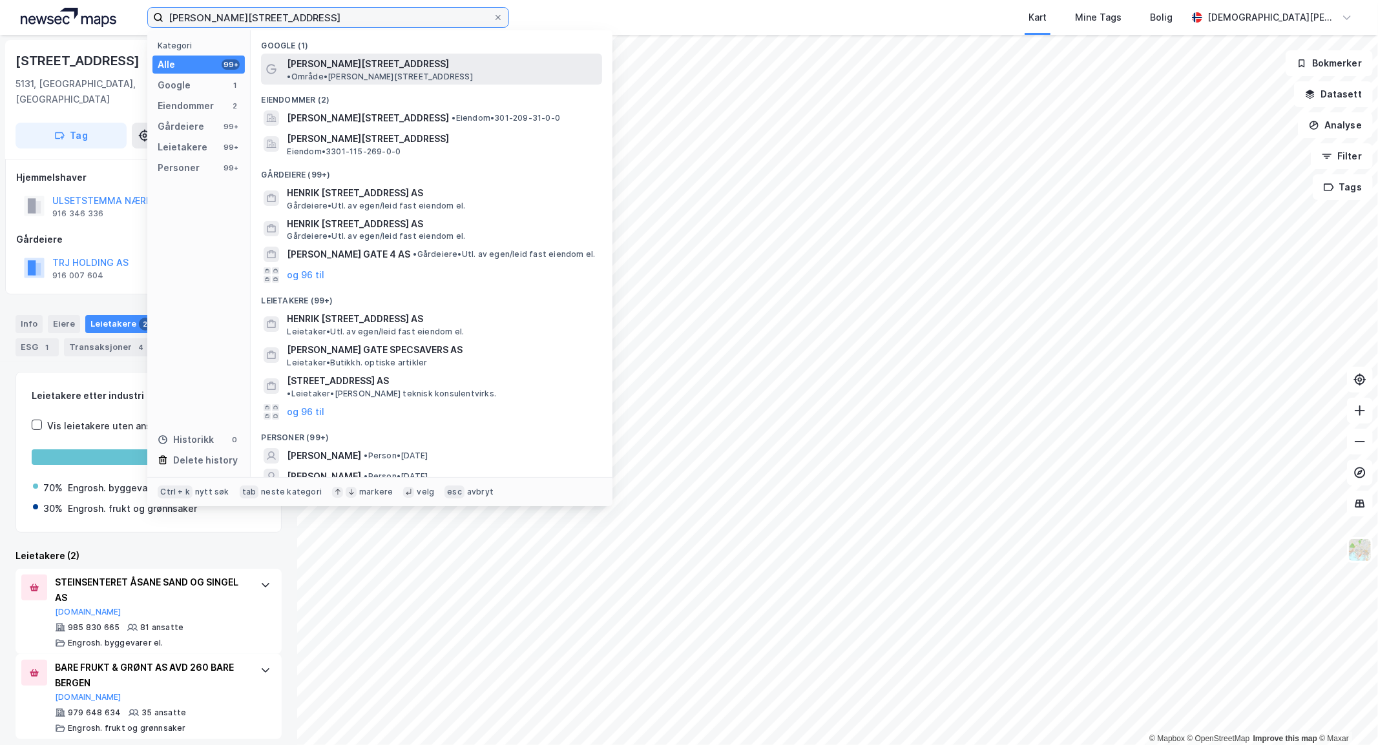
type input "Henrik Ibsens gate 40"
click at [359, 70] on span "Henrik Ibsens gate 40" at bounding box center [368, 64] width 162 height 16
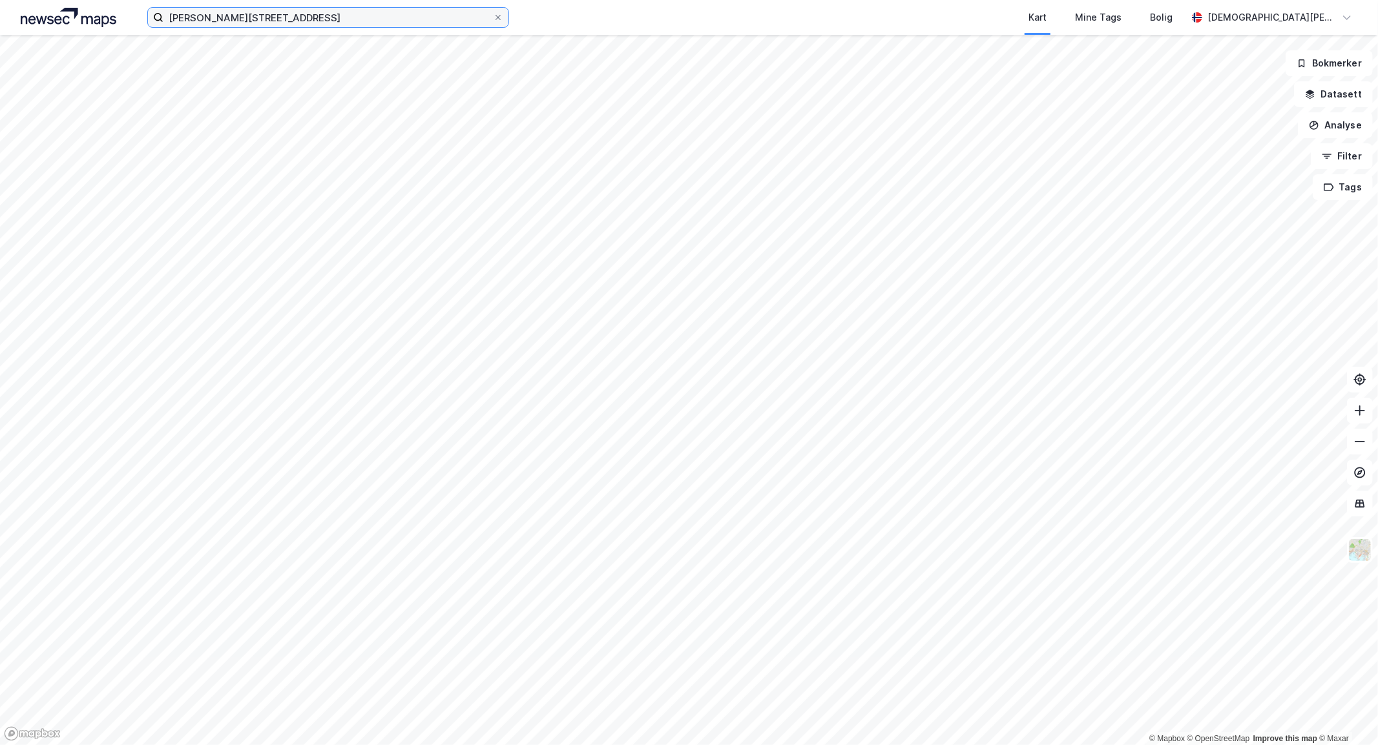
click at [417, 12] on input "Henrik Ibsens gate 40" at bounding box center [327, 17] width 329 height 19
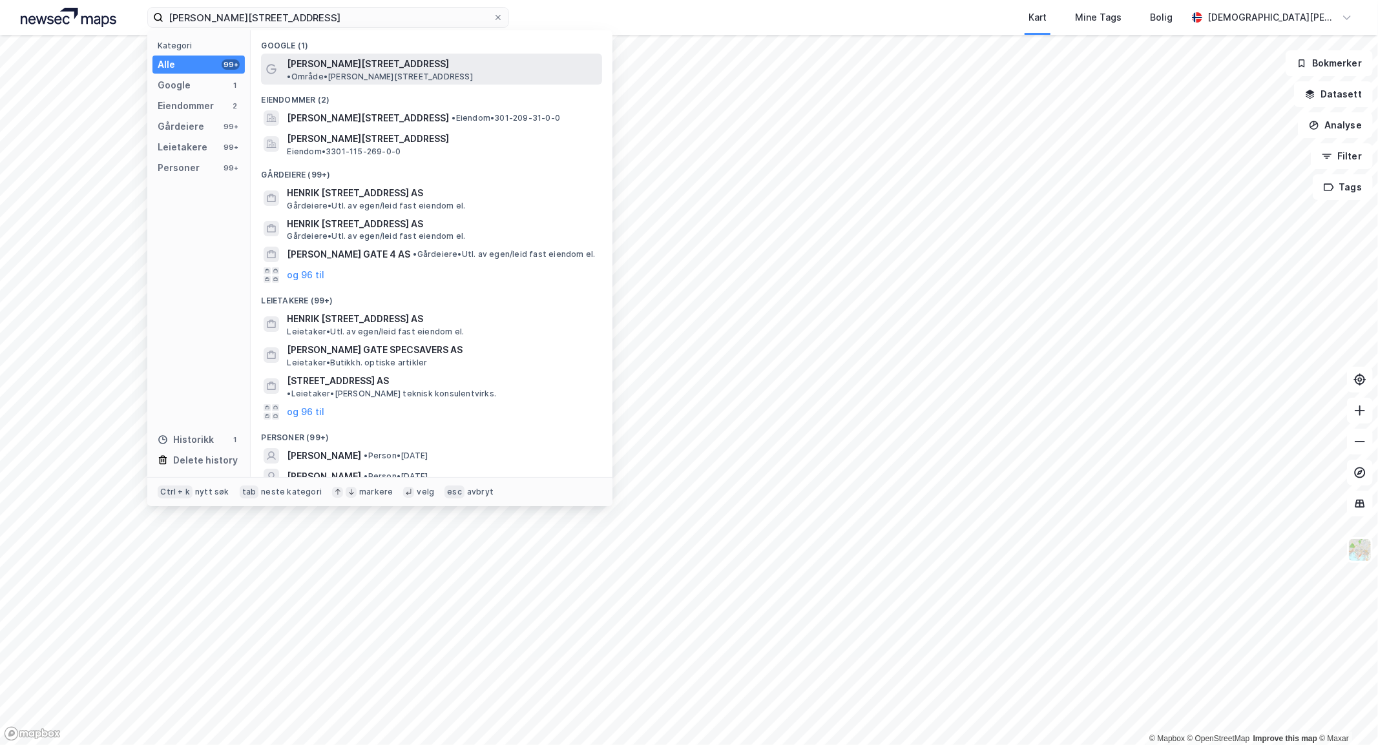
click at [415, 72] on span "• Område • Henrik Ibsens gate 40, 0255 Oslo" at bounding box center [379, 77] width 185 height 10
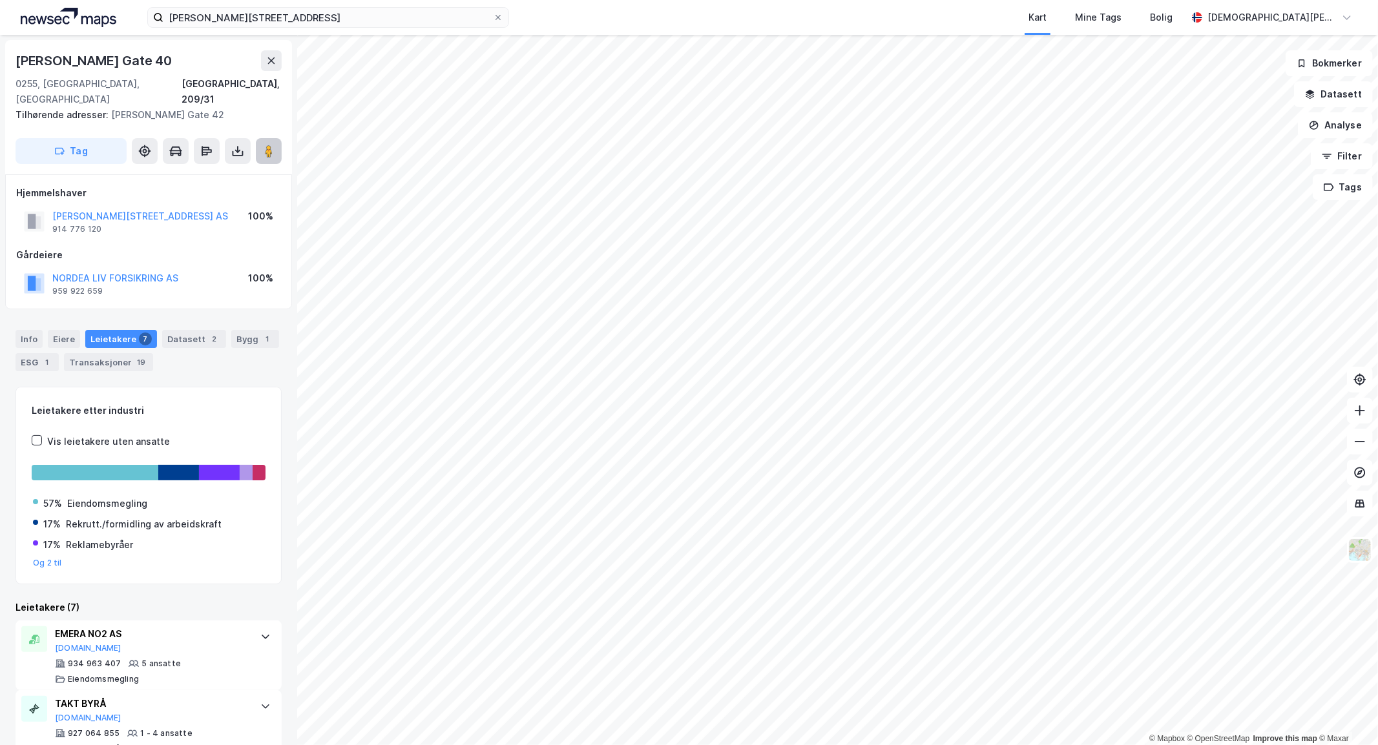
click at [268, 145] on image at bounding box center [269, 151] width 8 height 13
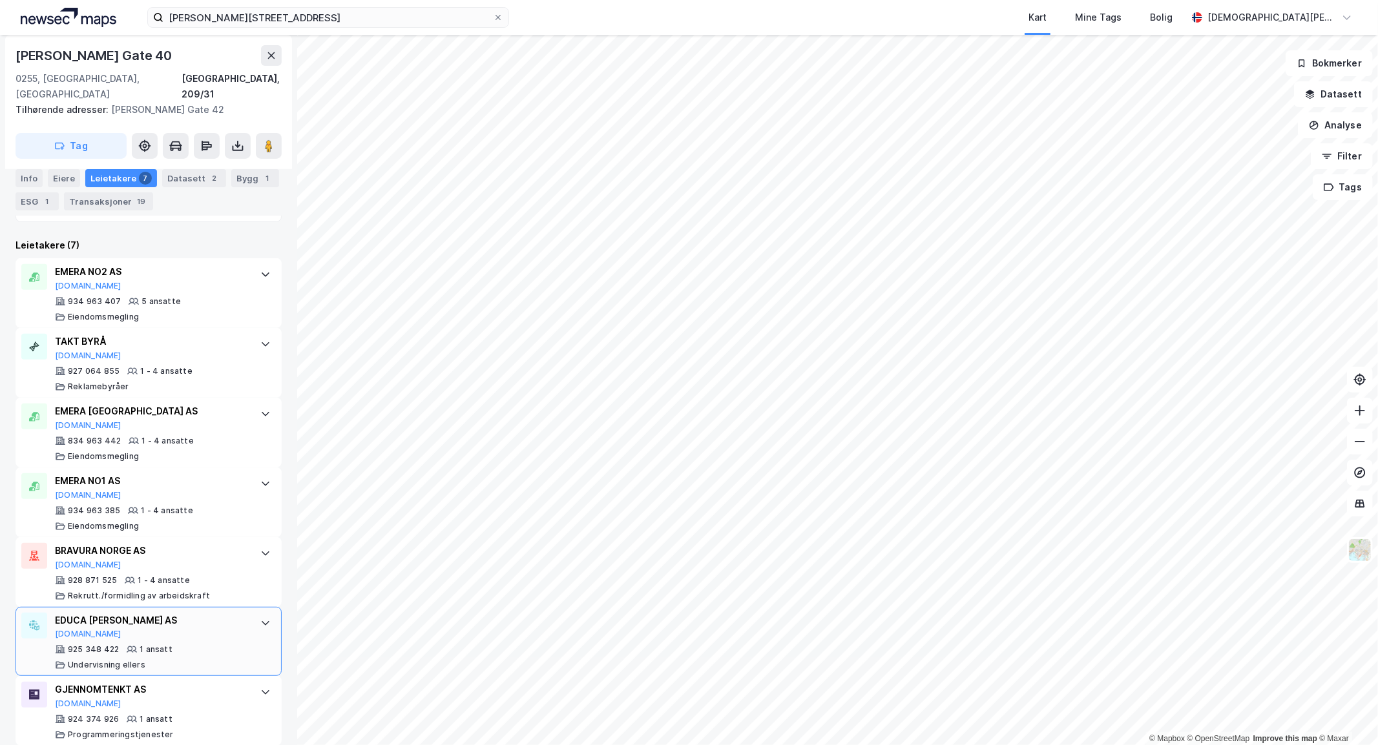
scroll to position [363, 0]
click at [215, 691] on div "GJENNOMTENKT AS Proff.no" at bounding box center [151, 695] width 193 height 27
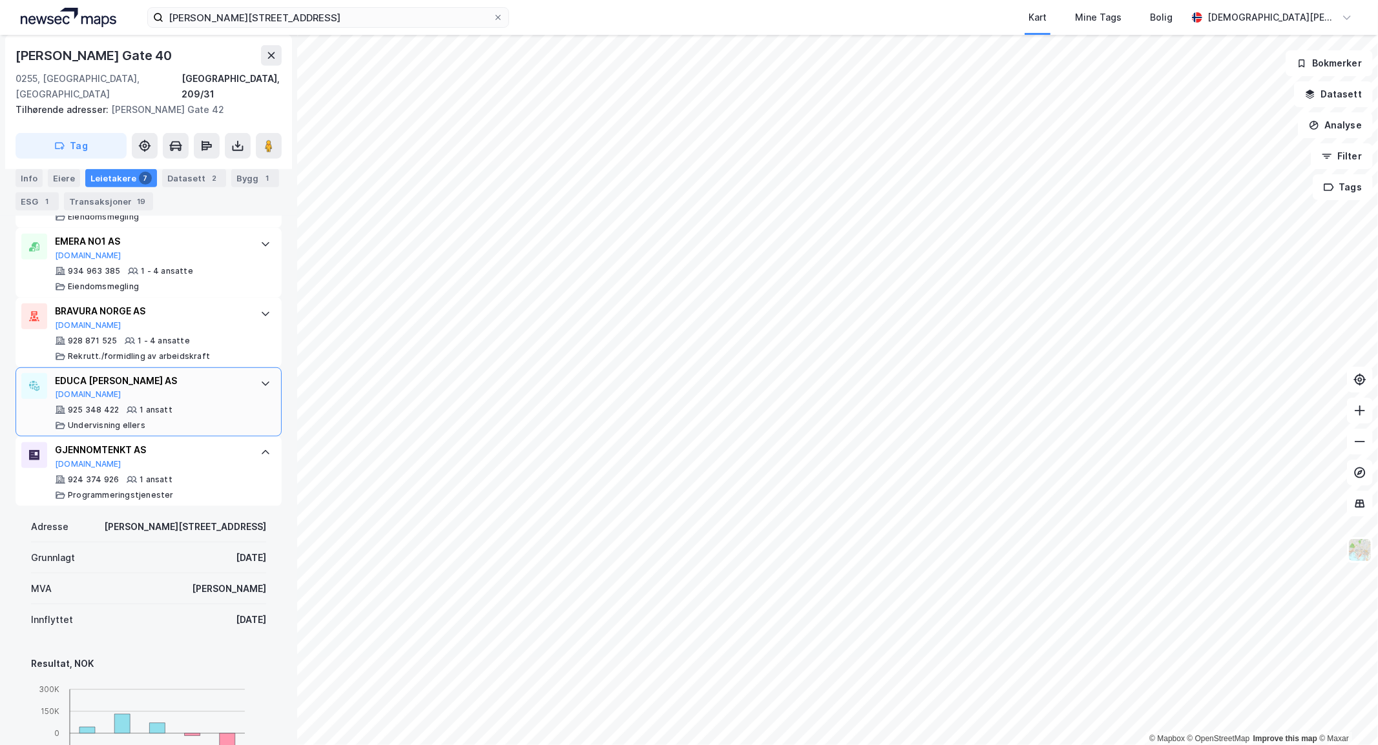
click at [231, 373] on div "EDUCA TOR HAUGNES AS" at bounding box center [151, 381] width 193 height 16
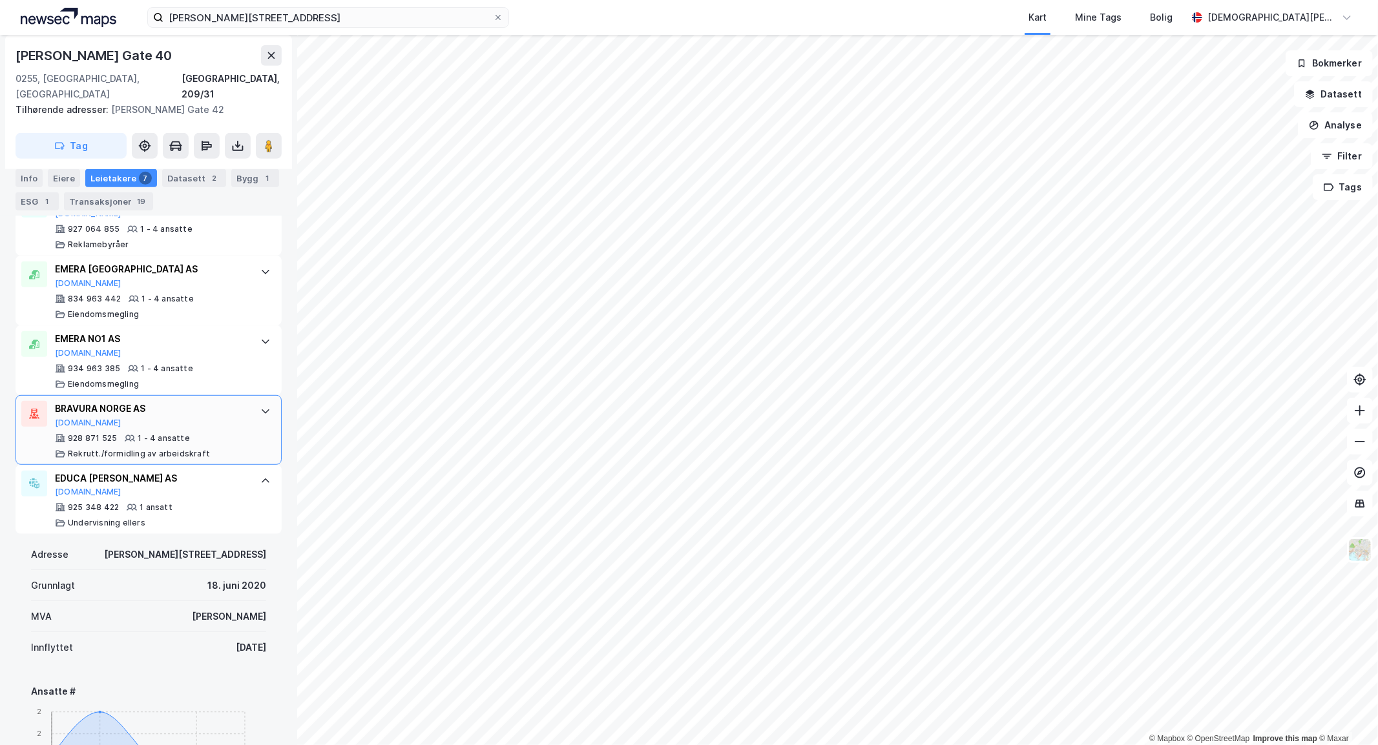
click at [237, 409] on div "BRAVURA NORGE AS Proff.no 928 871 525 1 - 4 ansatte Rekrutt./formidling av arbe…" at bounding box center [149, 430] width 266 height 70
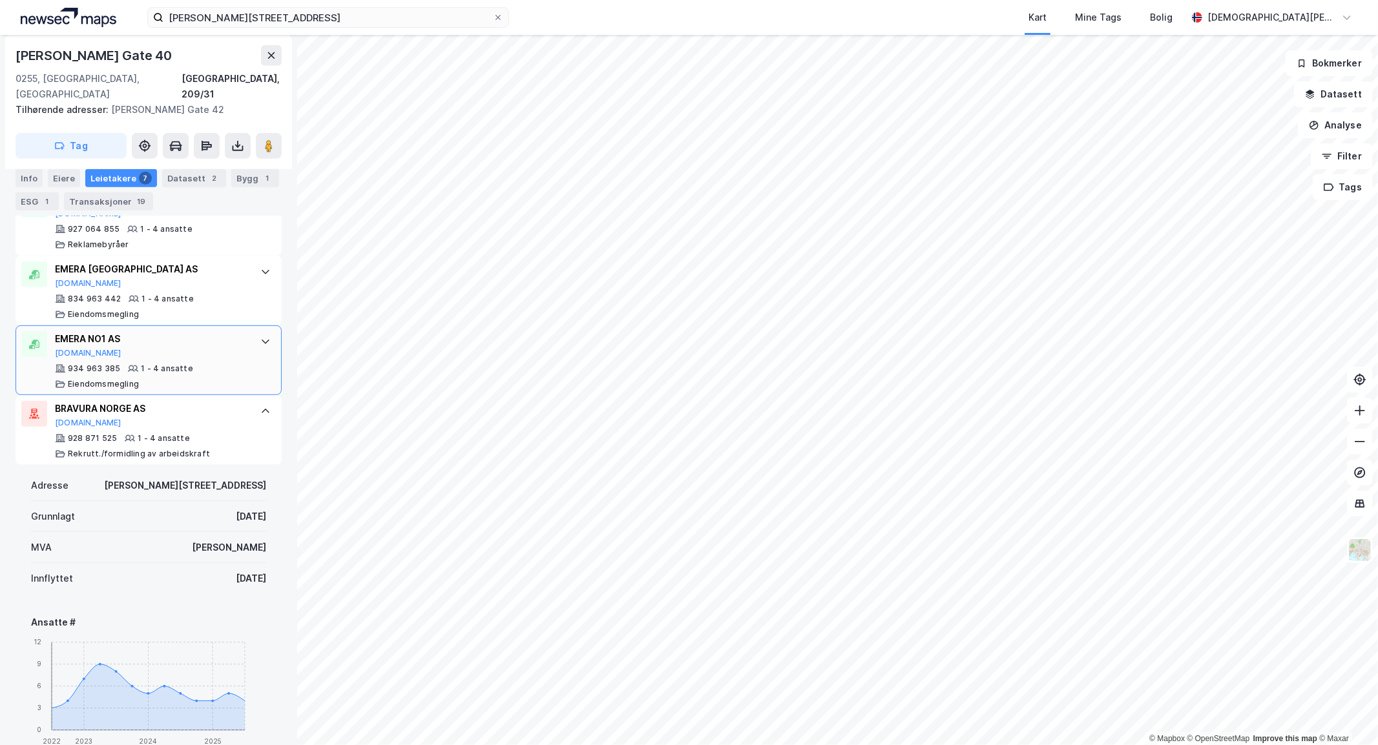
click at [236, 353] on div "EMERA NO1 AS Proff.no 934 963 385 1 - 4 ansatte Eiendomsmegling" at bounding box center [149, 361] width 266 height 70
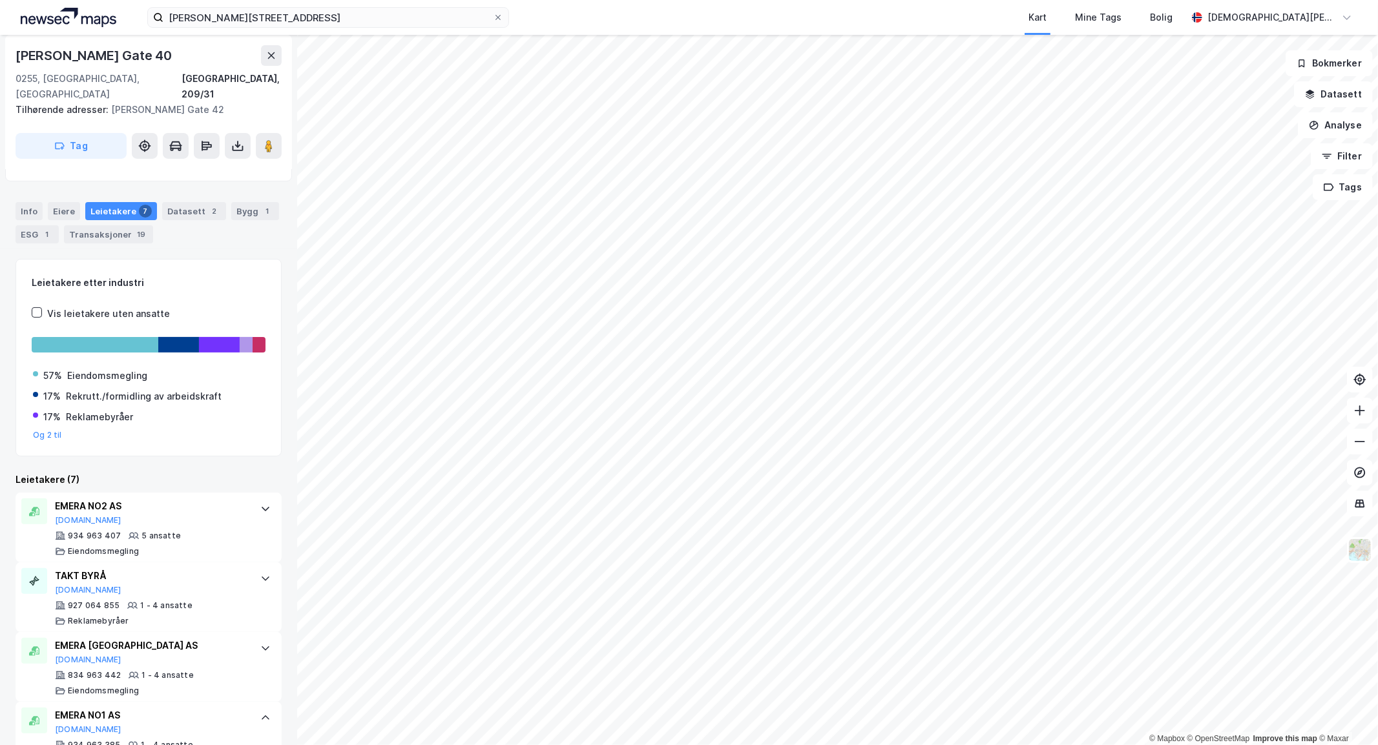
scroll to position [0, 0]
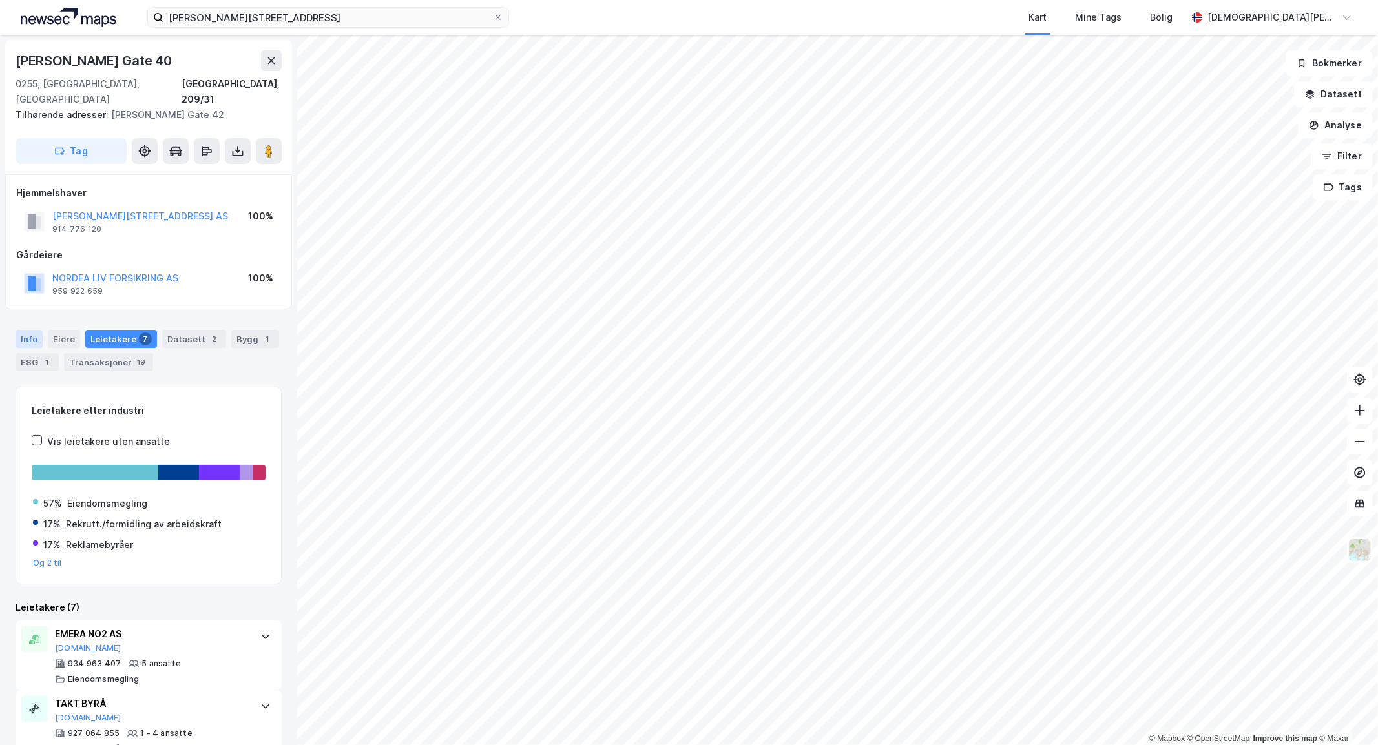
click at [31, 330] on div "Info" at bounding box center [29, 339] width 27 height 18
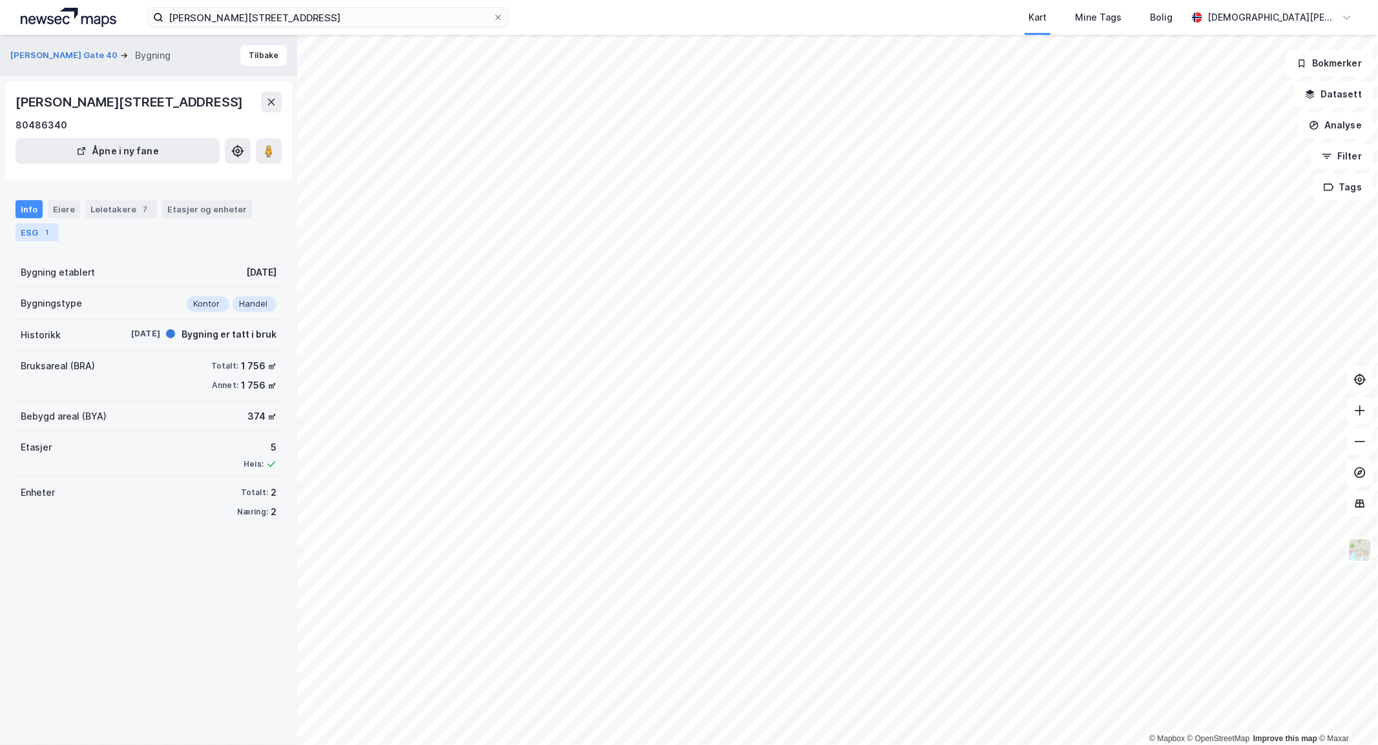
click at [42, 236] on div "1" at bounding box center [47, 232] width 13 height 13
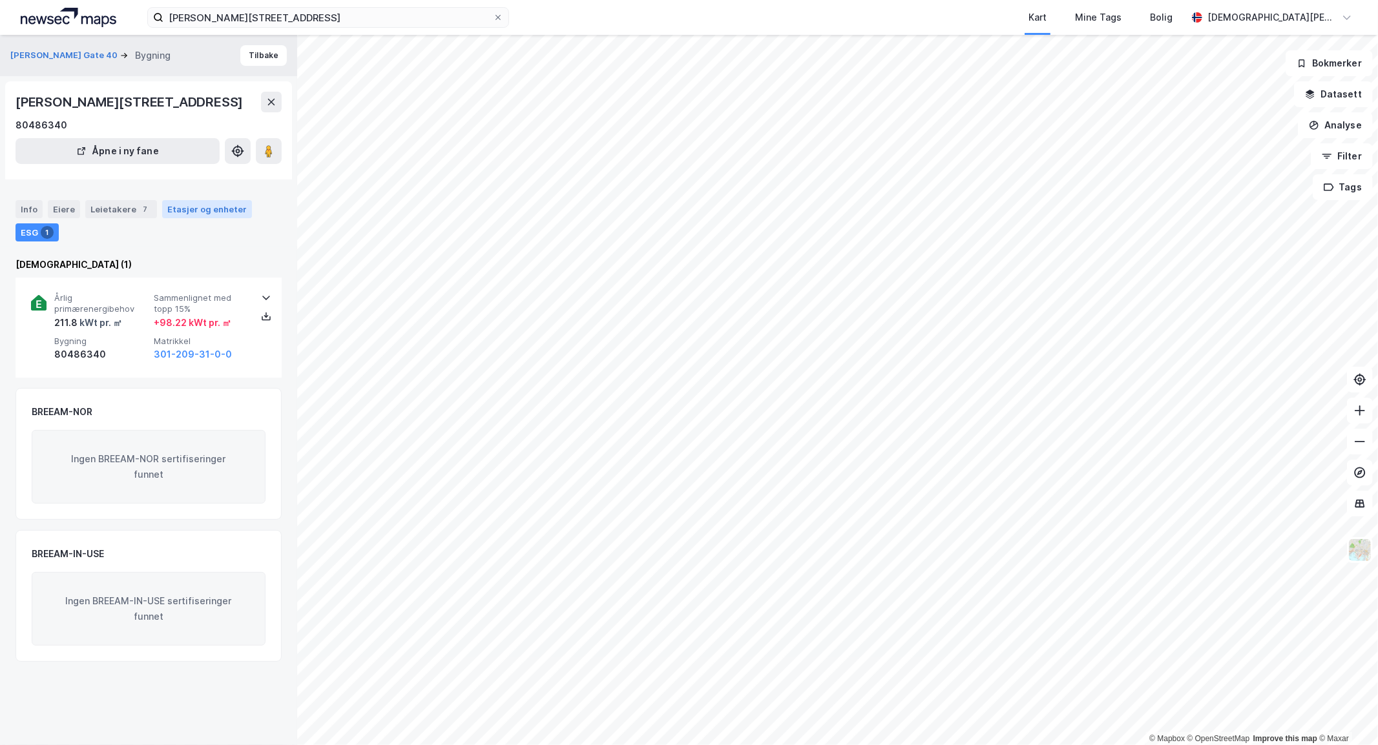
click at [203, 207] on div "Etasjer og enheter" at bounding box center [206, 209] width 79 height 12
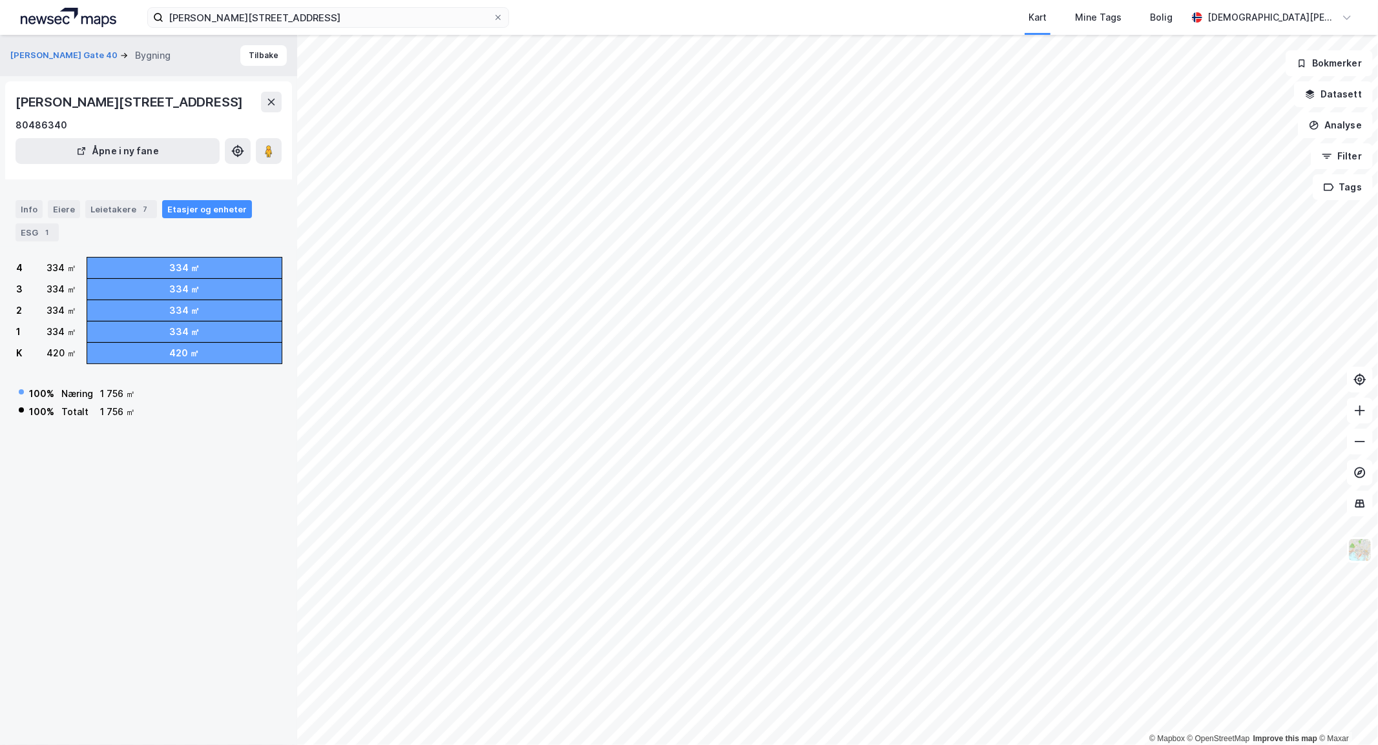
click at [165, 506] on div "Henrik Ibsens Gate 40 Bygning Tilbake Henrik Ibsens gate 40, 0255, OSLO 8048634…" at bounding box center [148, 390] width 297 height 711
click at [255, 65] on button "Tilbake" at bounding box center [263, 55] width 47 height 21
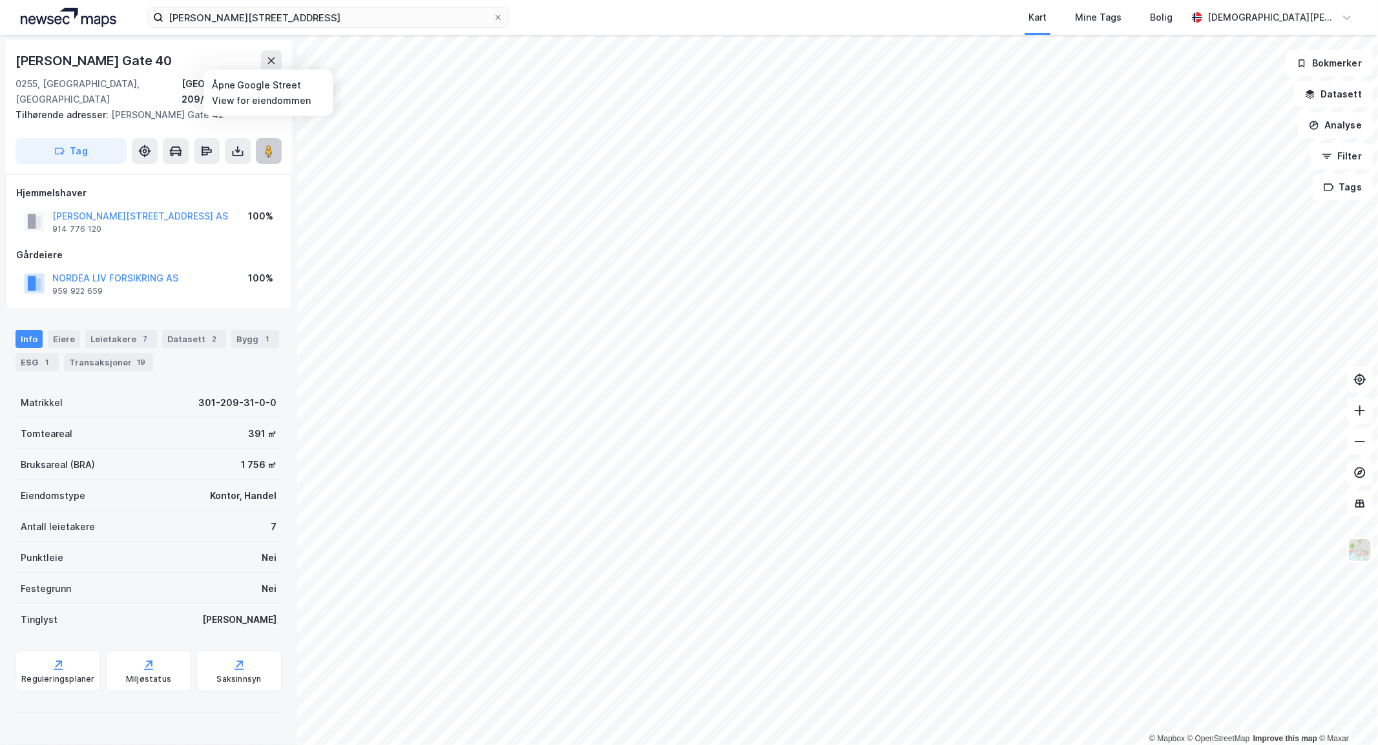
click at [270, 145] on image at bounding box center [269, 151] width 8 height 13
click at [261, 333] on div "1" at bounding box center [267, 339] width 13 height 13
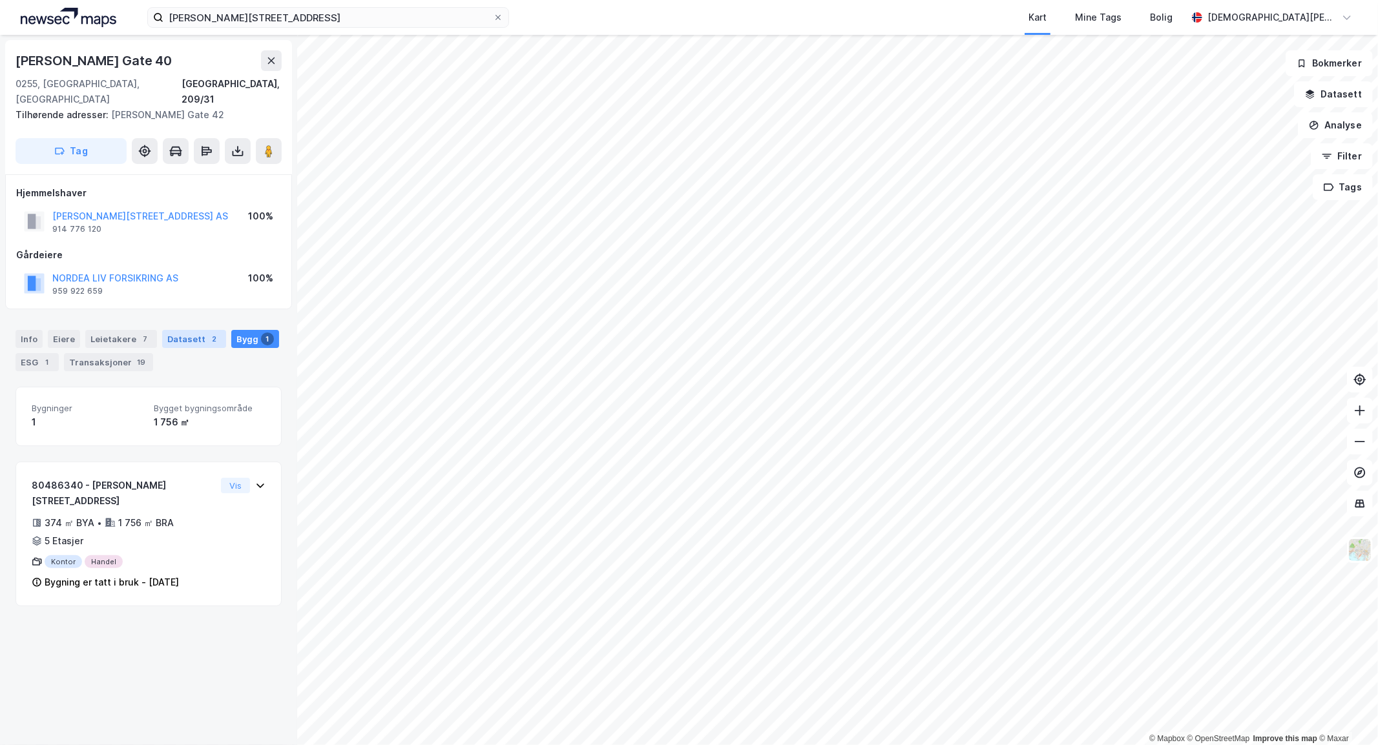
click at [186, 330] on div "Datasett 2" at bounding box center [194, 339] width 64 height 18
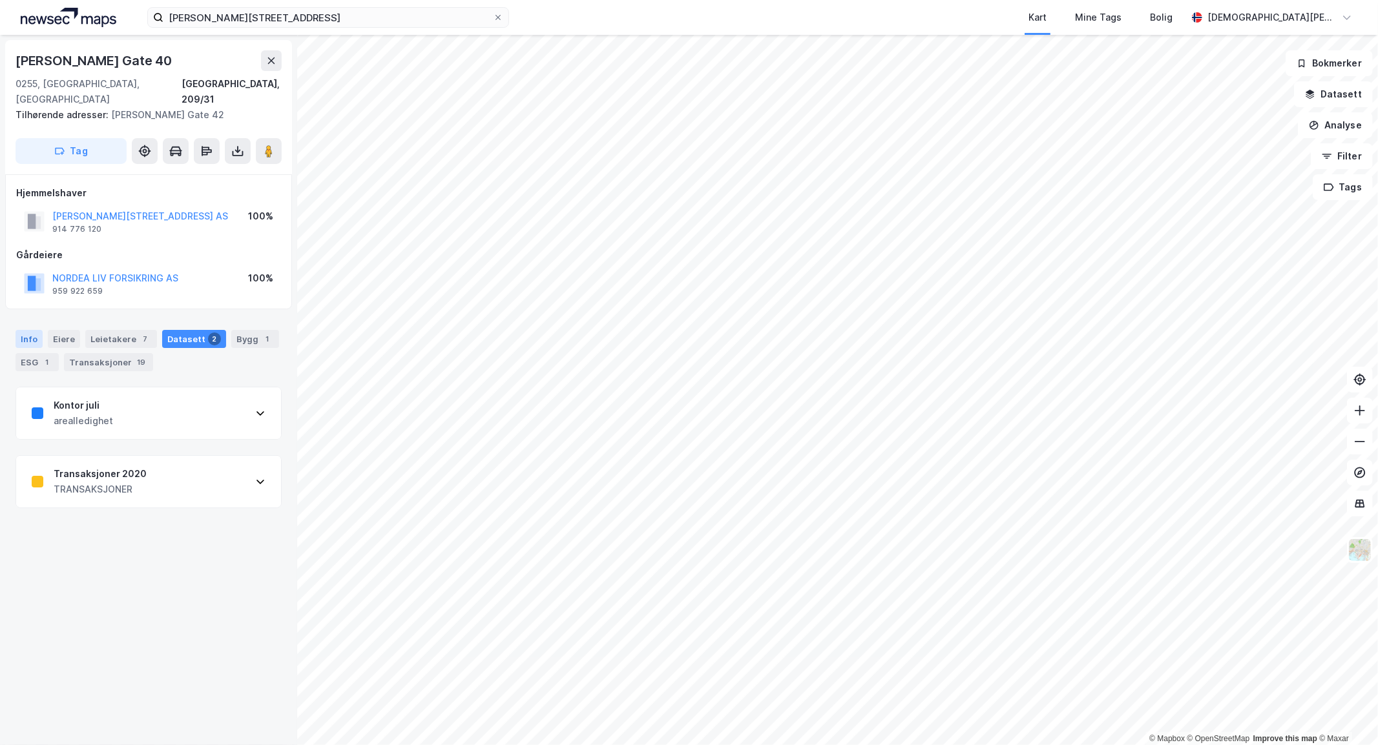
click at [23, 330] on div "Info" at bounding box center [29, 339] width 27 height 18
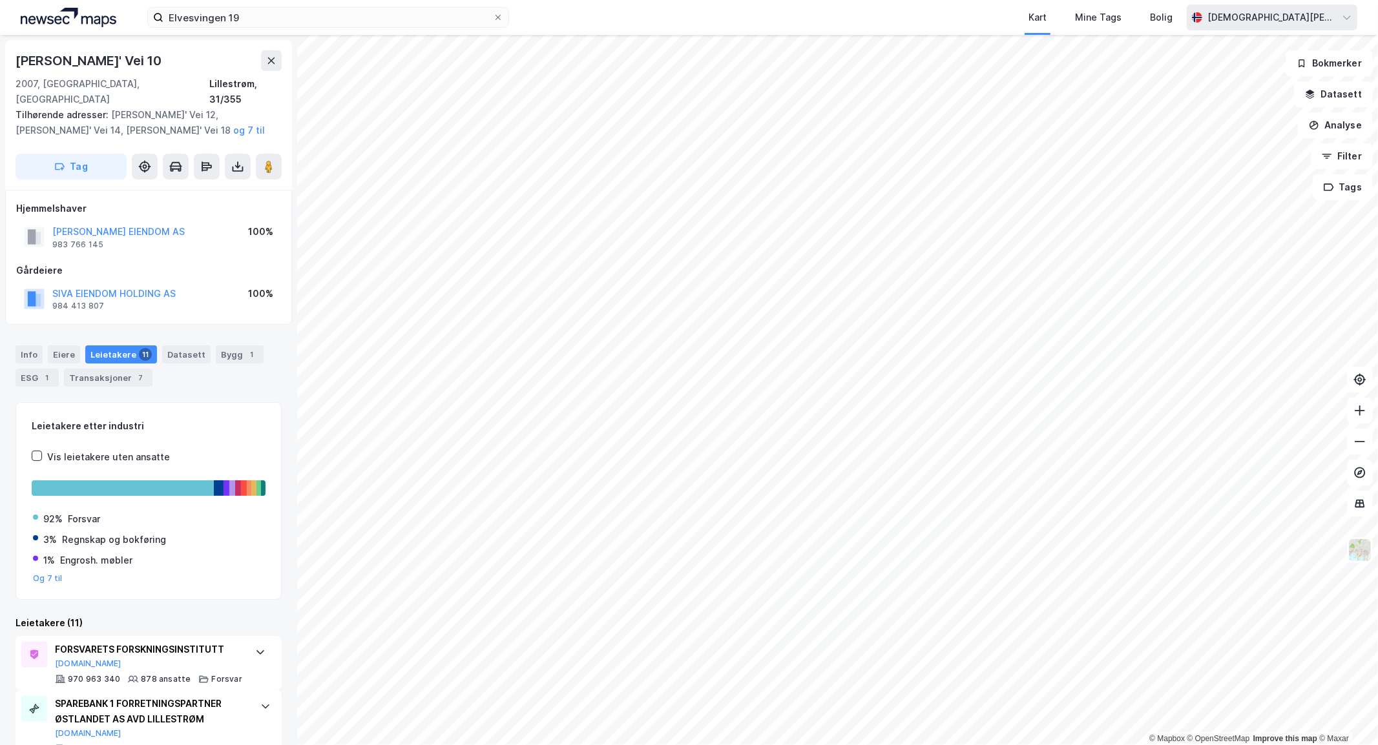
click at [1348, 9] on div "[DEMOGRAPHIC_DATA][PERSON_NAME]" at bounding box center [1272, 18] width 171 height 26
click at [1280, 16] on div "[DEMOGRAPHIC_DATA][PERSON_NAME]" at bounding box center [1271, 18] width 129 height 16
click at [370, 23] on input "Elvesvingen 19" at bounding box center [327, 17] width 329 height 19
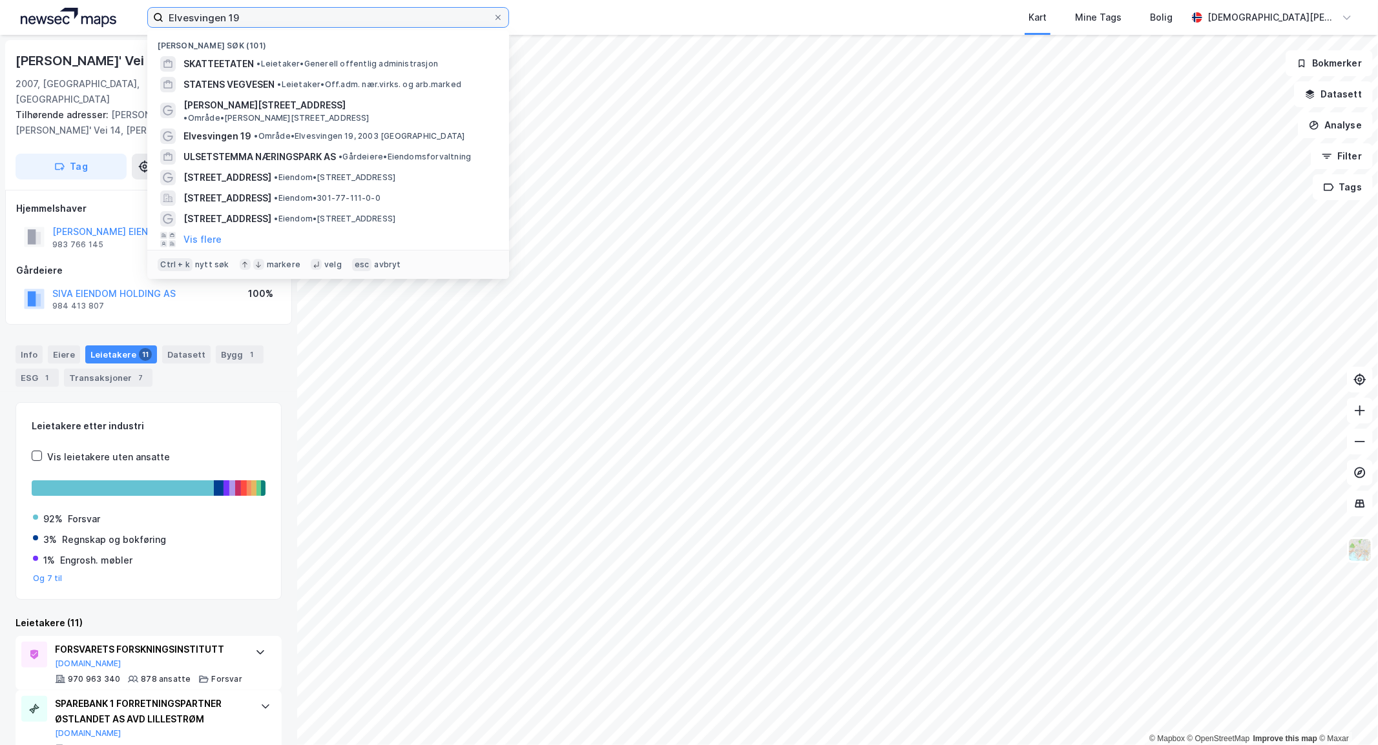
click at [370, 23] on input "Elvesvingen 19" at bounding box center [327, 17] width 329 height 19
click at [368, 21] on input "Elvesvingen 19" at bounding box center [327, 17] width 329 height 19
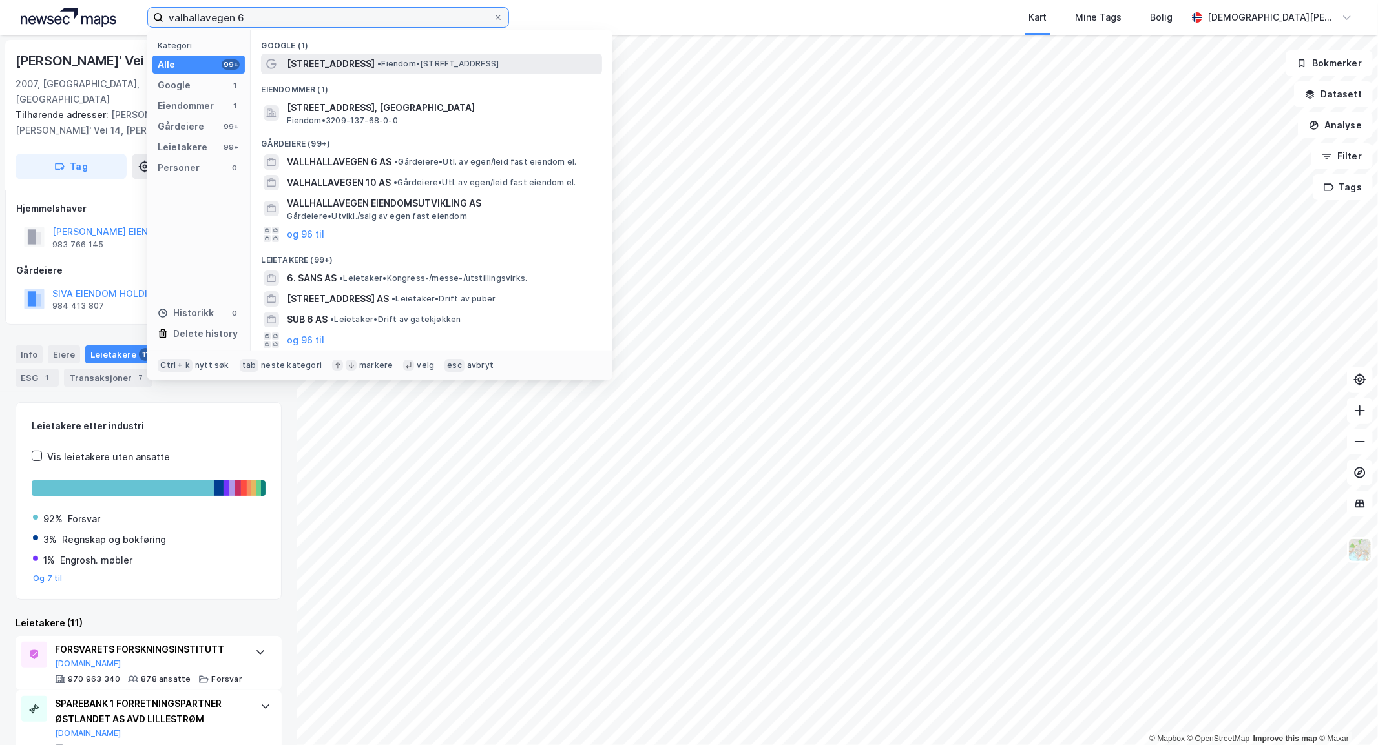
type input "valhallavegen 6"
click at [451, 63] on span "• Eiendom • Valhallavegen 6, 2060 Jessheim" at bounding box center [437, 64] width 121 height 10
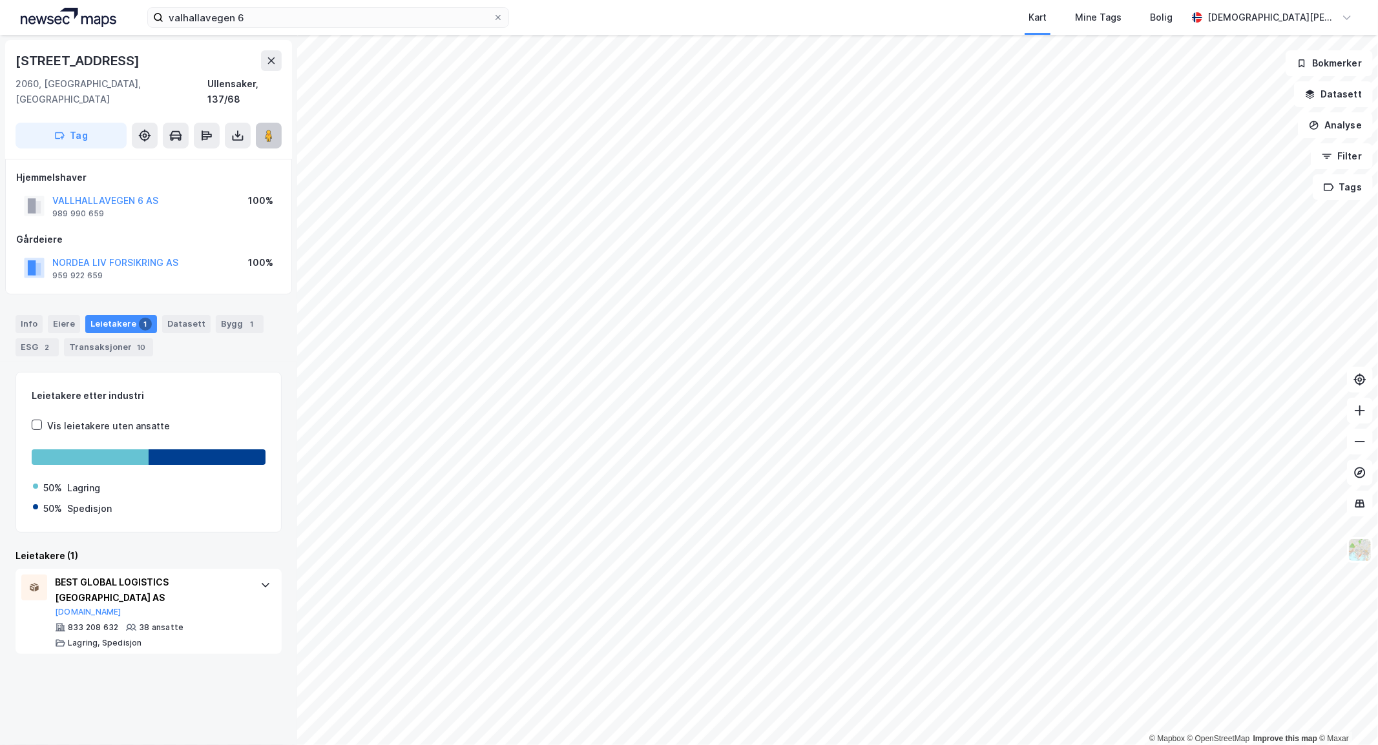
click at [269, 129] on image at bounding box center [269, 135] width 8 height 13
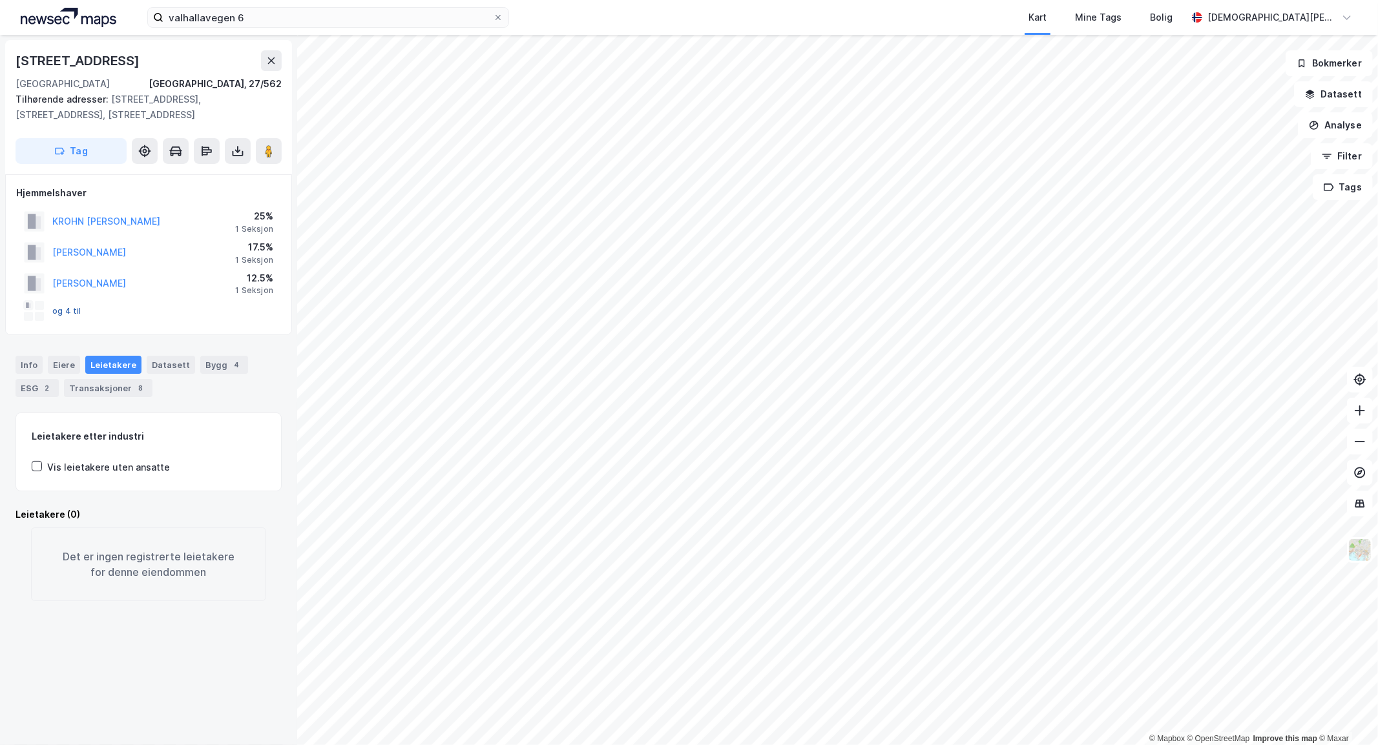
click at [0, 0] on button "og 4 til" at bounding box center [0, 0] width 0 height 0
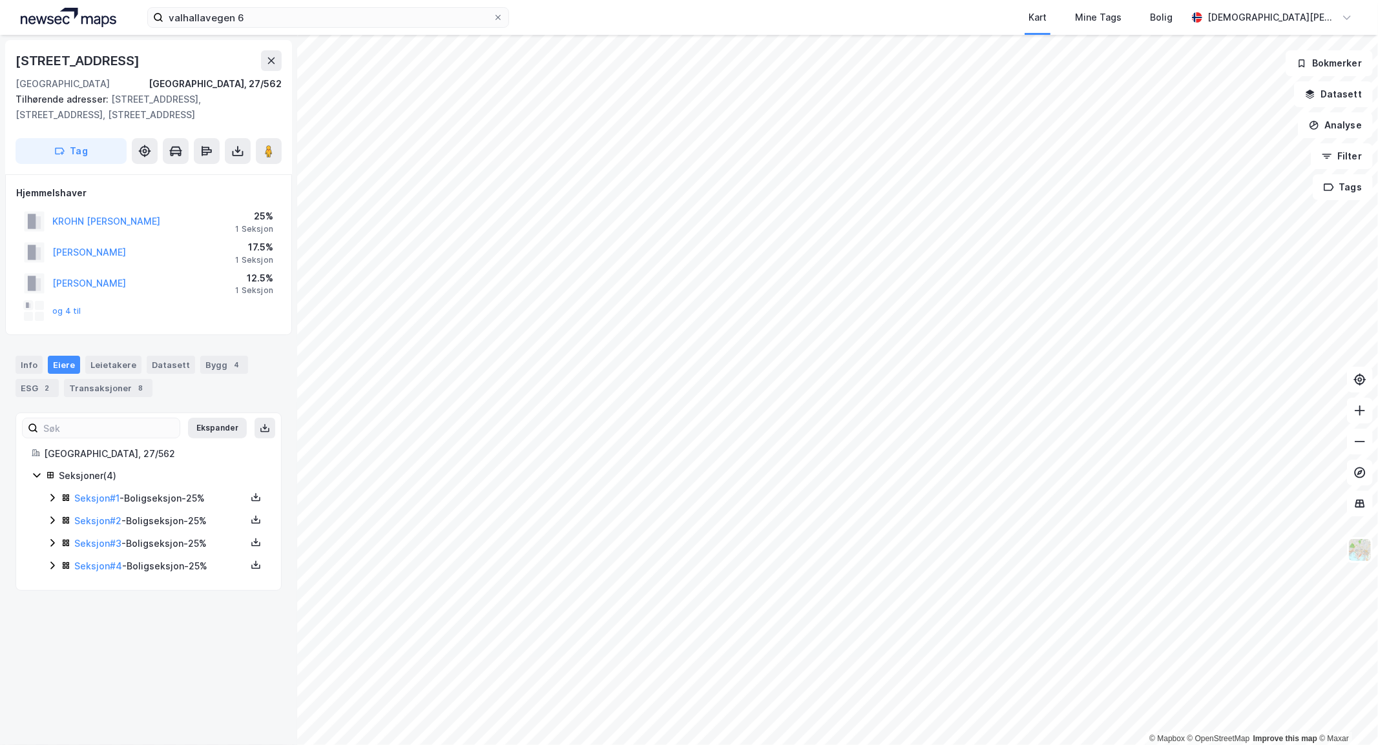
click at [62, 306] on div "og 4 til" at bounding box center [52, 311] width 57 height 21
click at [0, 0] on button "og 4 til" at bounding box center [0, 0] width 0 height 0
click at [54, 501] on icon at bounding box center [52, 498] width 10 height 10
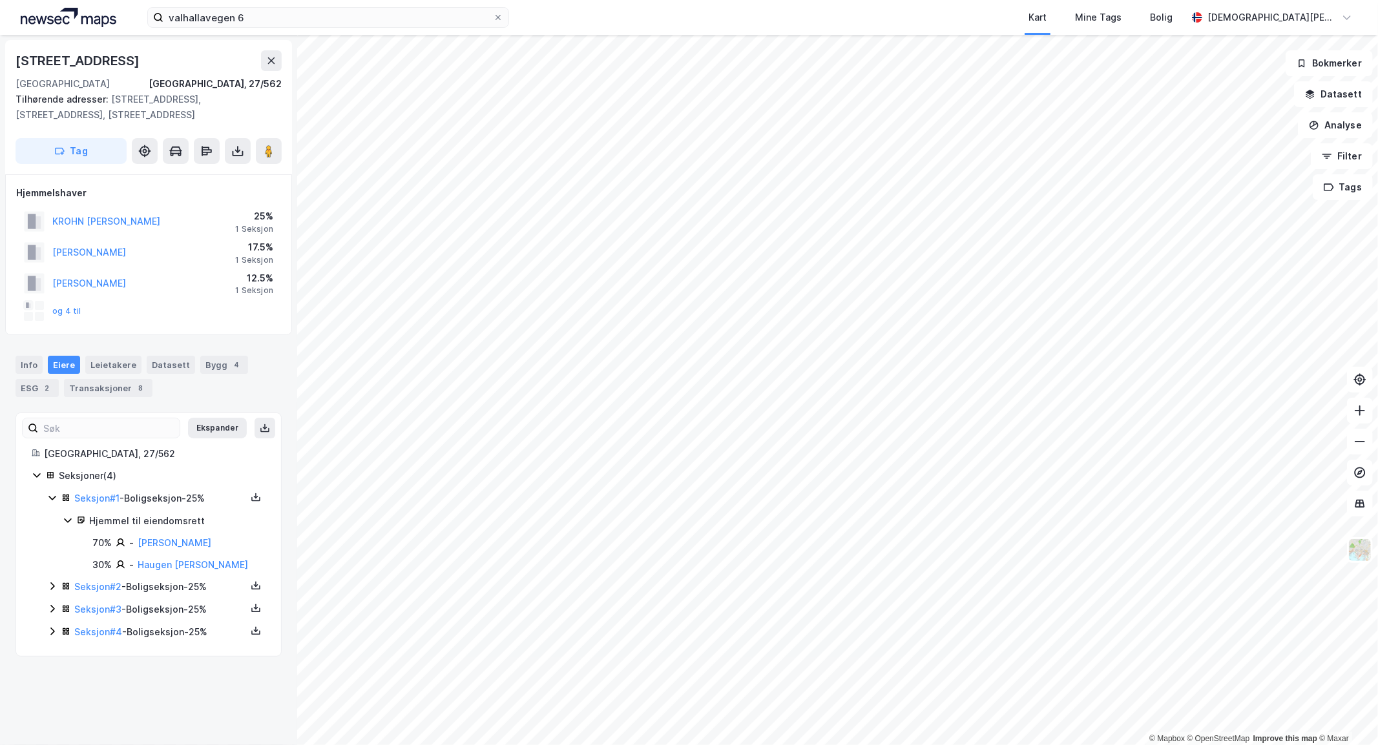
click at [54, 501] on icon at bounding box center [52, 498] width 10 height 10
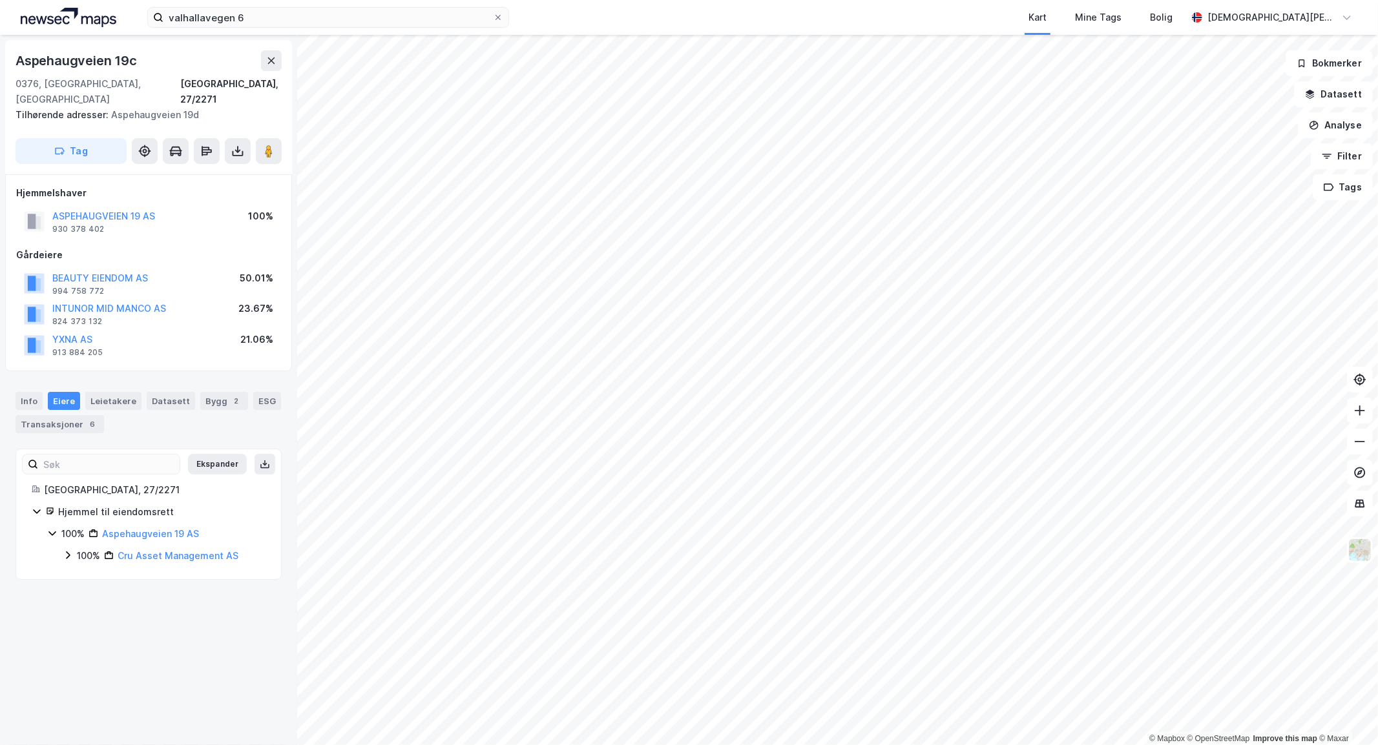
click at [959, 10] on div "valhallavegen 6 Kart Mine Tags Bolig Christian Westad © Mapbox © OpenStreetMap …" at bounding box center [689, 372] width 1378 height 745
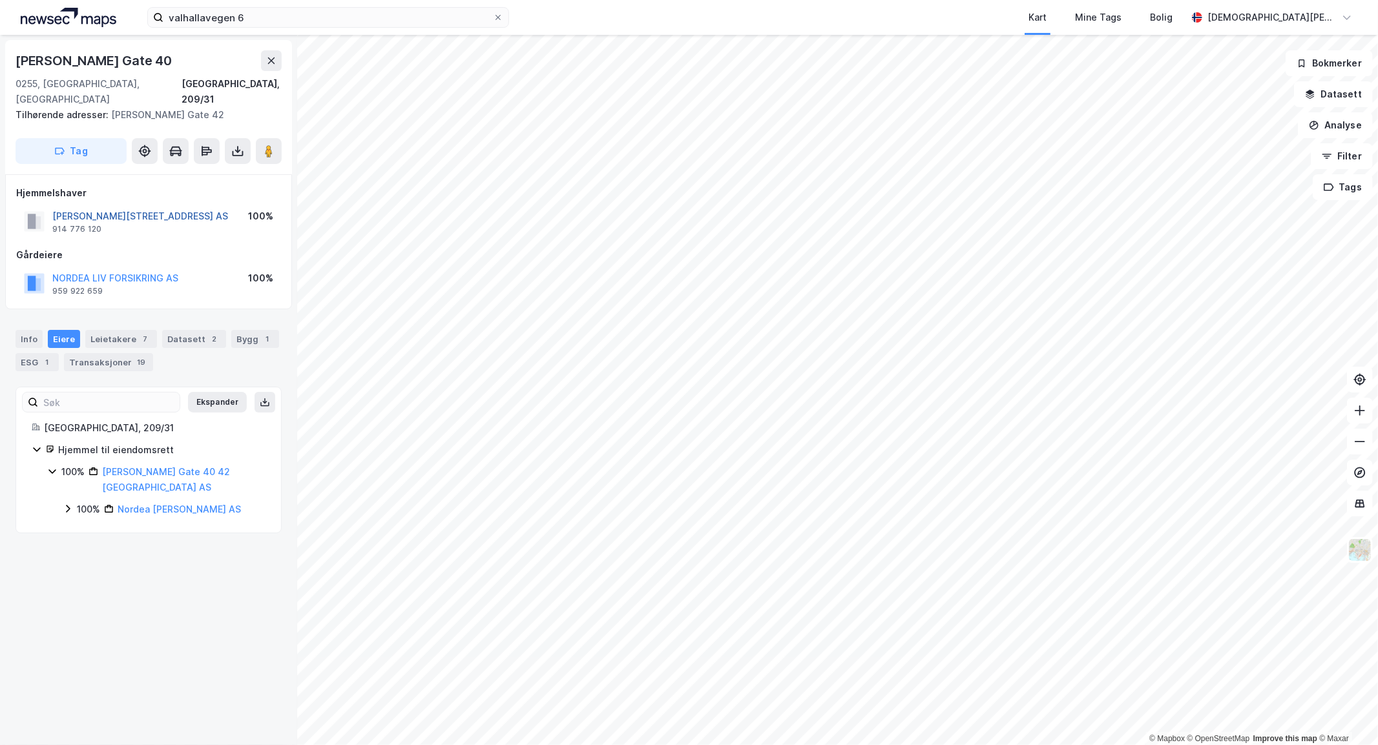
click at [0, 0] on button "HENRIK IBSENS GATE 40 42 OSLO AS" at bounding box center [0, 0] width 0 height 0
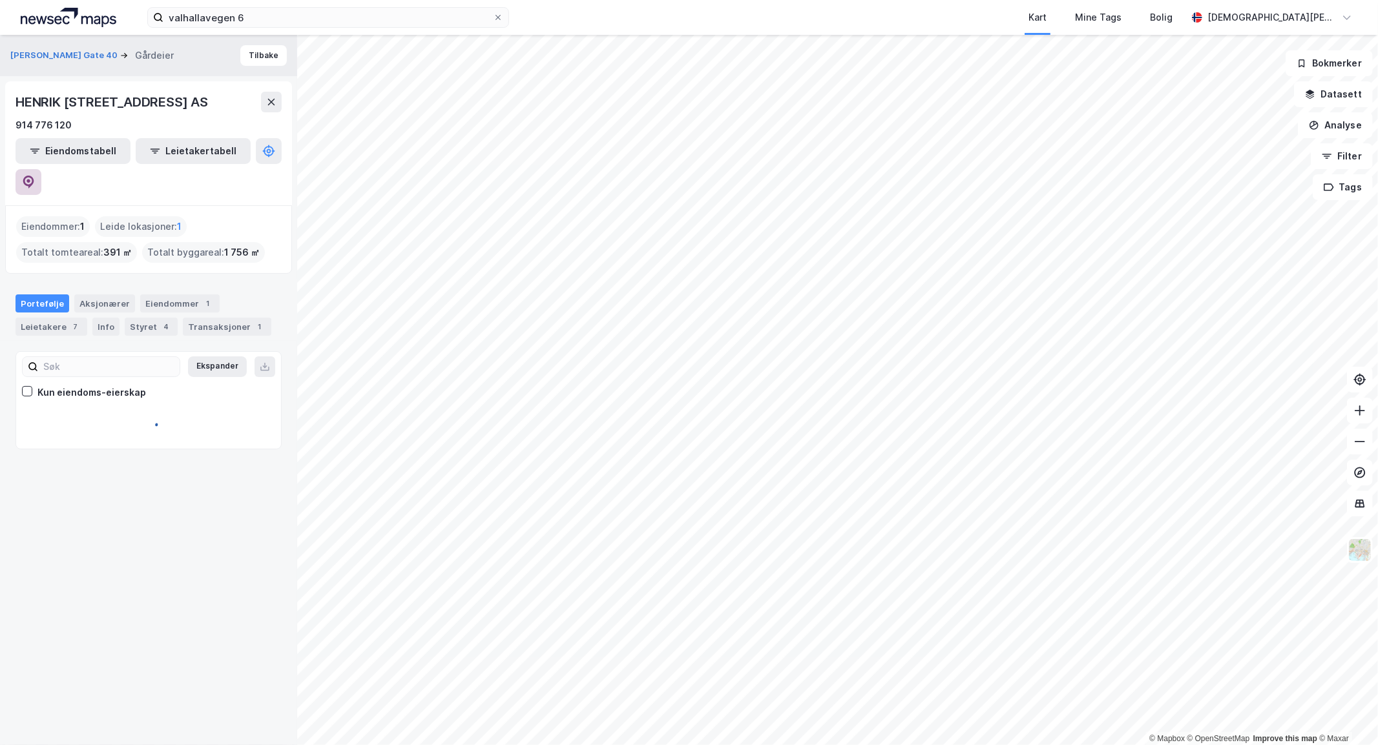
click at [35, 176] on icon at bounding box center [28, 182] width 13 height 13
